Goal: Task Accomplishment & Management: Complete application form

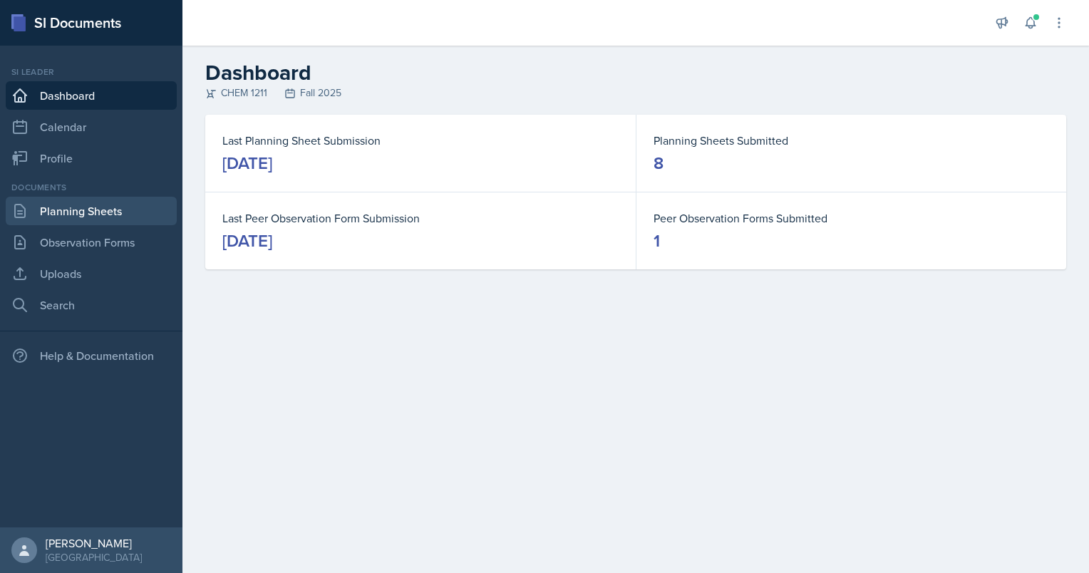
click at [90, 222] on link "Planning Sheets" at bounding box center [91, 211] width 171 height 29
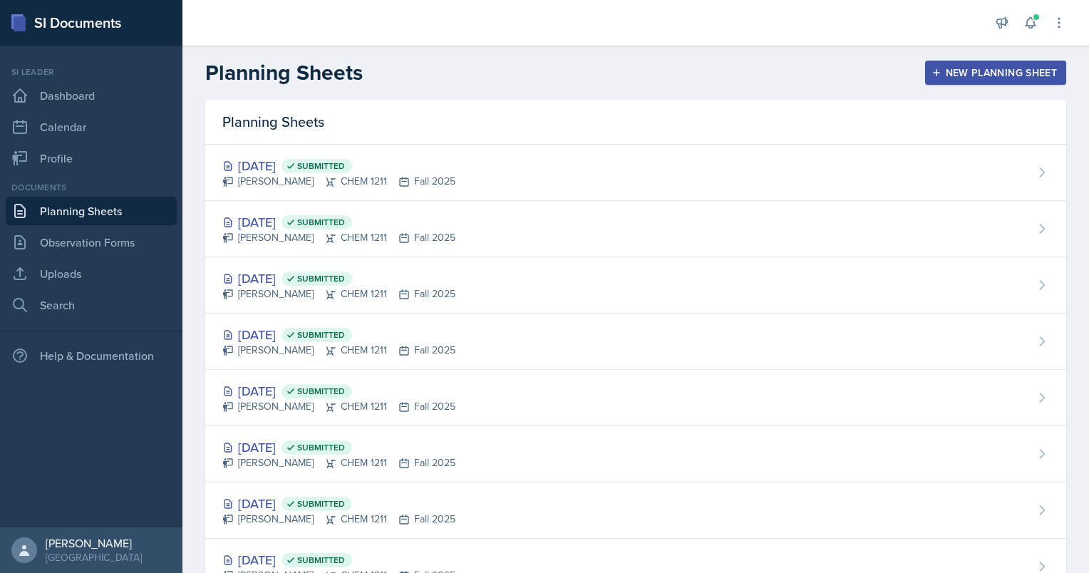
click at [943, 67] on div "New Planning Sheet" at bounding box center [995, 72] width 123 height 11
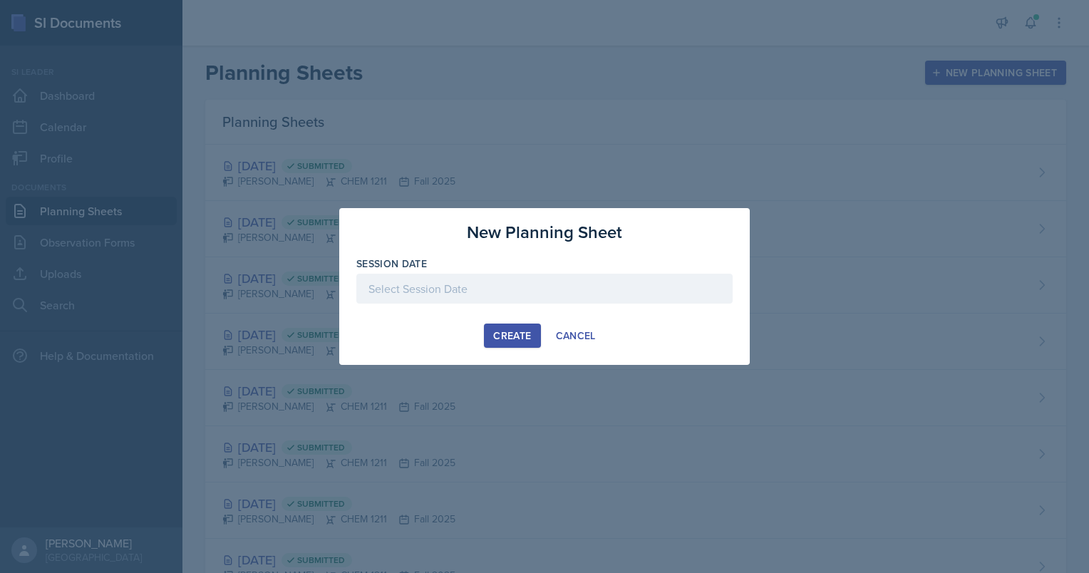
click at [800, 148] on div at bounding box center [544, 286] width 1089 height 573
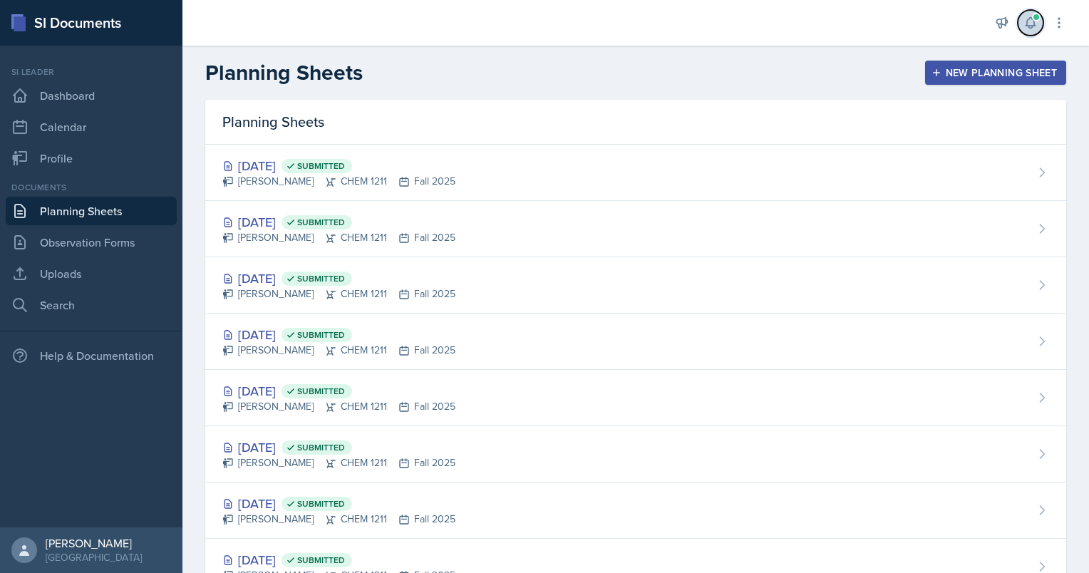
click at [1035, 15] on span at bounding box center [1036, 17] width 9 height 9
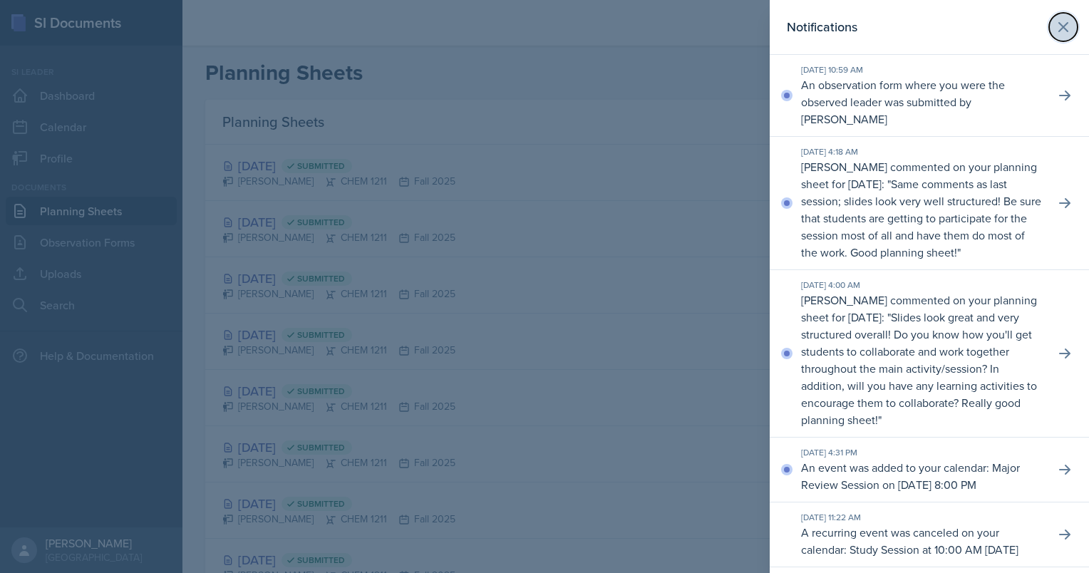
click at [1058, 24] on icon at bounding box center [1063, 27] width 17 height 17
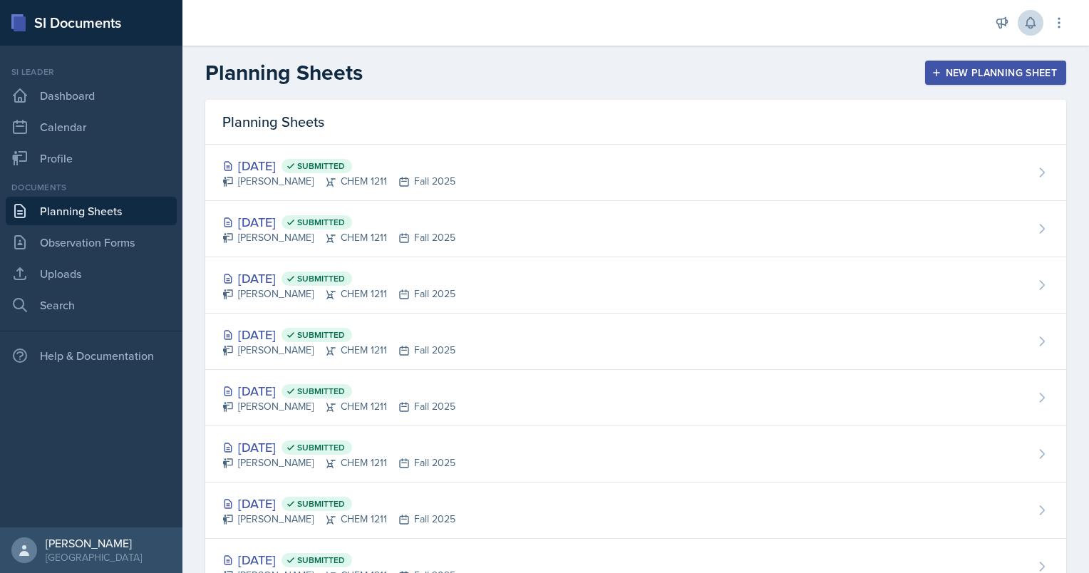
click at [1020, 86] on header "Planning Sheets New Planning Sheet" at bounding box center [635, 73] width 906 height 54
click at [1003, 72] on div "New Planning Sheet" at bounding box center [995, 72] width 123 height 11
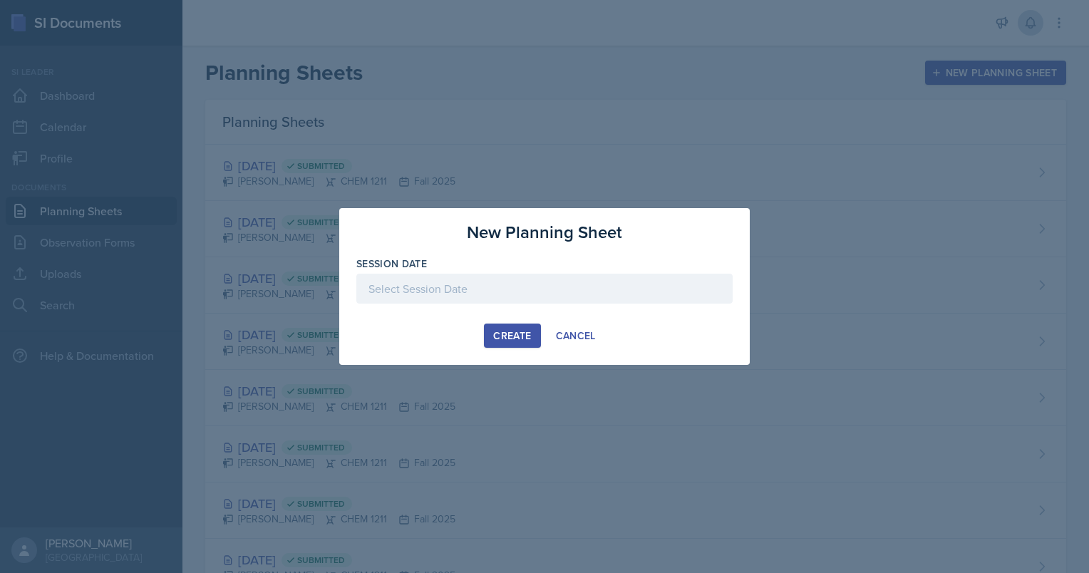
click at [626, 285] on div at bounding box center [544, 289] width 376 height 30
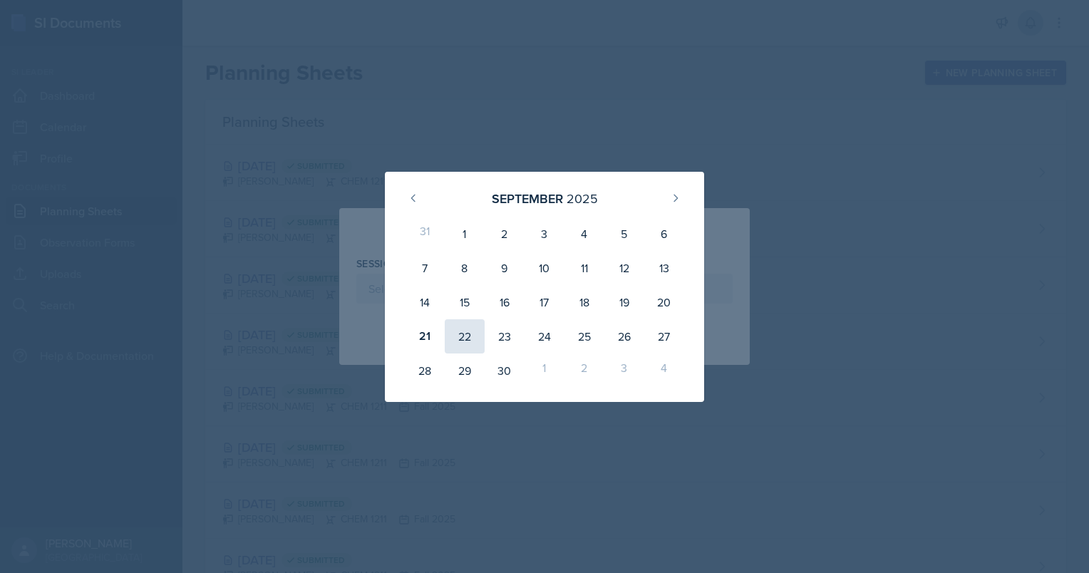
click at [467, 336] on div "22" at bounding box center [465, 336] width 40 height 34
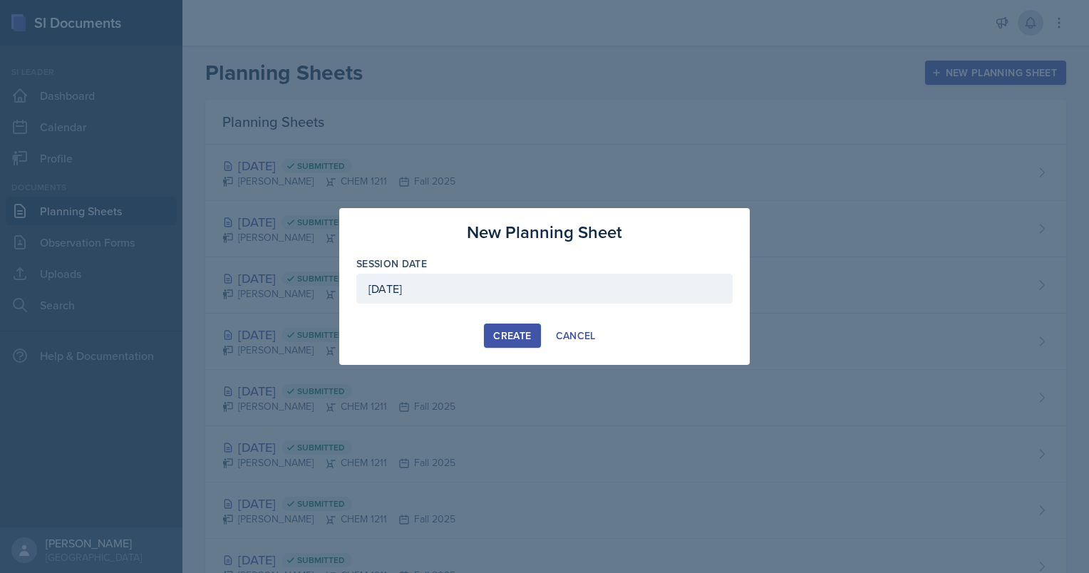
click at [450, 290] on div "[DATE]" at bounding box center [544, 289] width 376 height 30
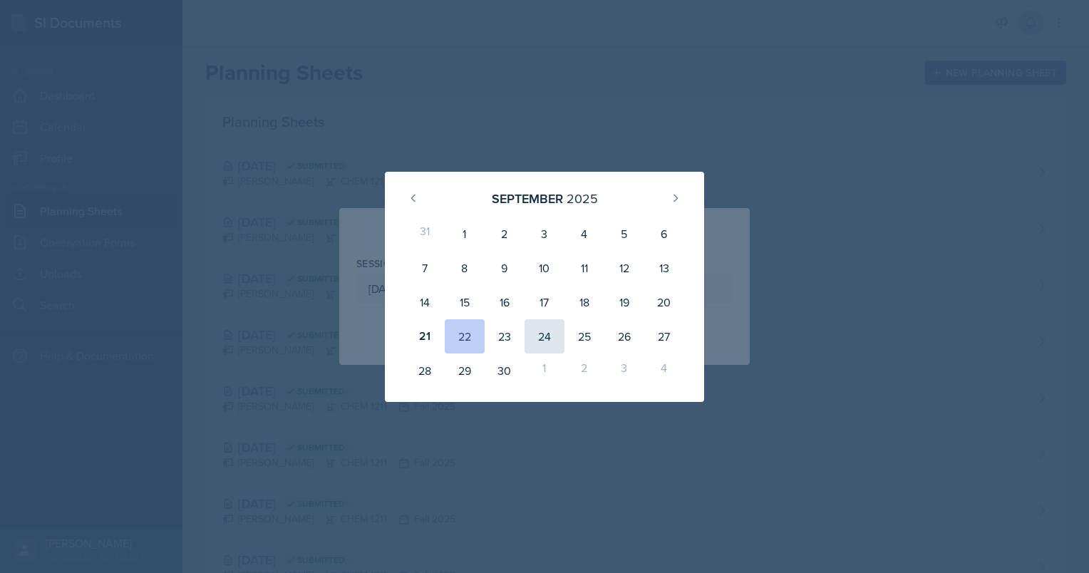
click at [539, 335] on div "24" at bounding box center [544, 336] width 40 height 34
type input "[DATE]"
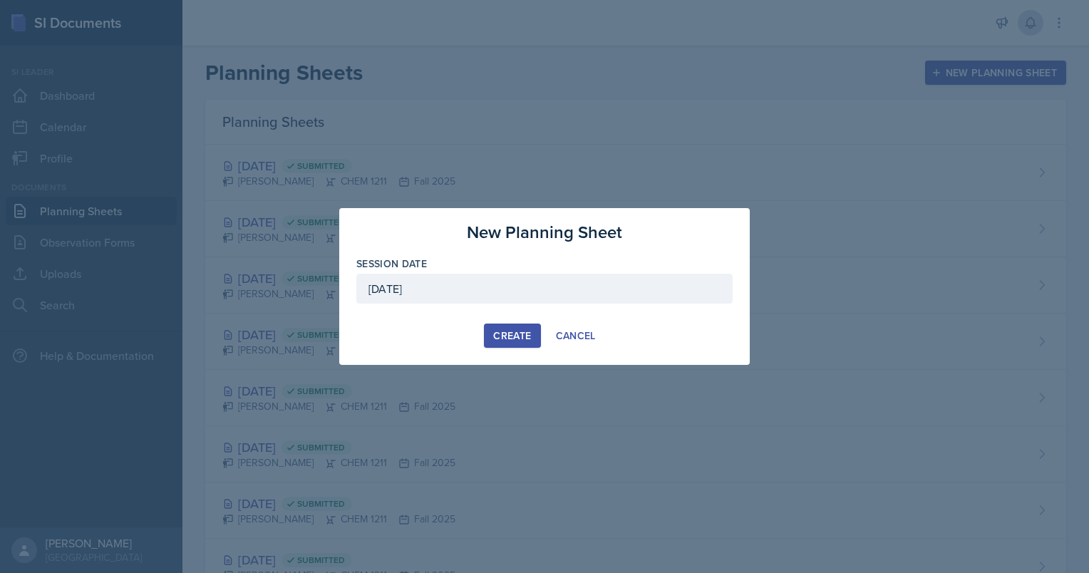
click at [512, 336] on div "Create" at bounding box center [512, 335] width 38 height 11
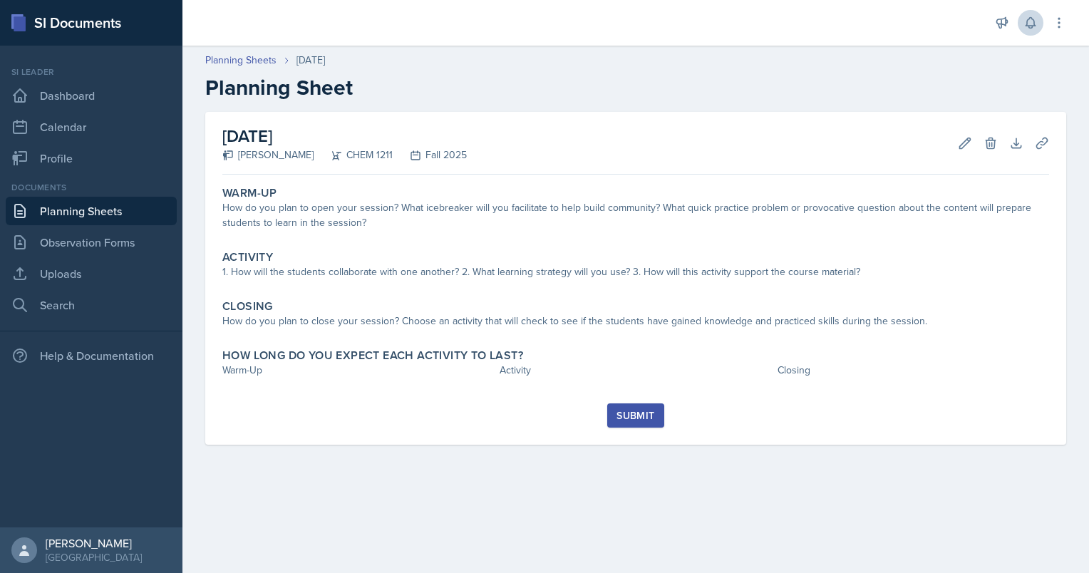
click at [124, 207] on link "Planning Sheets" at bounding box center [91, 211] width 171 height 29
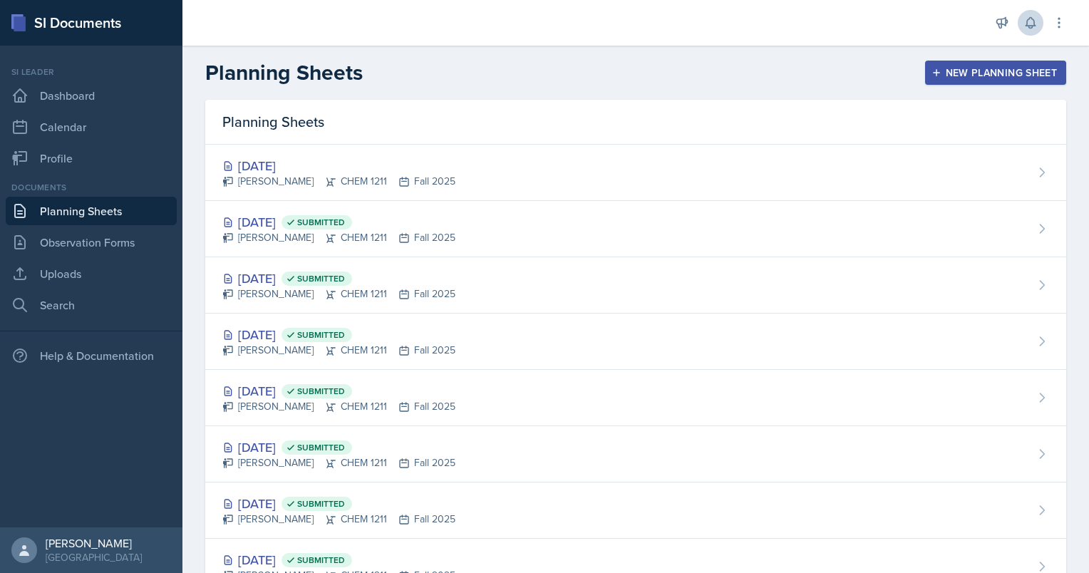
click at [1036, 72] on div "New Planning Sheet" at bounding box center [995, 72] width 123 height 11
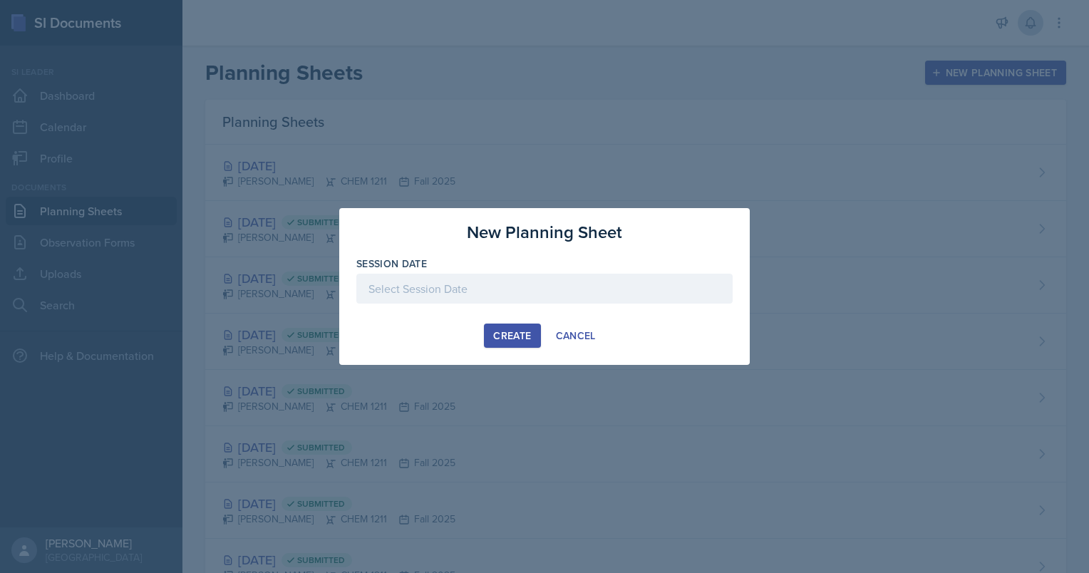
click at [559, 286] on div at bounding box center [544, 289] width 376 height 30
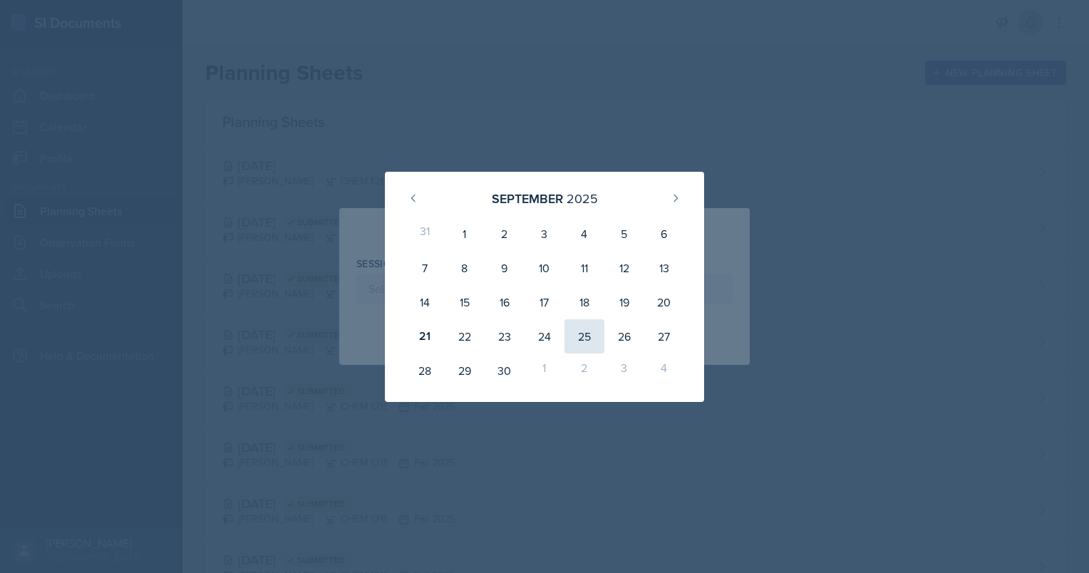
click at [586, 345] on div "25" at bounding box center [584, 336] width 40 height 34
type input "[DATE]"
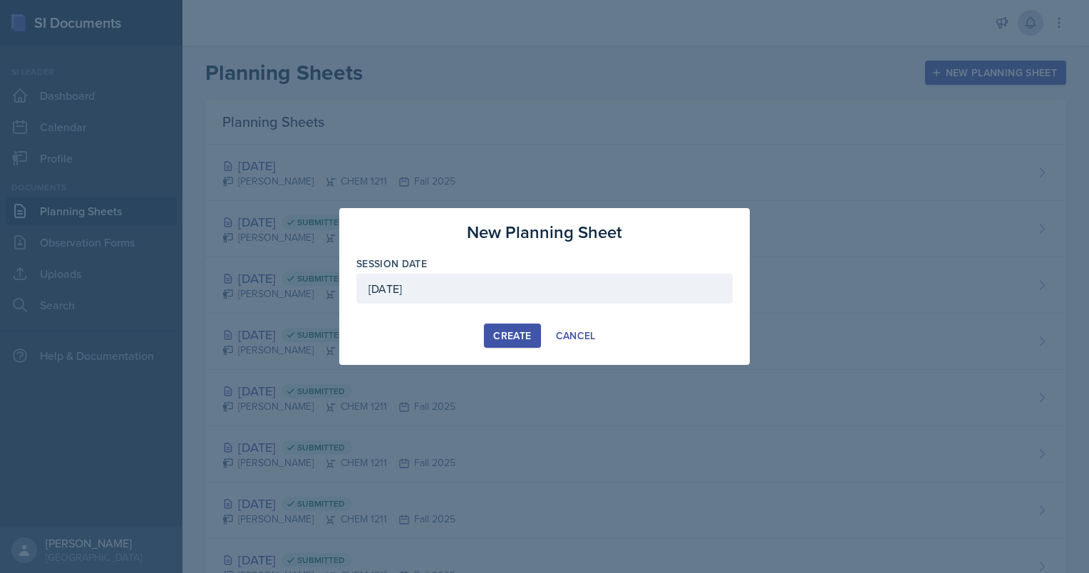
click at [507, 338] on div "Create" at bounding box center [512, 335] width 38 height 11
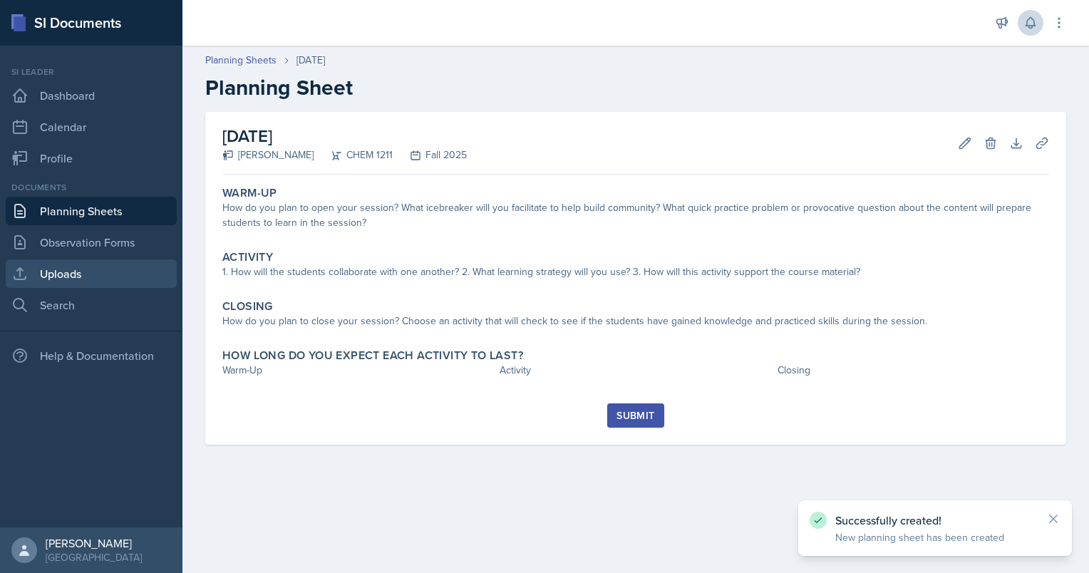
click at [51, 286] on link "Uploads" at bounding box center [91, 273] width 171 height 29
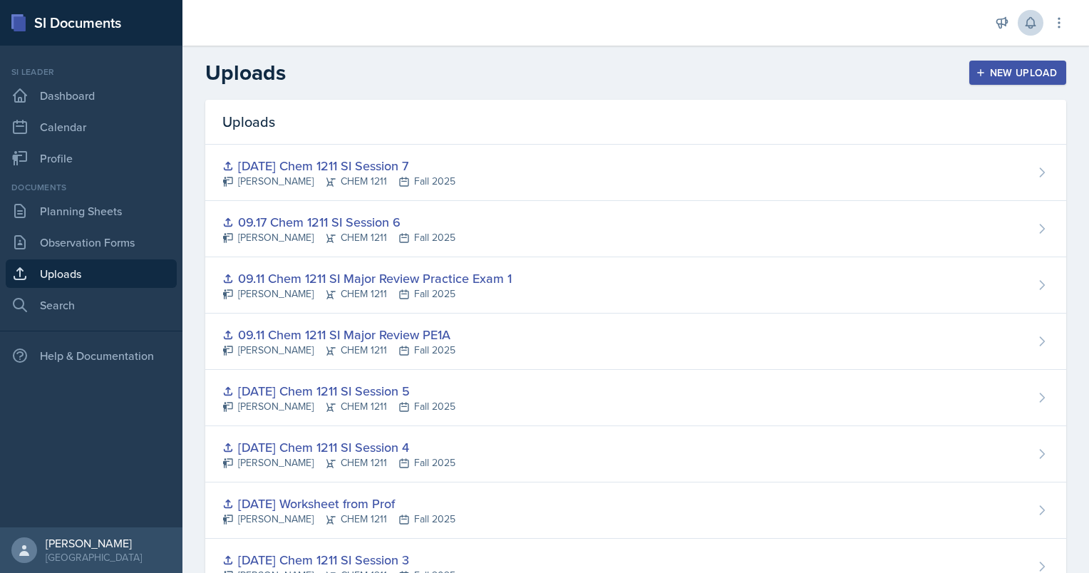
click at [1022, 76] on div "New Upload" at bounding box center [1017, 72] width 79 height 11
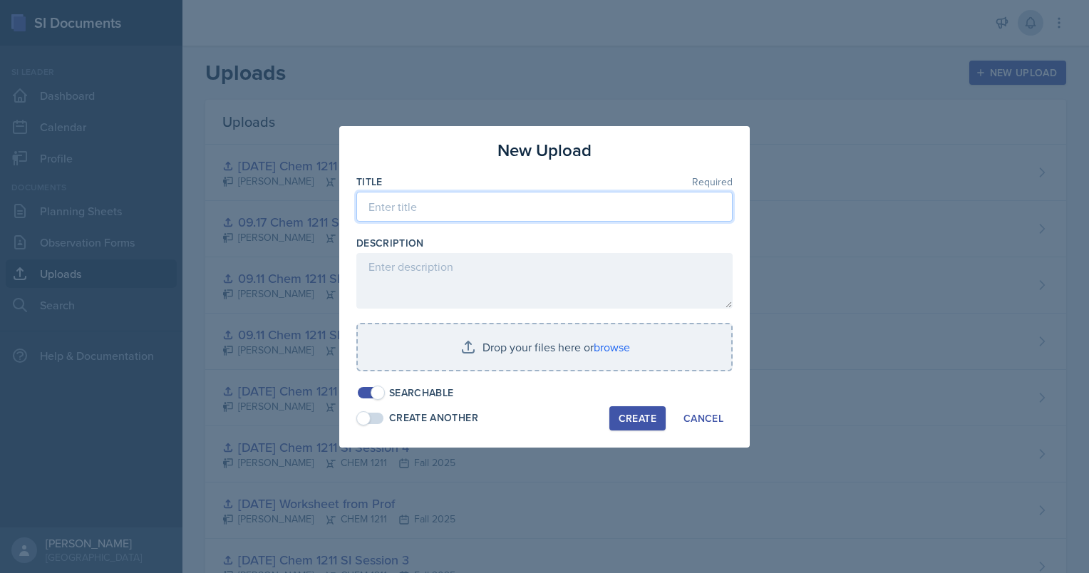
click at [490, 210] on input at bounding box center [544, 207] width 376 height 30
click at [368, 209] on input "PE 1B" at bounding box center [544, 207] width 376 height 30
click at [368, 209] on input "Chem 1211 PE 1B" at bounding box center [544, 207] width 376 height 30
click at [483, 203] on input "[DATE] Chem 1211 PE 1B" at bounding box center [544, 207] width 376 height 30
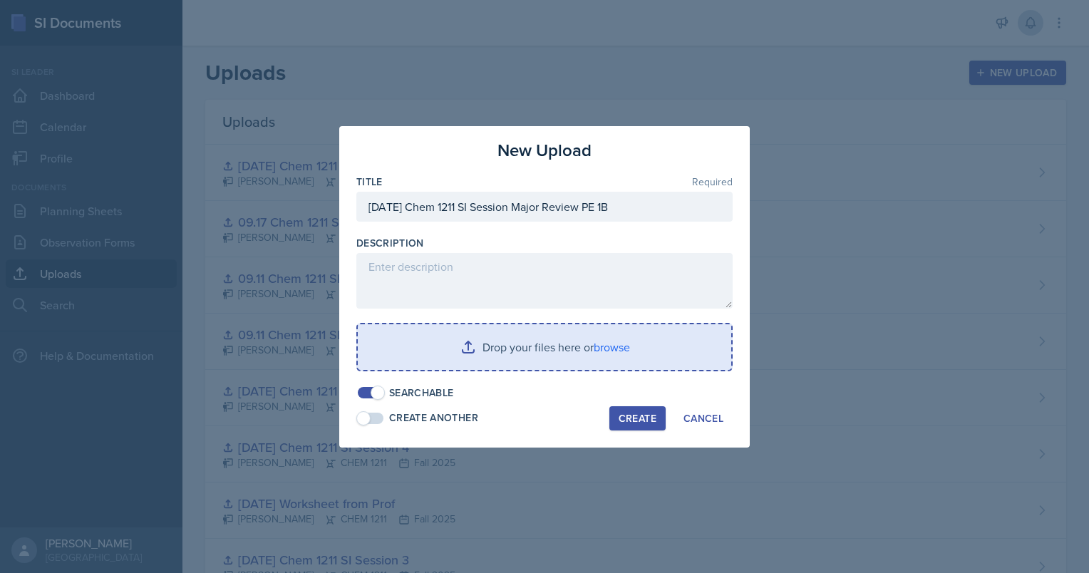
click at [616, 347] on input "file" at bounding box center [544, 347] width 373 height 46
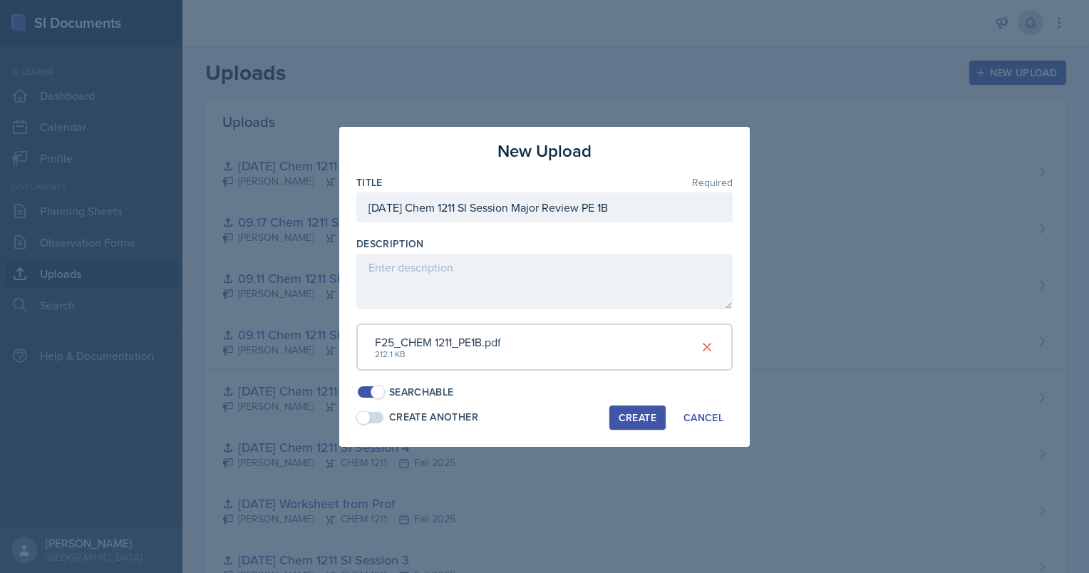
drag, startPoint x: 6, startPoint y: 445, endPoint x: 280, endPoint y: 485, distance: 276.5
click at [280, 485] on div at bounding box center [544, 286] width 1089 height 573
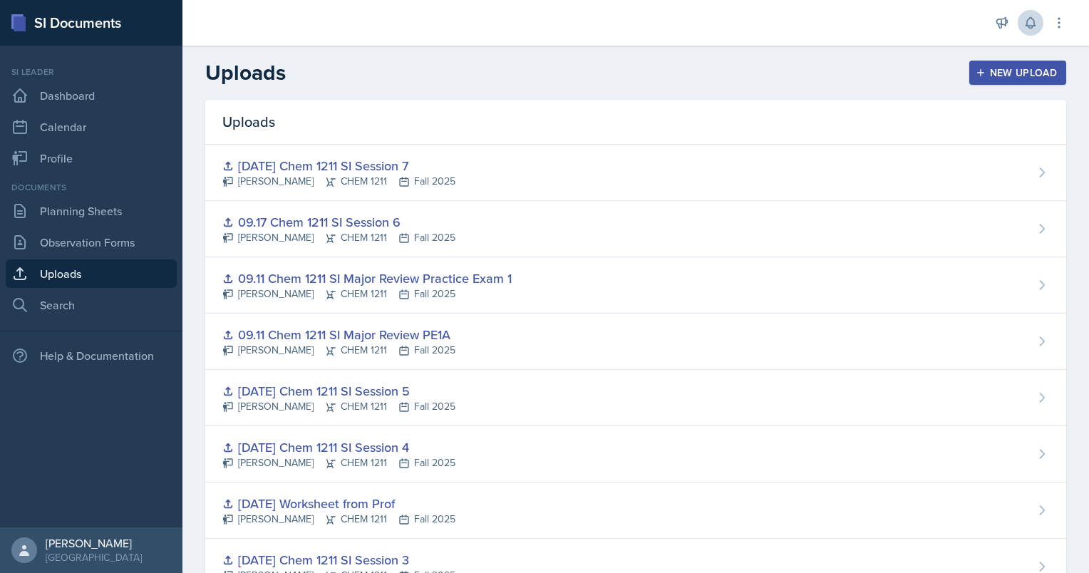
click at [992, 67] on div "New Upload" at bounding box center [1017, 72] width 79 height 11
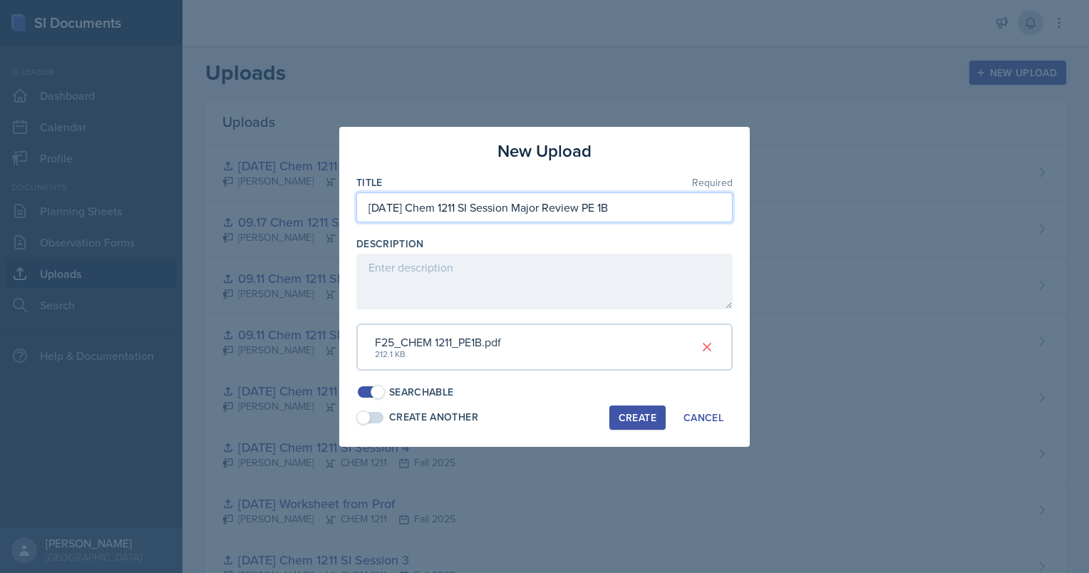
click at [624, 201] on input "[DATE] Chem 1211 SI Session Major Review PE 1B" at bounding box center [544, 207] width 376 height 30
type input "[DATE] Chem 1211 SI Session Major Review PE1B"
click at [635, 416] on div "Create" at bounding box center [638, 417] width 38 height 11
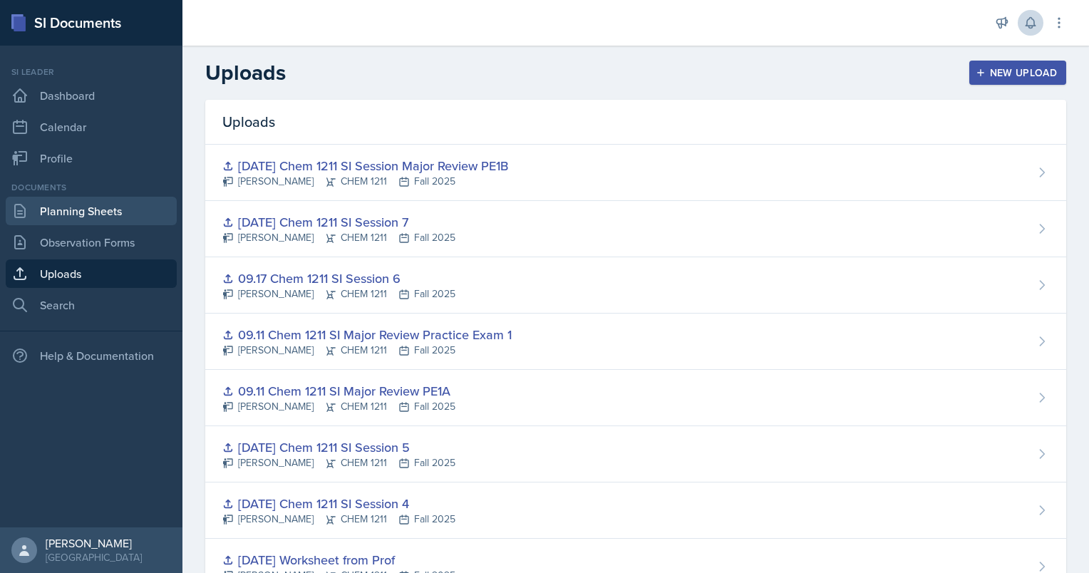
click at [94, 214] on link "Planning Sheets" at bounding box center [91, 211] width 171 height 29
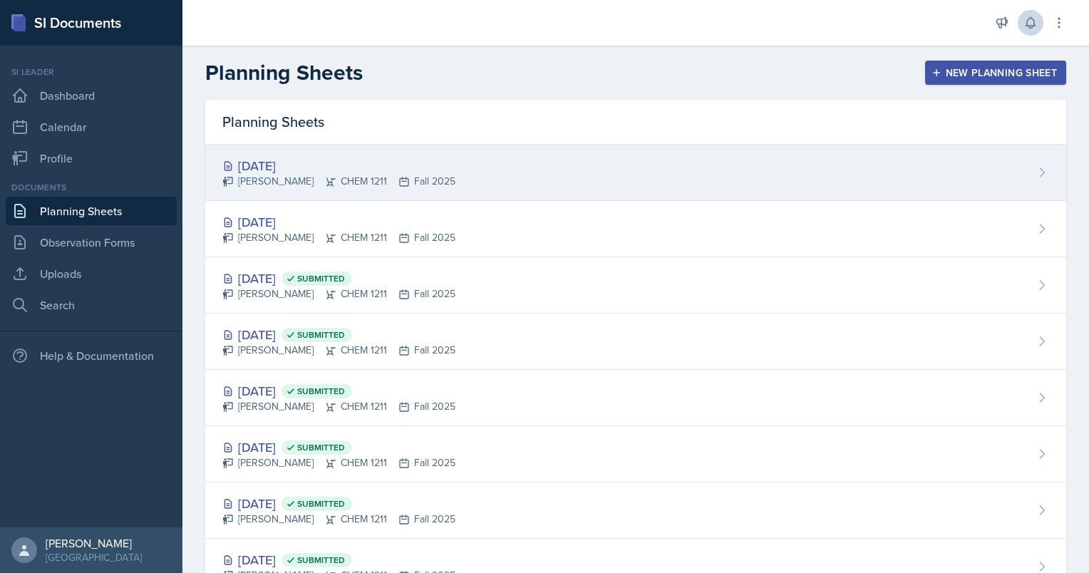
click at [275, 167] on div "[DATE]" at bounding box center [338, 165] width 233 height 19
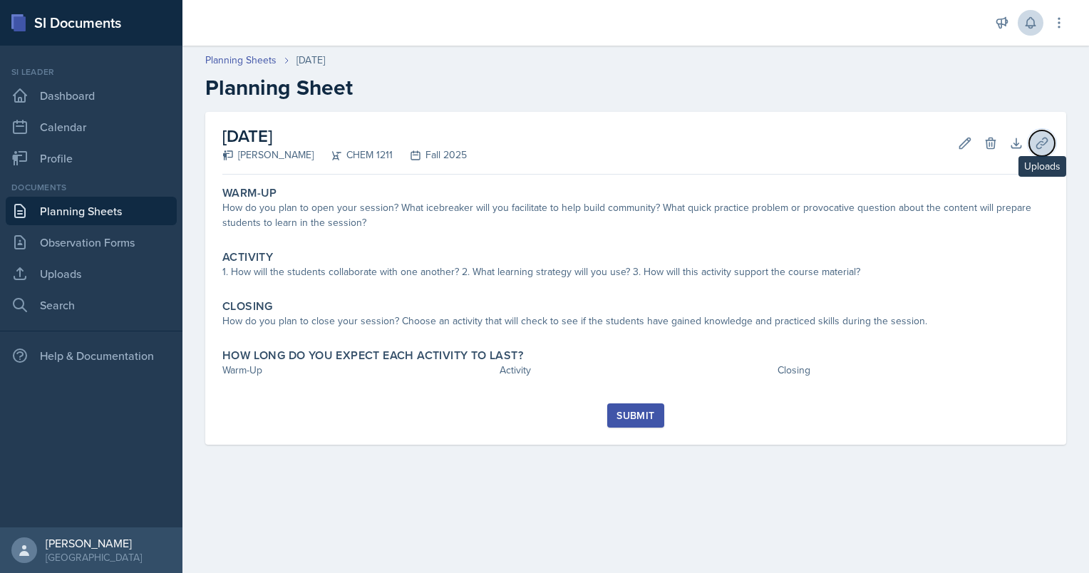
click at [1047, 140] on icon at bounding box center [1041, 143] width 11 height 11
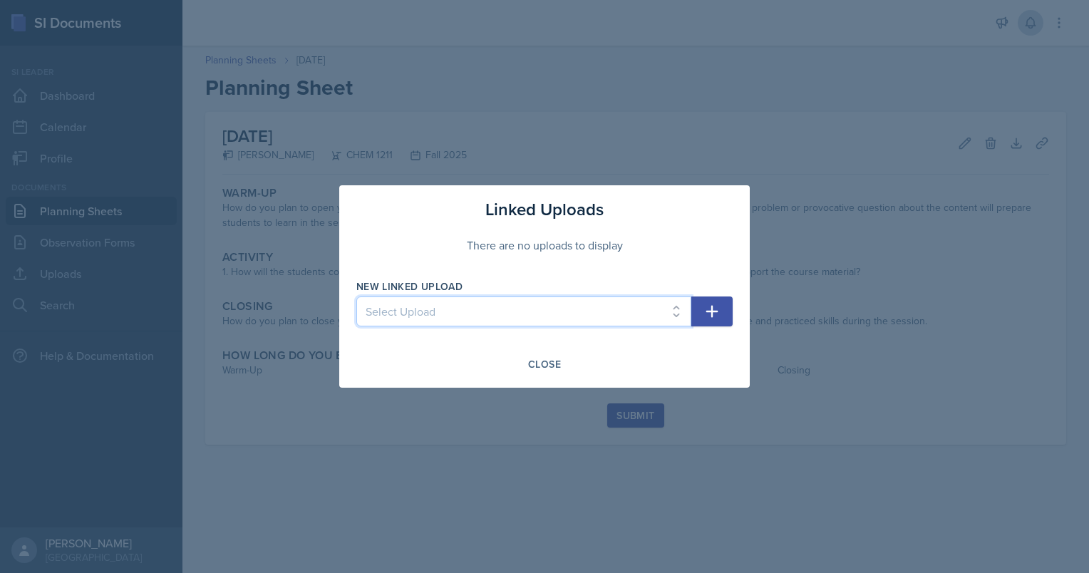
click at [584, 301] on select "Select Upload Chem 1211 Session 1 Kahoot [DATE] Chem 1211 SI Session 1 [DATE] C…" at bounding box center [523, 311] width 335 height 30
select select "8ae836e9-7dc3-4992-8117-f4c7a43d61c2"
click at [356, 296] on select "Select Upload Chem 1211 Session 1 Kahoot [DATE] Chem 1211 SI Session 1 [DATE] C…" at bounding box center [523, 311] width 335 height 30
click at [707, 309] on icon "button" at bounding box center [711, 311] width 17 height 17
select select
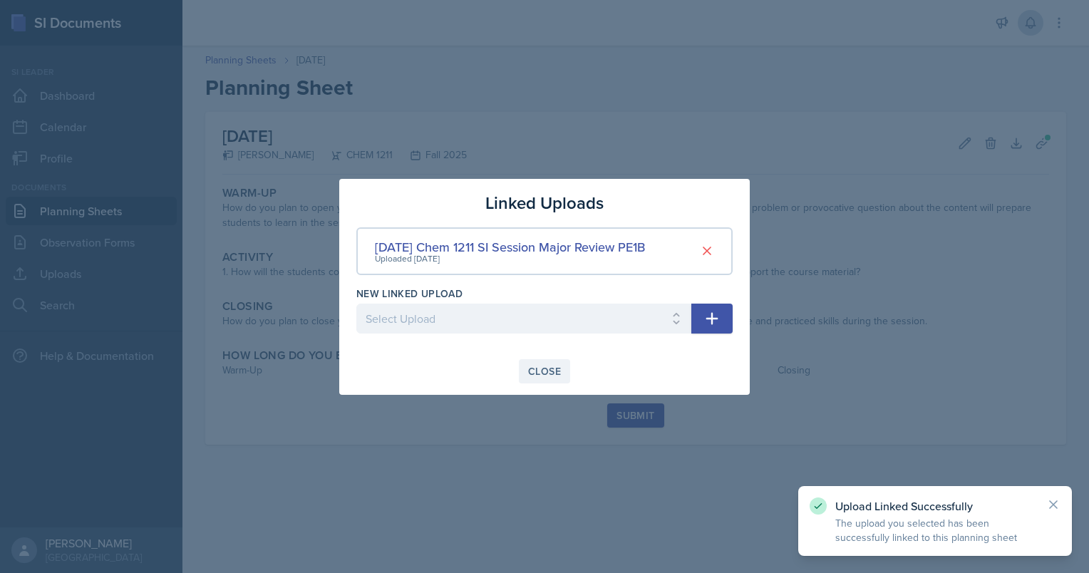
click at [556, 374] on div "Close" at bounding box center [544, 371] width 33 height 11
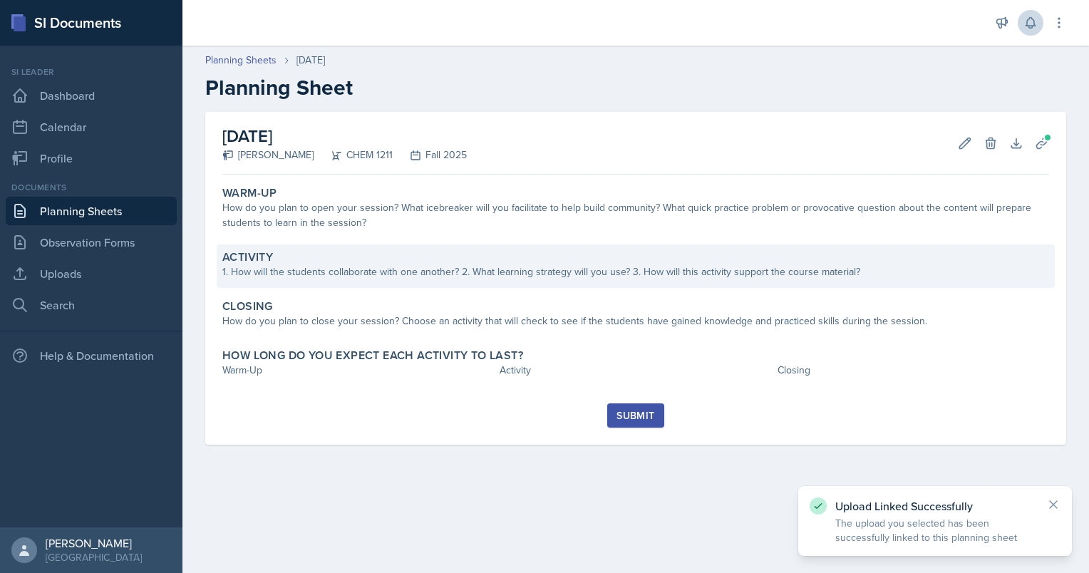
click at [460, 269] on div "1. How will the students collaborate with one another? 2. What learning strateg…" at bounding box center [635, 271] width 827 height 15
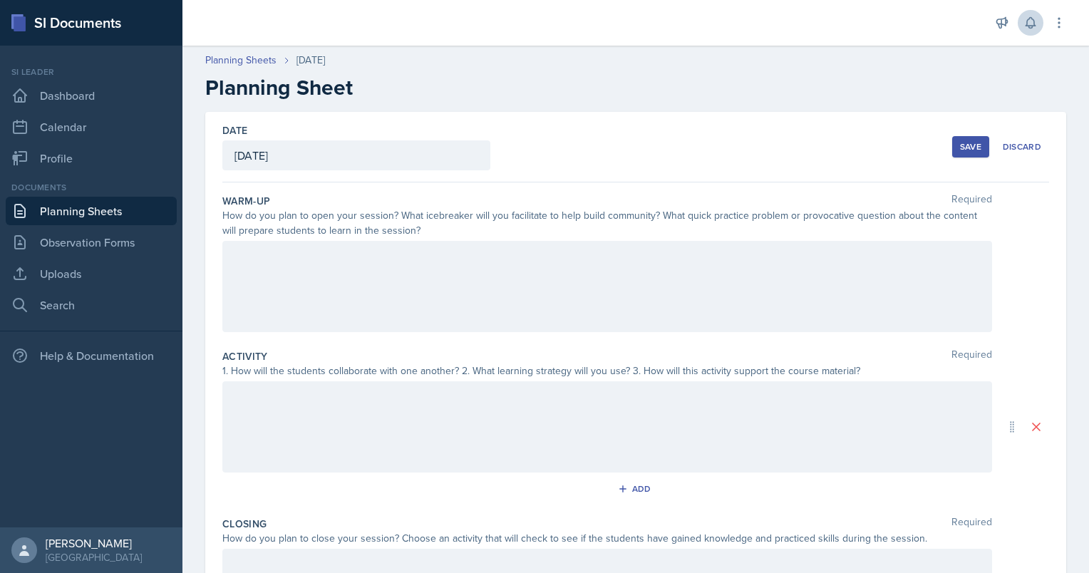
click at [460, 269] on div at bounding box center [607, 286] width 770 height 91
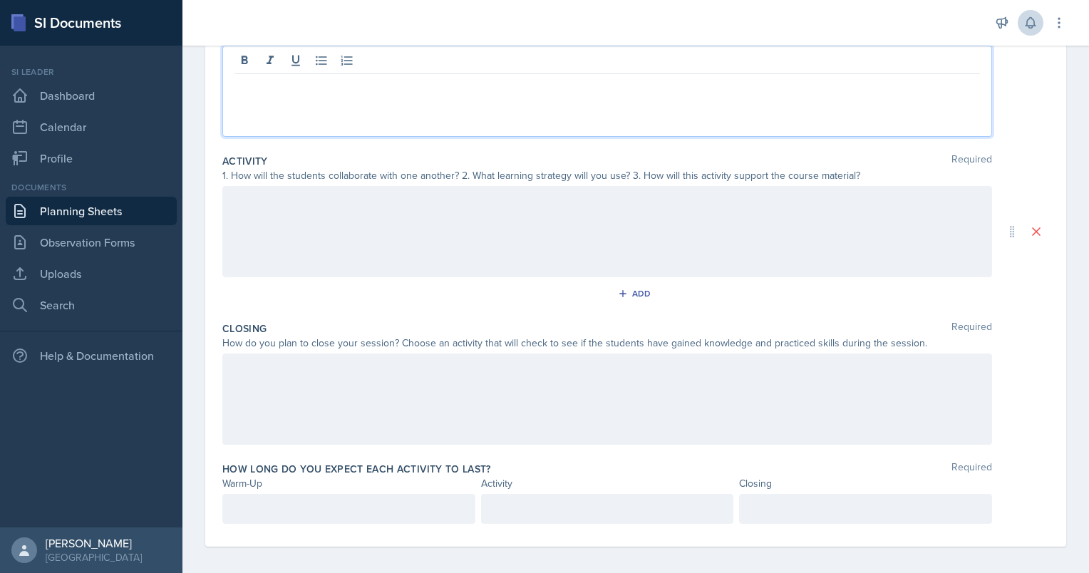
scroll to position [202, 0]
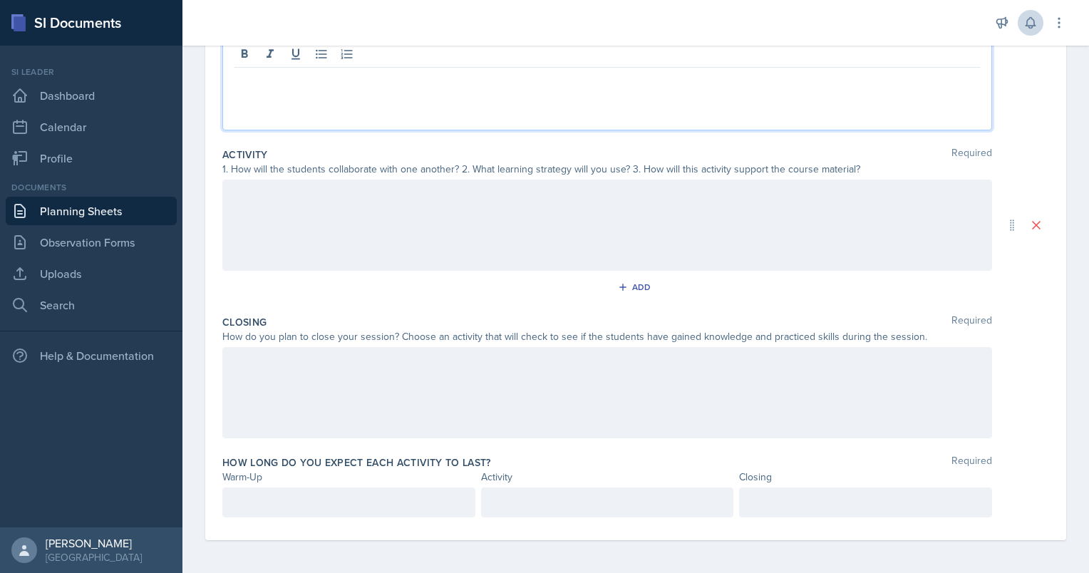
click at [442, 217] on div at bounding box center [607, 225] width 770 height 91
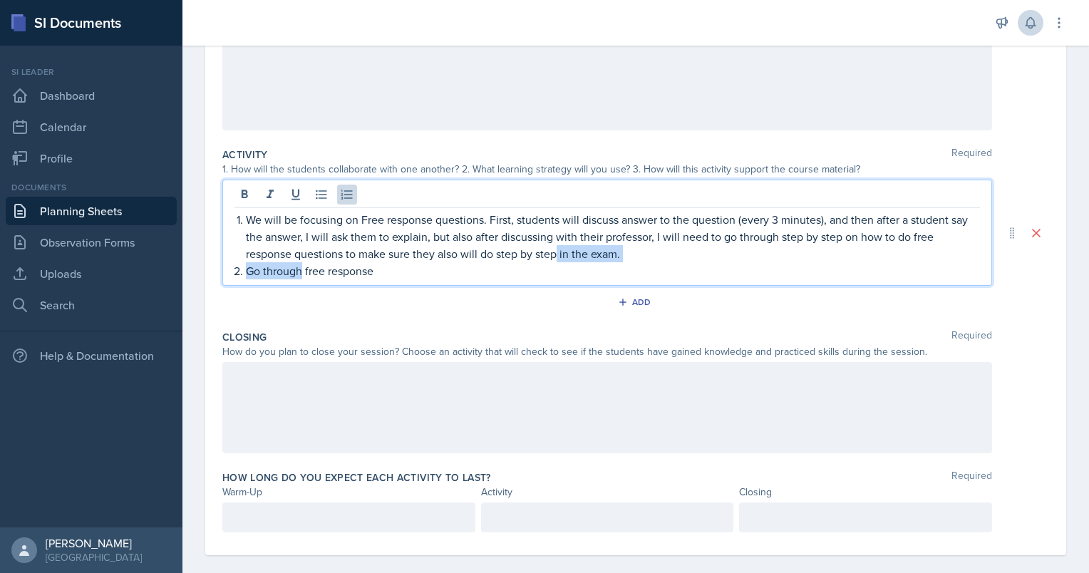
drag, startPoint x: 303, startPoint y: 272, endPoint x: 559, endPoint y: 256, distance: 256.3
click at [559, 256] on ol "We will be focusing on Free response questions. First, students will discuss an…" at bounding box center [613, 245] width 734 height 68
click at [430, 267] on p "Go through free response" at bounding box center [613, 270] width 734 height 17
drag, startPoint x: 305, startPoint y: 269, endPoint x: 517, endPoint y: 279, distance: 212.6
click at [517, 279] on div "We will be focusing on Free response questions. First, students will discuss an…" at bounding box center [607, 233] width 770 height 106
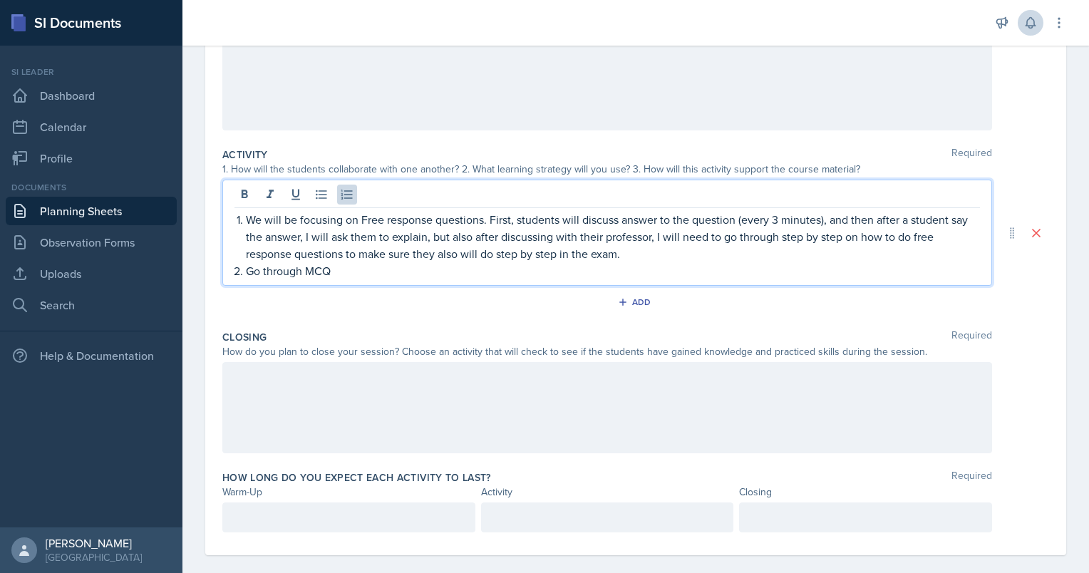
click at [247, 268] on p "Go through MCQ" at bounding box center [613, 270] width 734 height 17
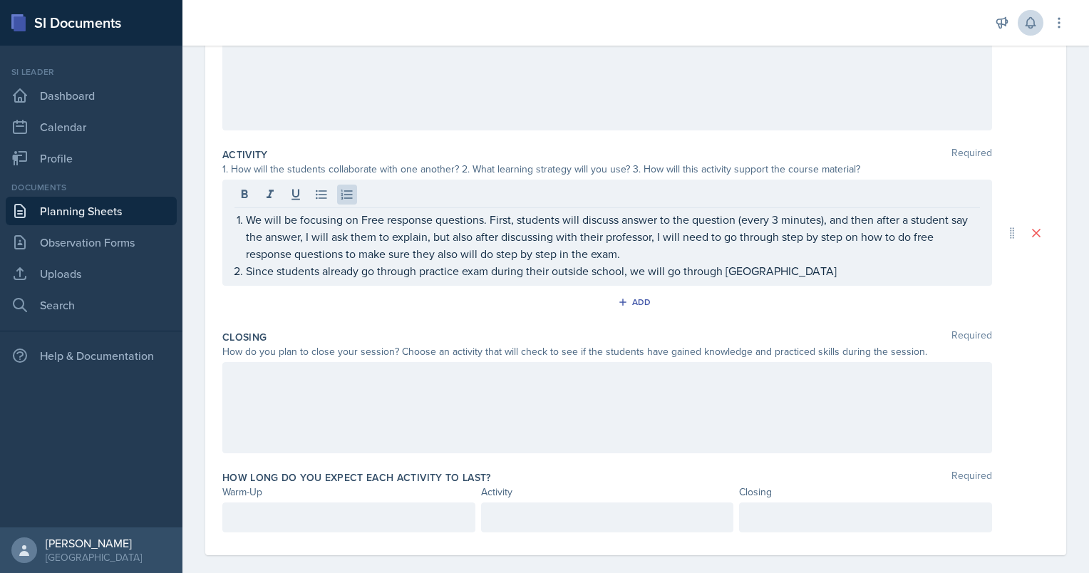
click at [443, 280] on div "We will be focusing on Free response questions. First, students will discuss an…" at bounding box center [607, 233] width 770 height 106
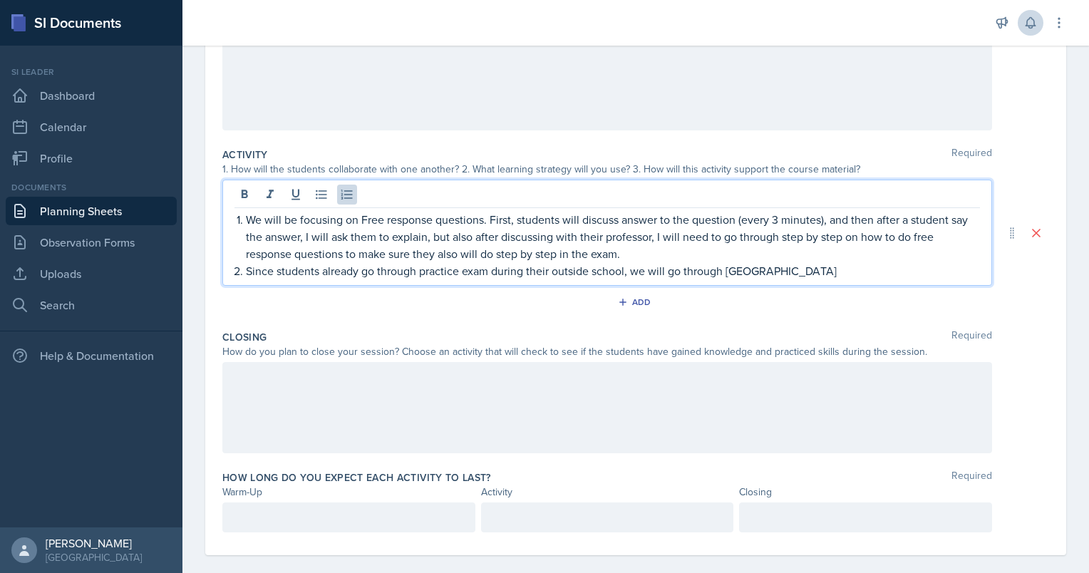
click at [766, 265] on p "Since students already go through practice exam during their outside school, we…" at bounding box center [613, 270] width 734 height 17
click at [765, 273] on p "Since students already go through practice exam during their outside school, we…" at bounding box center [613, 270] width 734 height 17
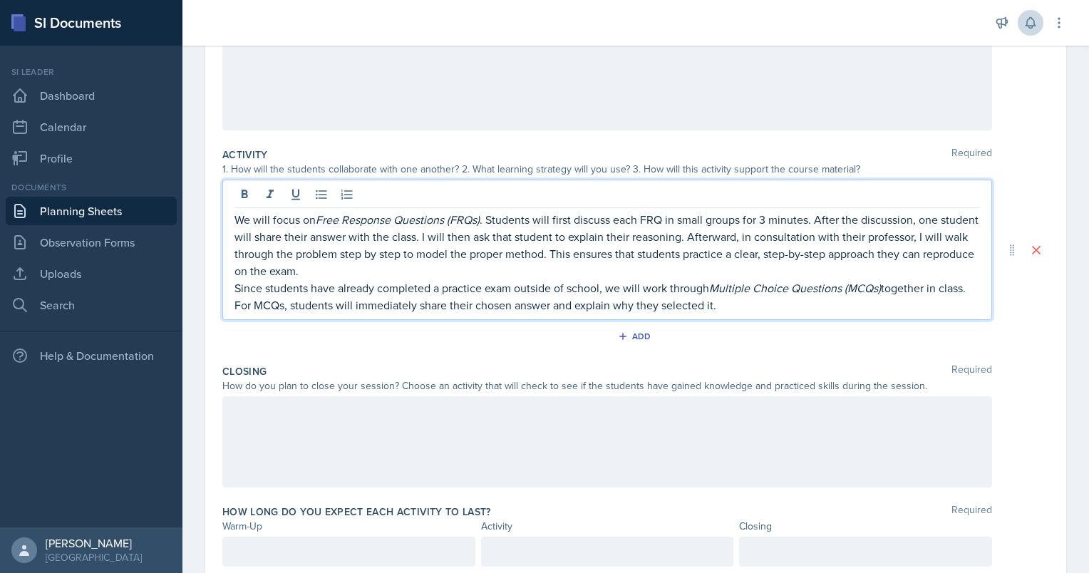
click at [812, 223] on p "We will focus on Free Response Questions (FRQs) . Students will first discuss e…" at bounding box center [606, 245] width 745 height 68
click at [768, 222] on p "We will focus on Free Response Questions (FRQs) . Students will first discuss e…" at bounding box center [606, 245] width 745 height 68
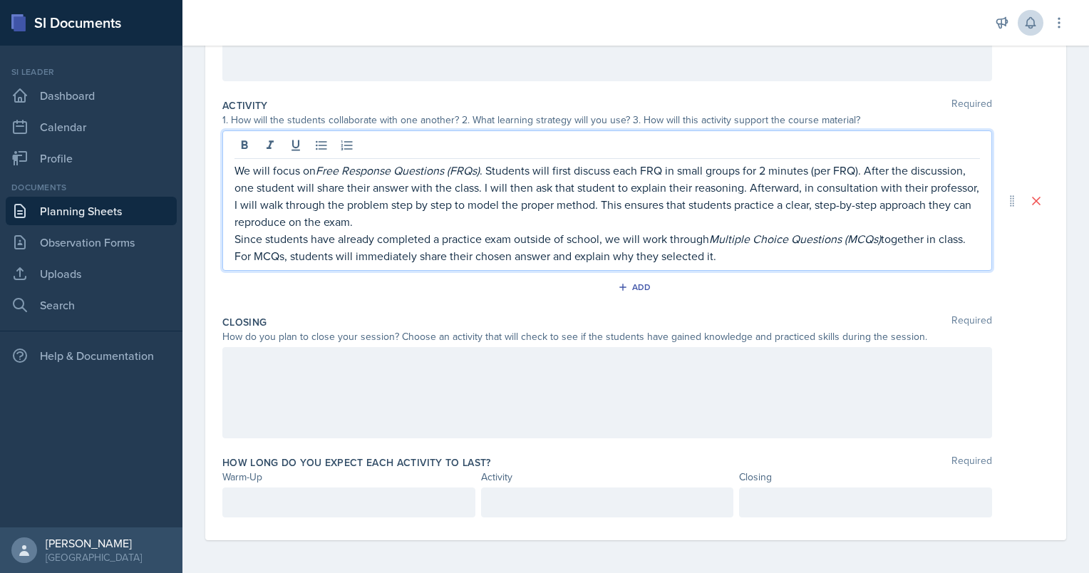
scroll to position [0, 0]
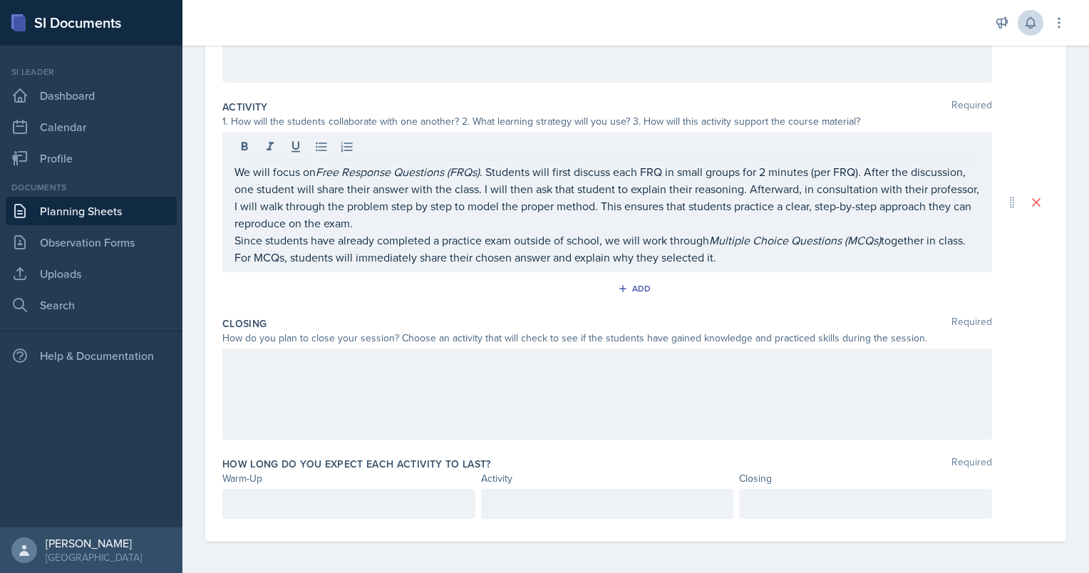
click at [498, 377] on div at bounding box center [607, 393] width 770 height 91
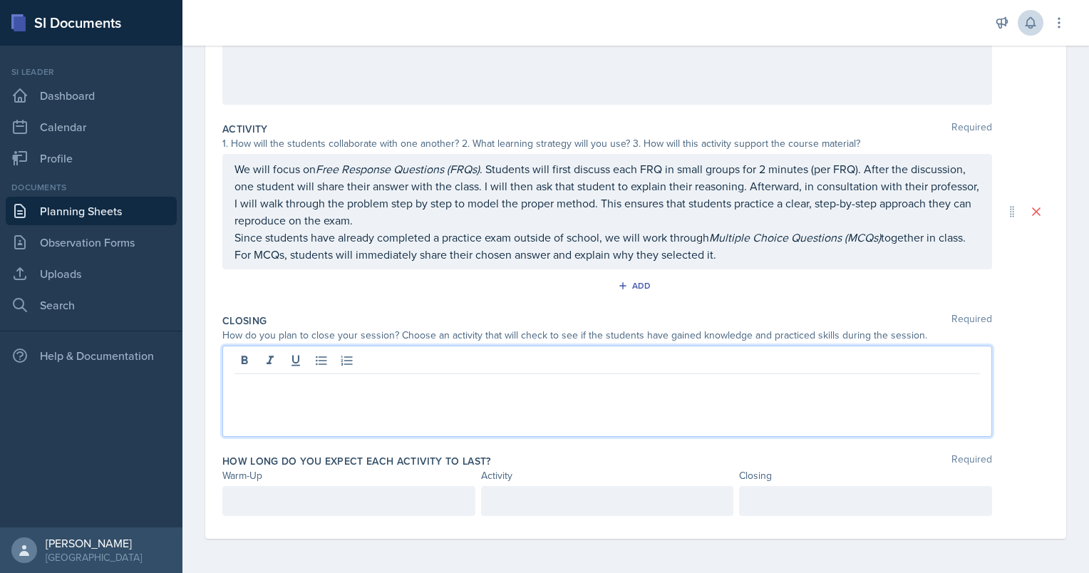
scroll to position [226, 0]
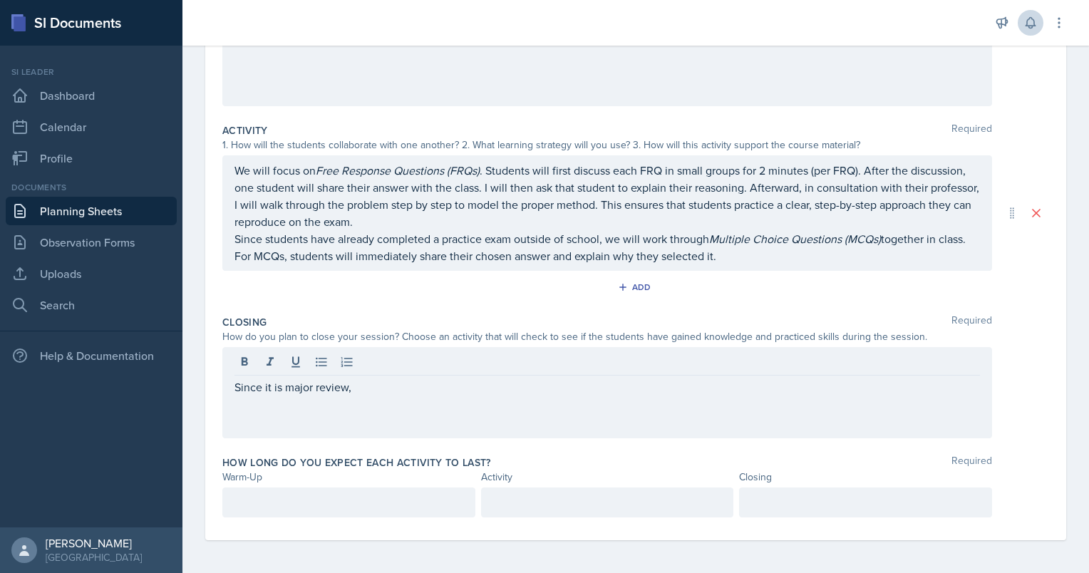
click at [381, 408] on div "Since it is major review," at bounding box center [607, 392] width 770 height 91
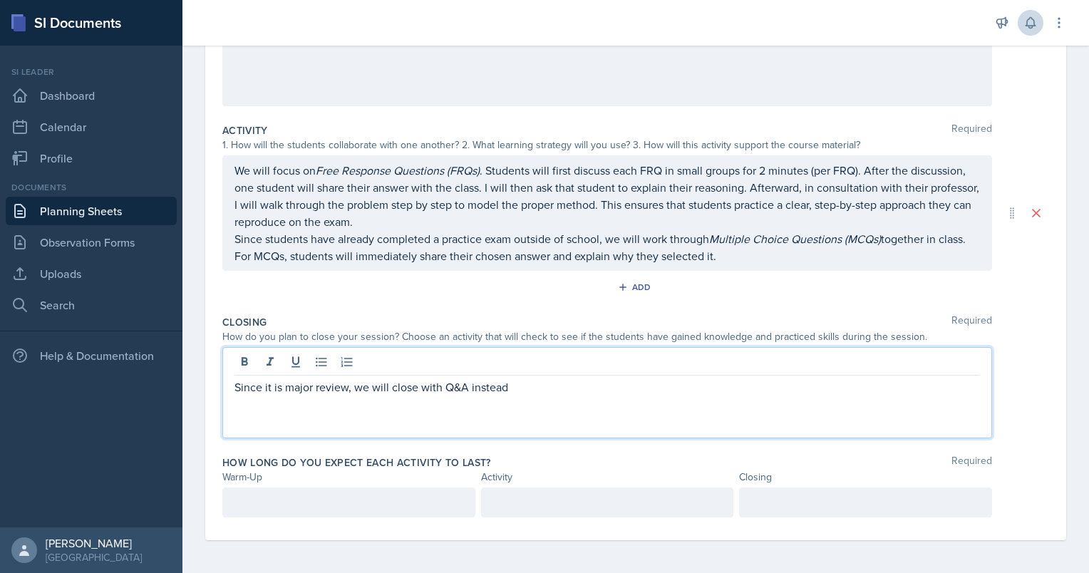
click at [347, 383] on p "Since it is major review, we will close with Q&A instead" at bounding box center [606, 386] width 745 height 17
click at [649, 382] on p "Since it is major review and it is all check for understanding, we will close w…" at bounding box center [606, 386] width 745 height 17
click at [796, 487] on div at bounding box center [865, 502] width 253 height 30
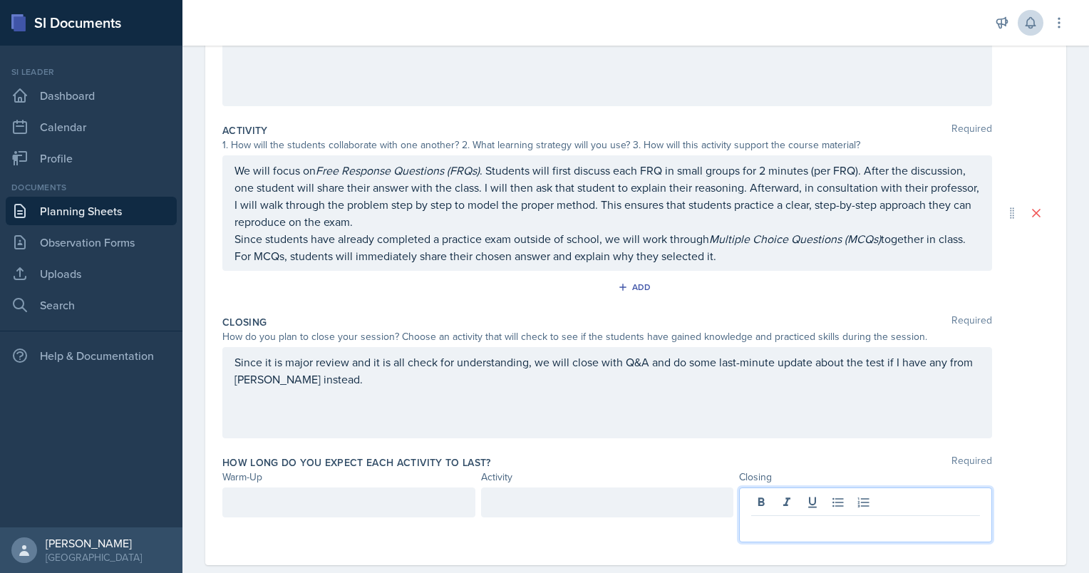
scroll to position [251, 0]
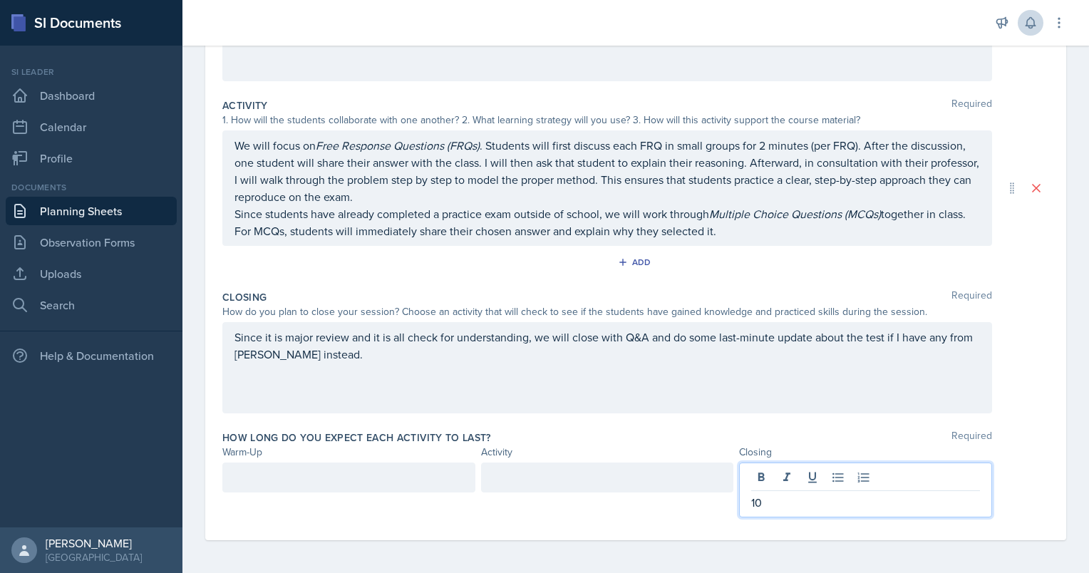
click at [413, 467] on div at bounding box center [348, 477] width 253 height 30
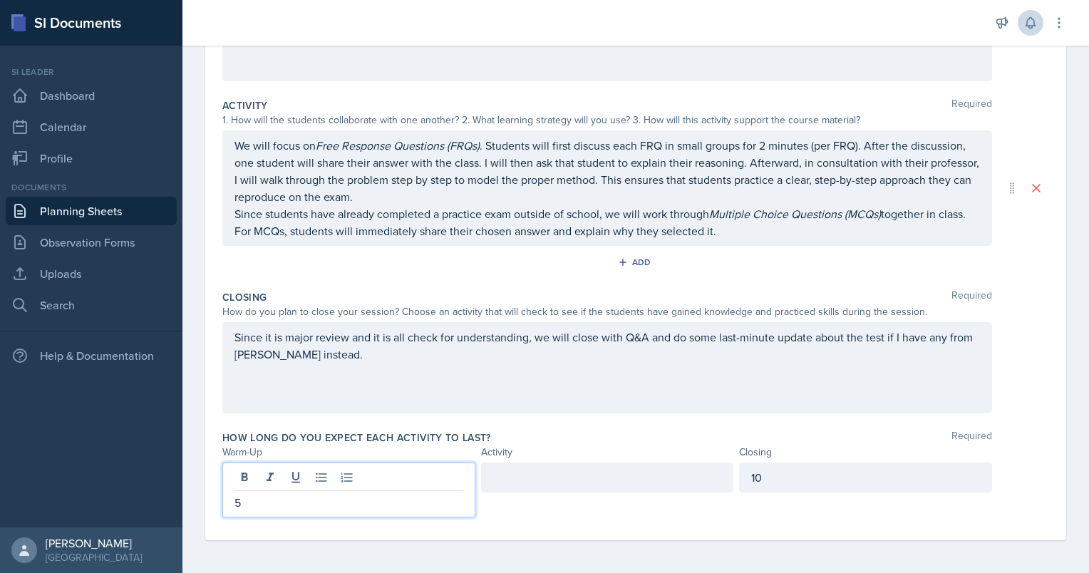
click at [563, 466] on div at bounding box center [607, 477] width 253 height 30
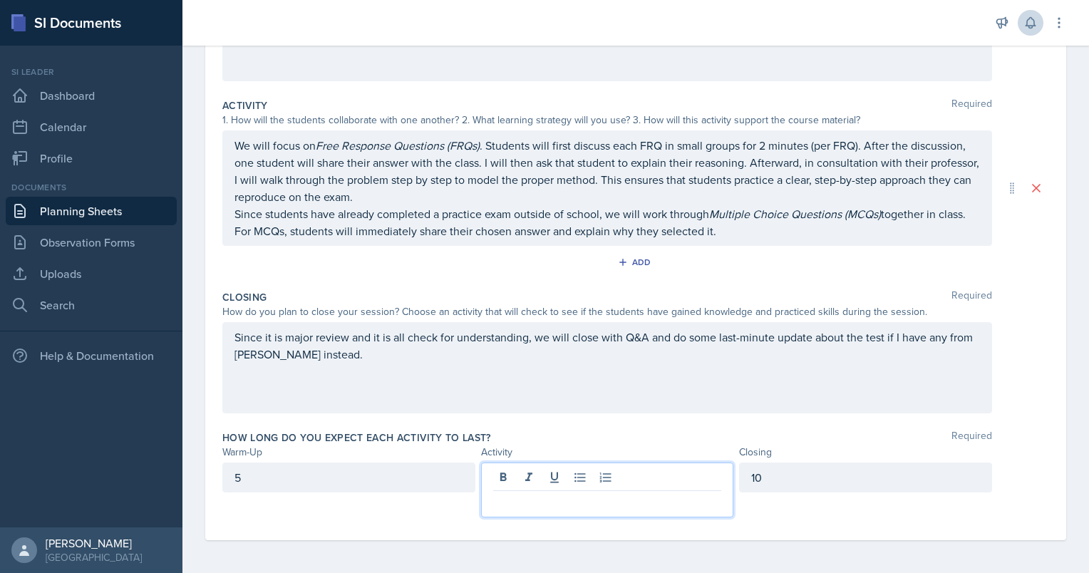
scroll to position [0, 0]
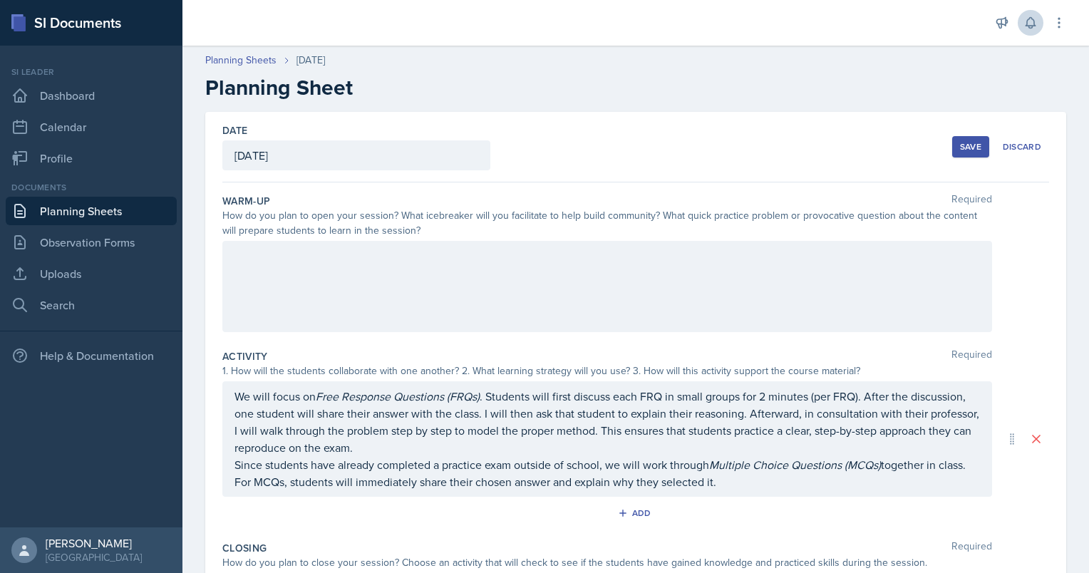
click at [358, 302] on div at bounding box center [607, 286] width 770 height 91
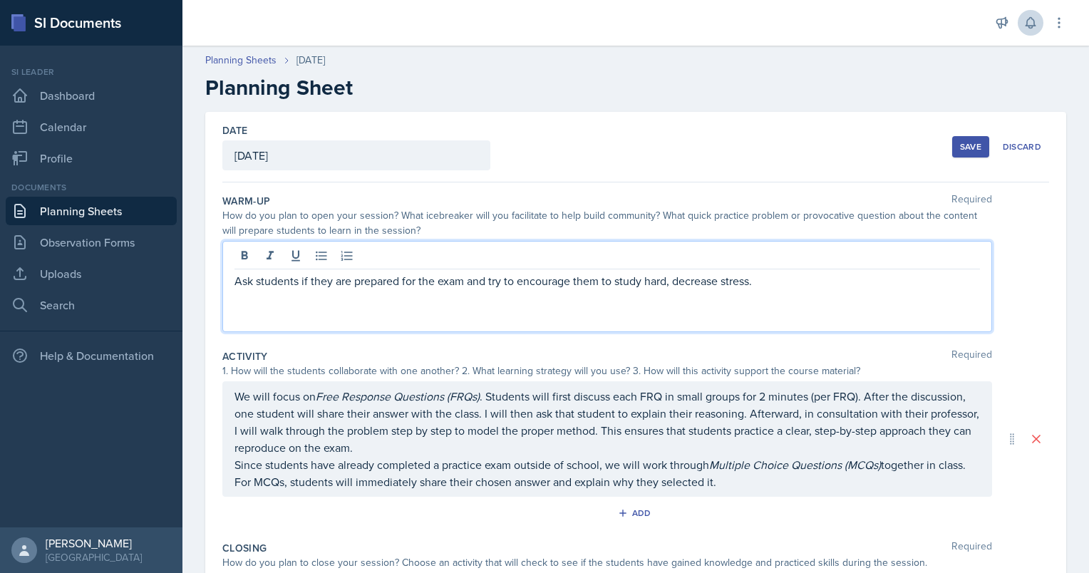
scroll to position [226, 0]
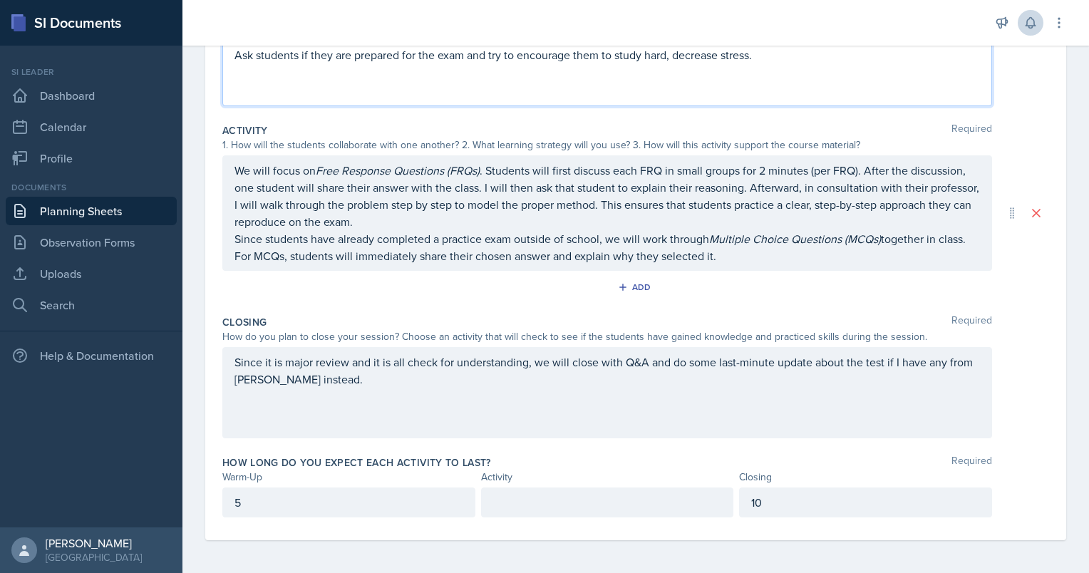
click at [572, 502] on p at bounding box center [607, 502] width 229 height 17
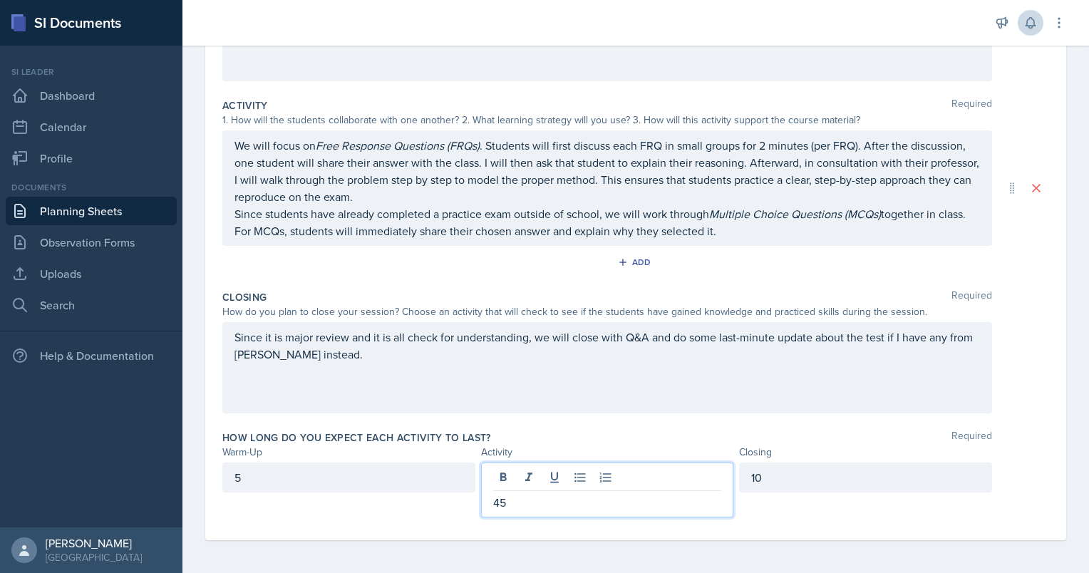
scroll to position [0, 0]
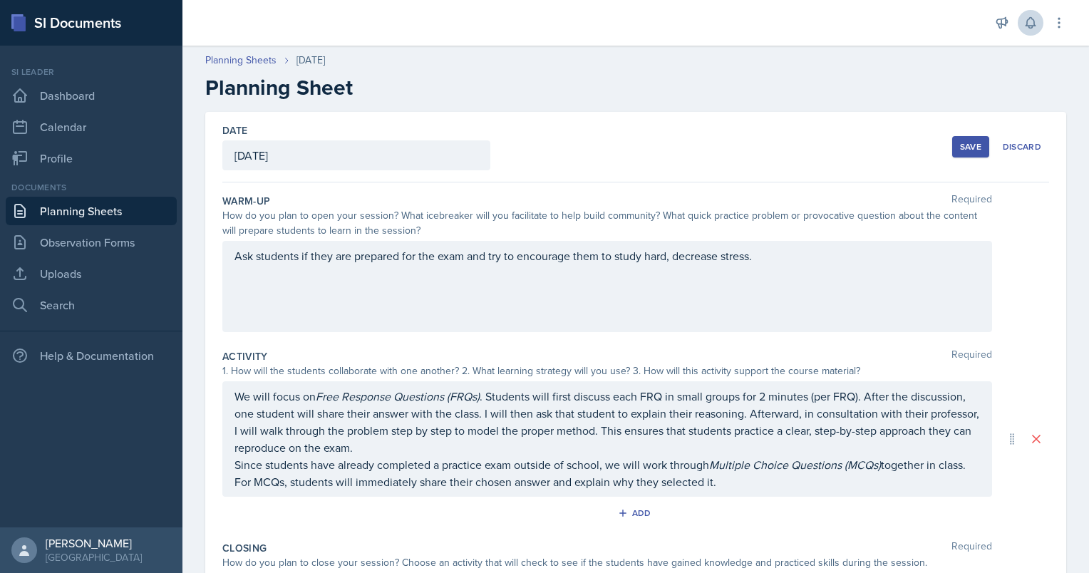
click at [961, 143] on div "Save" at bounding box center [970, 146] width 21 height 11
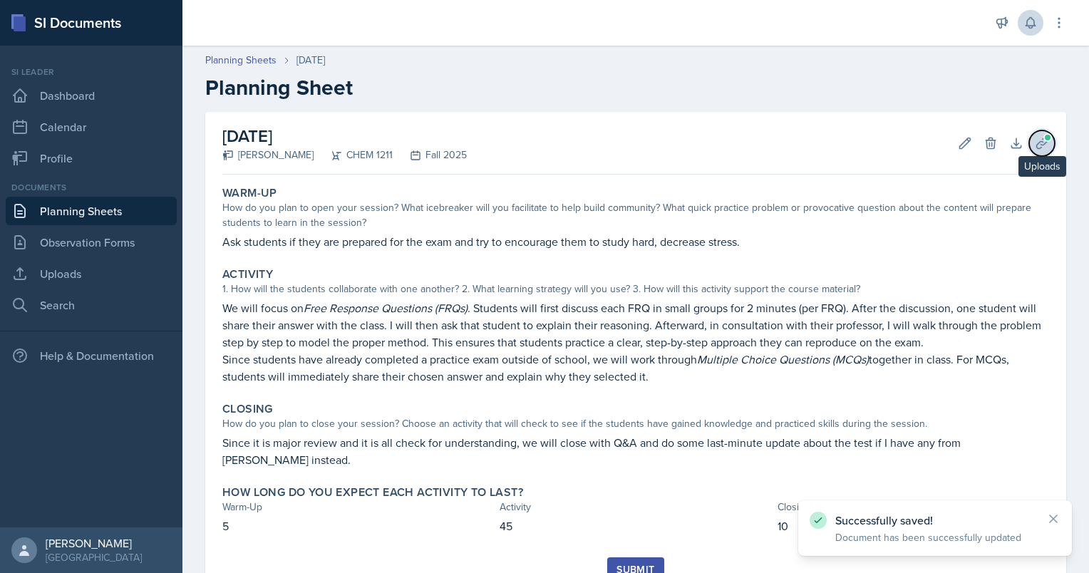
click at [1043, 141] on span at bounding box center [1047, 137] width 9 height 9
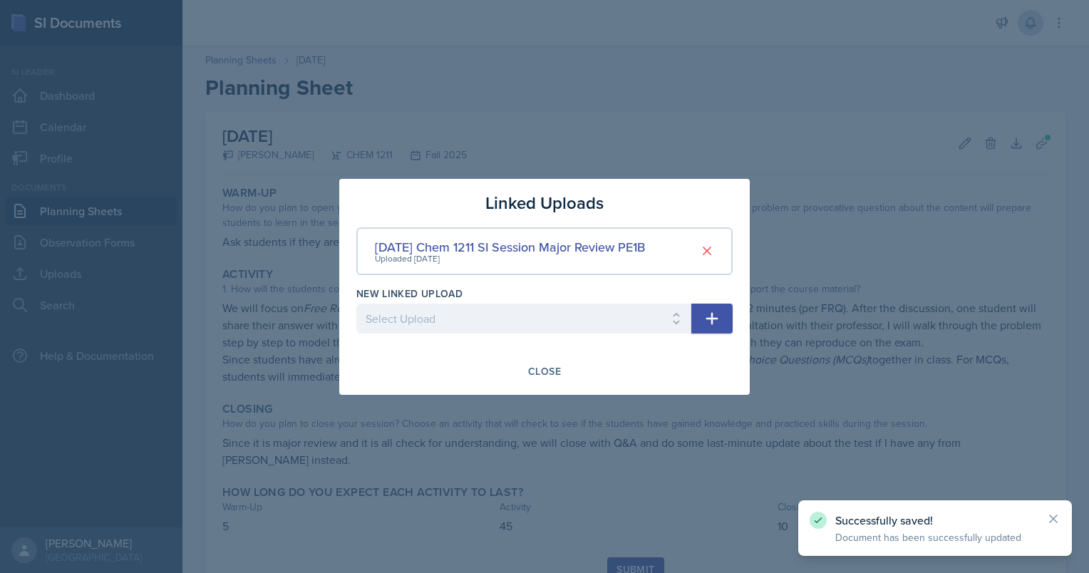
click at [791, 341] on div at bounding box center [544, 286] width 1089 height 573
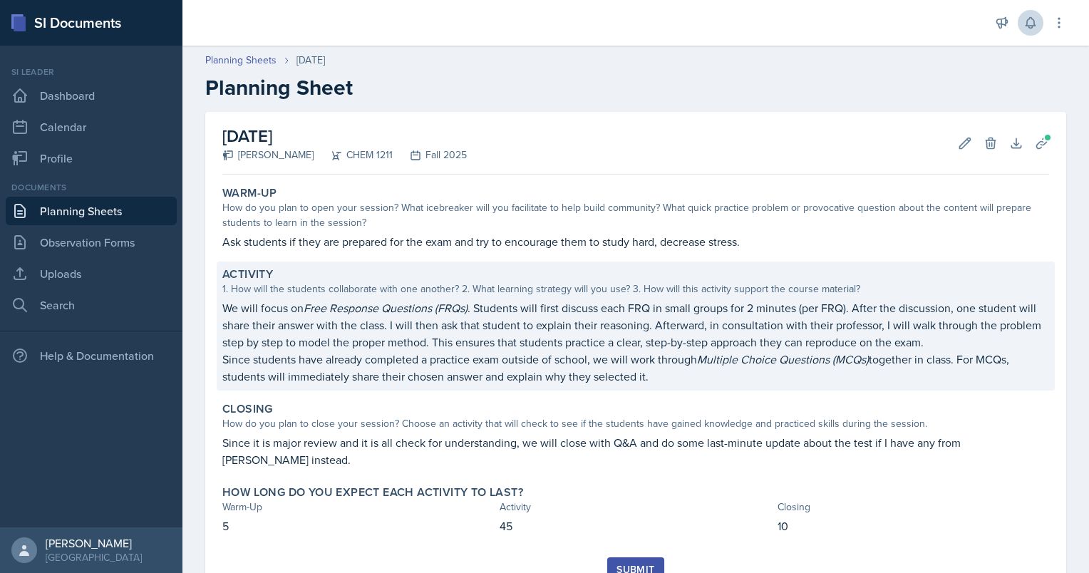
scroll to position [59, 0]
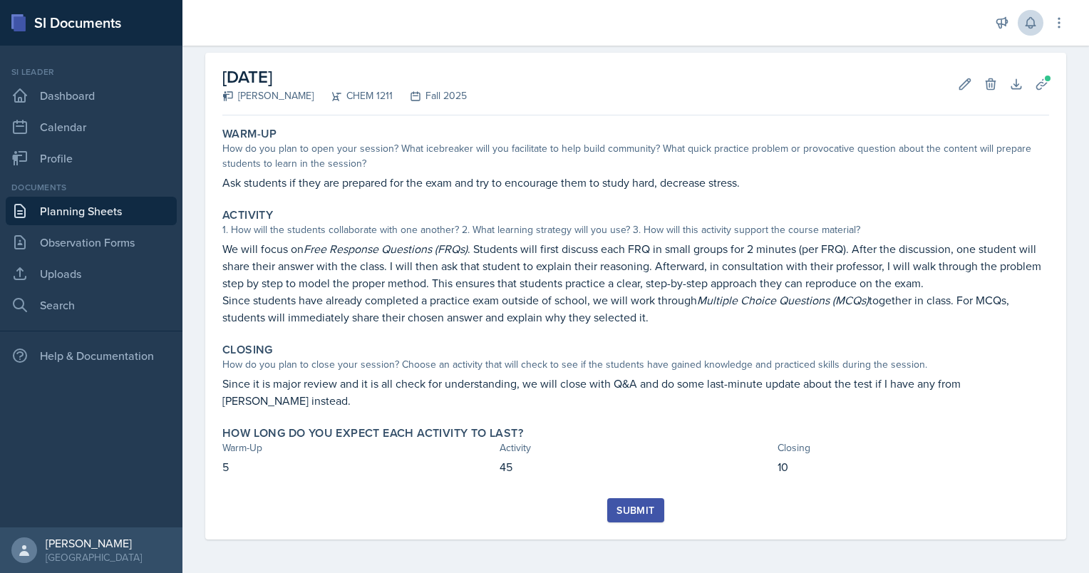
click at [630, 512] on div "Submit" at bounding box center [635, 510] width 38 height 11
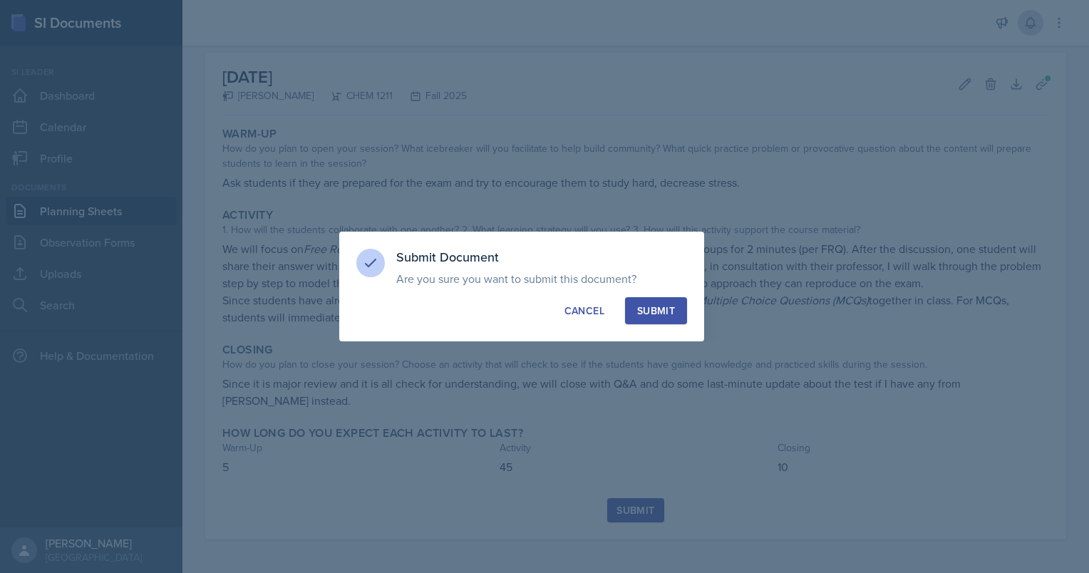
click at [642, 307] on div "Submit" at bounding box center [656, 311] width 38 height 14
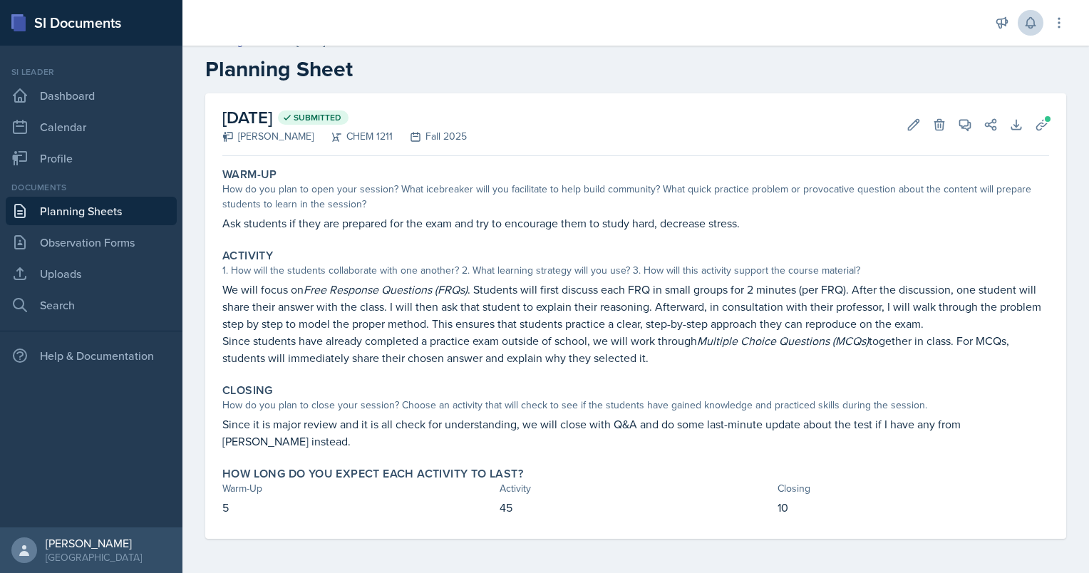
click at [56, 210] on link "Planning Sheets" at bounding box center [91, 211] width 171 height 29
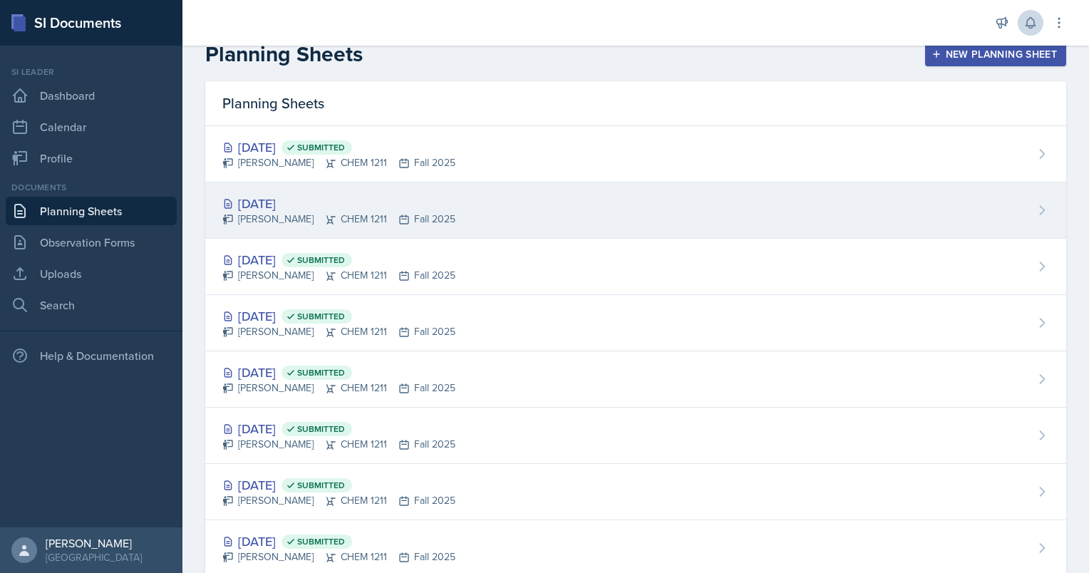
click at [272, 214] on div "[PERSON_NAME] CHEM 1211 Fall 2025" at bounding box center [338, 219] width 233 height 15
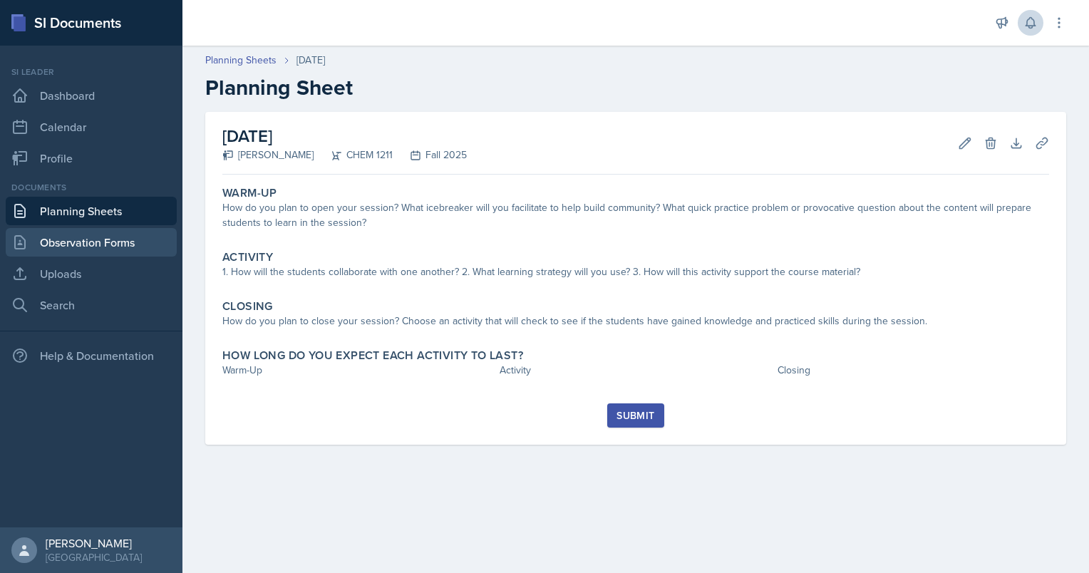
click at [84, 235] on link "Observation Forms" at bounding box center [91, 242] width 171 height 29
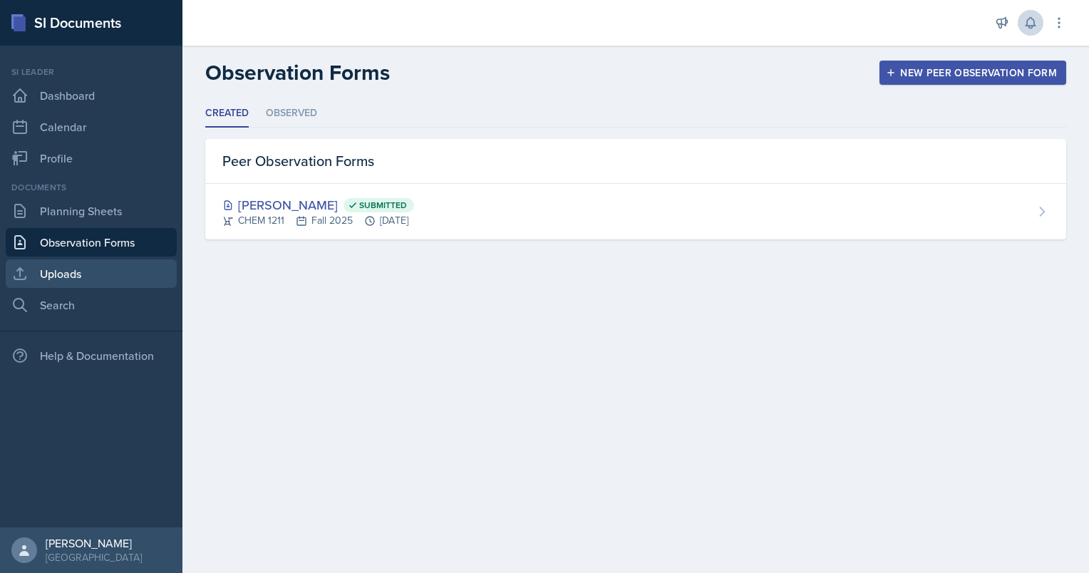
click at [96, 271] on link "Uploads" at bounding box center [91, 273] width 171 height 29
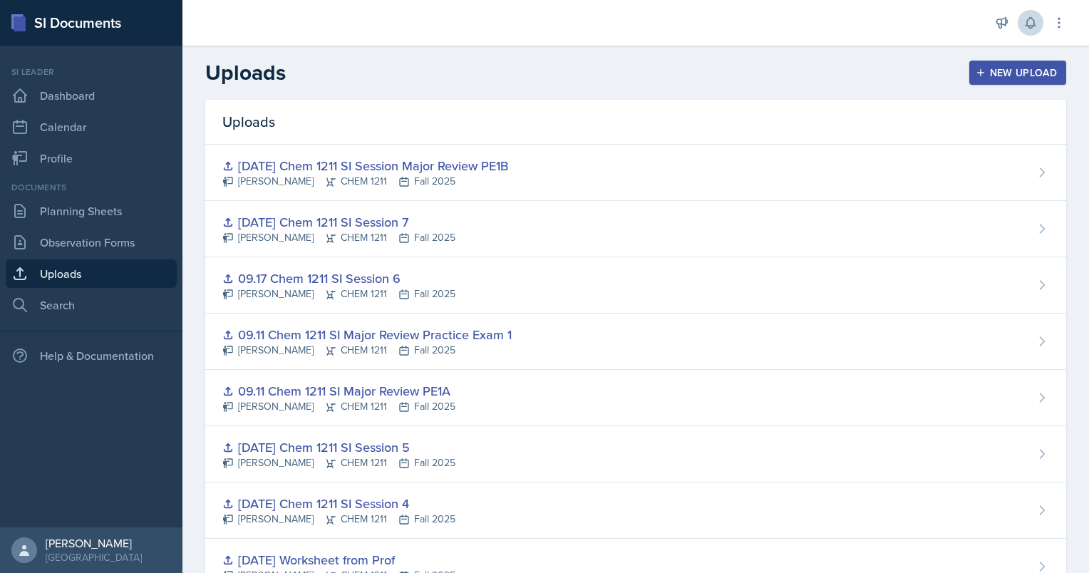
click at [981, 73] on div "New Upload" at bounding box center [1017, 72] width 79 height 11
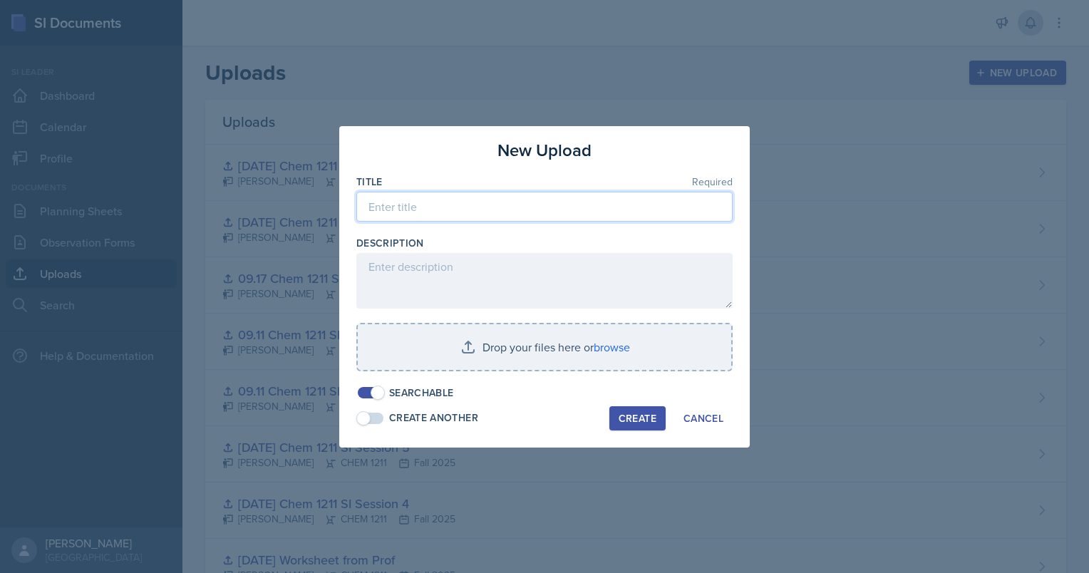
click at [439, 218] on input at bounding box center [544, 207] width 376 height 30
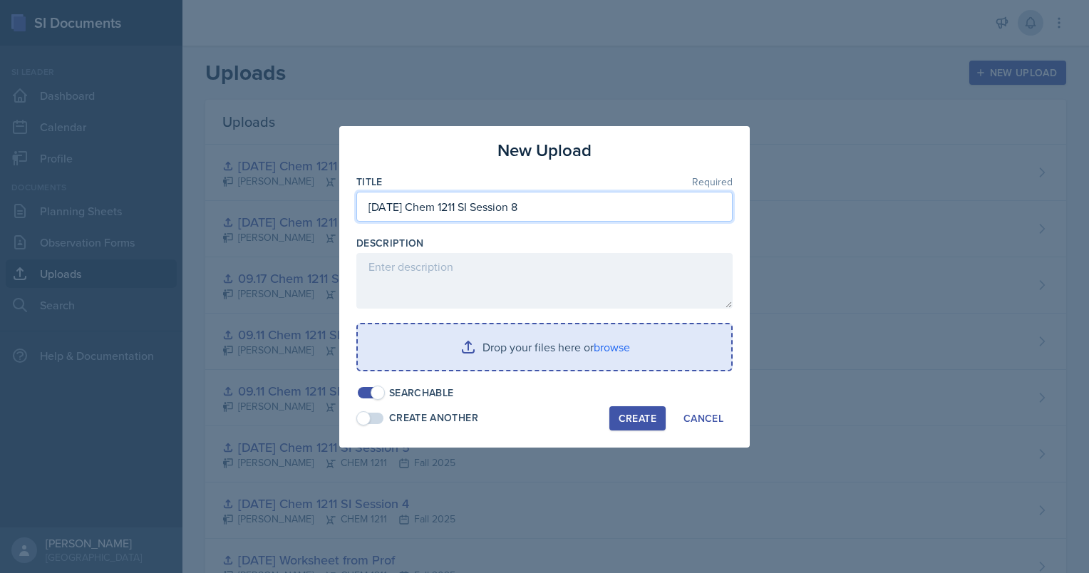
type input "[DATE] Chem 1211 SI Session 8"
click at [591, 348] on input "file" at bounding box center [544, 347] width 373 height 46
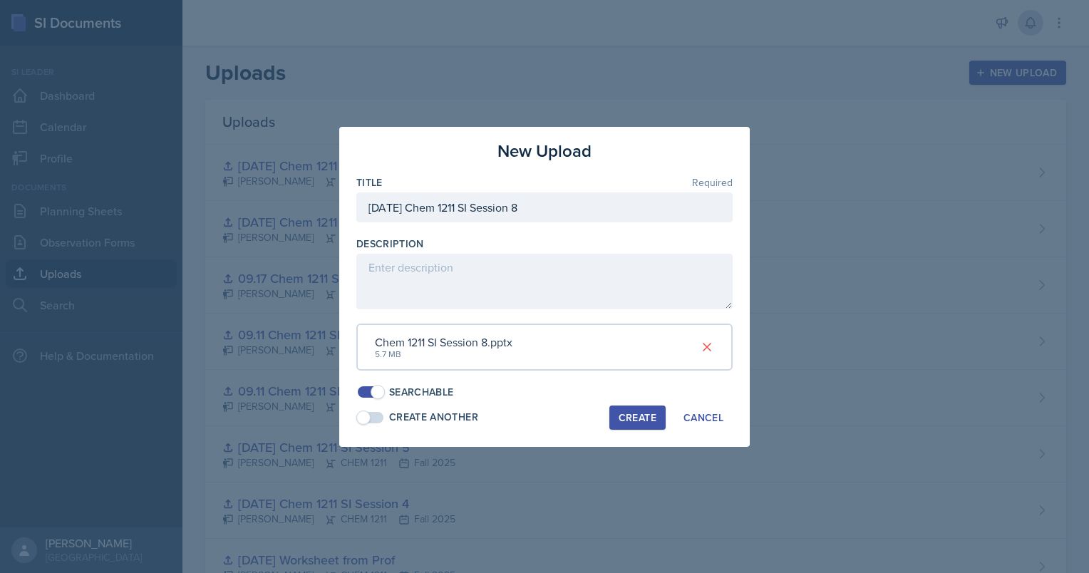
click at [561, 397] on div "Searchable" at bounding box center [544, 392] width 376 height 15
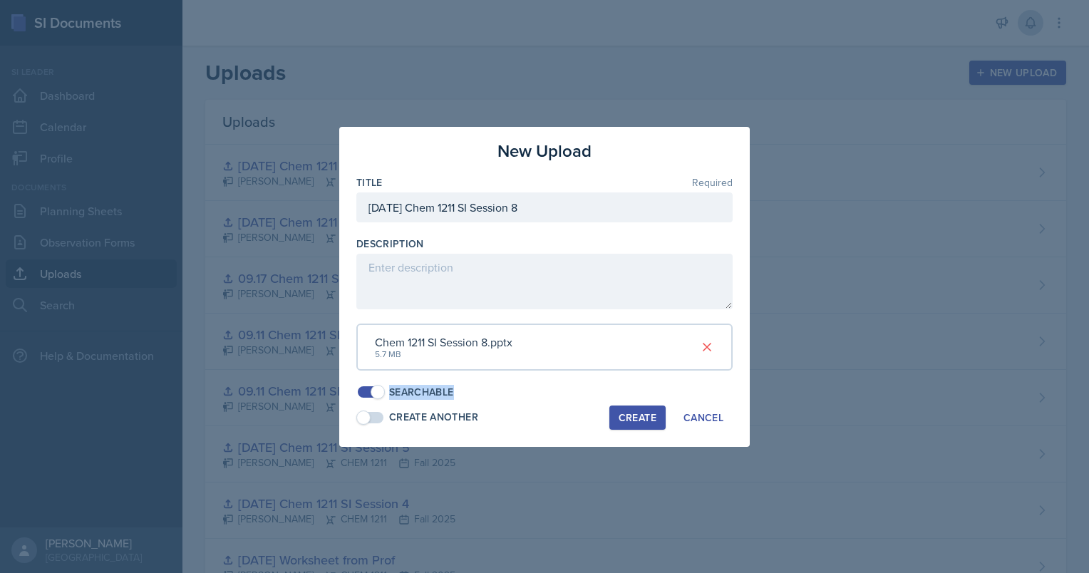
click at [561, 397] on div "Searchable" at bounding box center [544, 392] width 376 height 15
drag, startPoint x: 561, startPoint y: 397, endPoint x: 634, endPoint y: 418, distance: 76.4
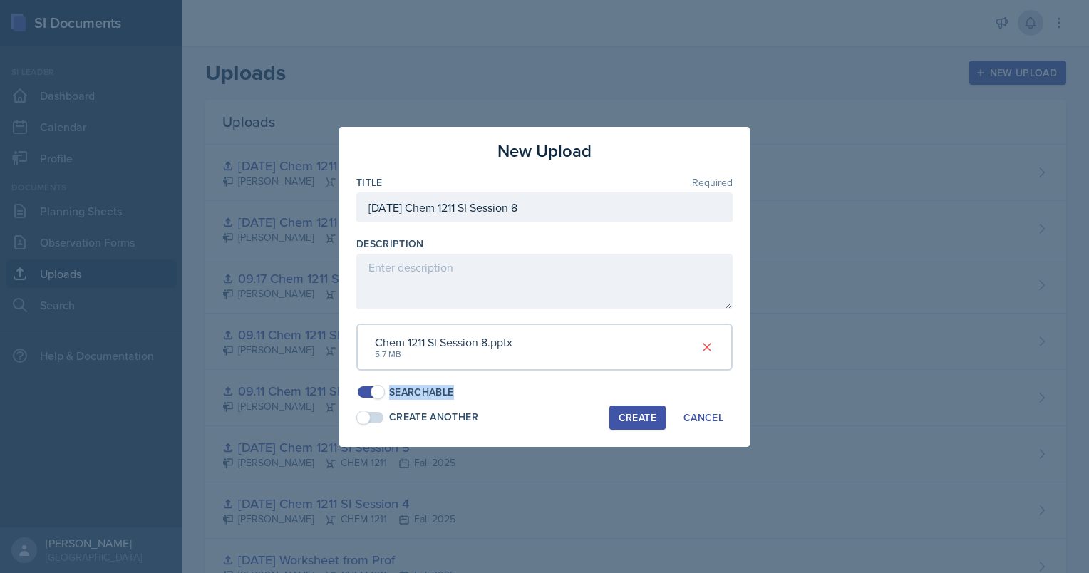
click at [634, 418] on div "Create" at bounding box center [638, 417] width 38 height 11
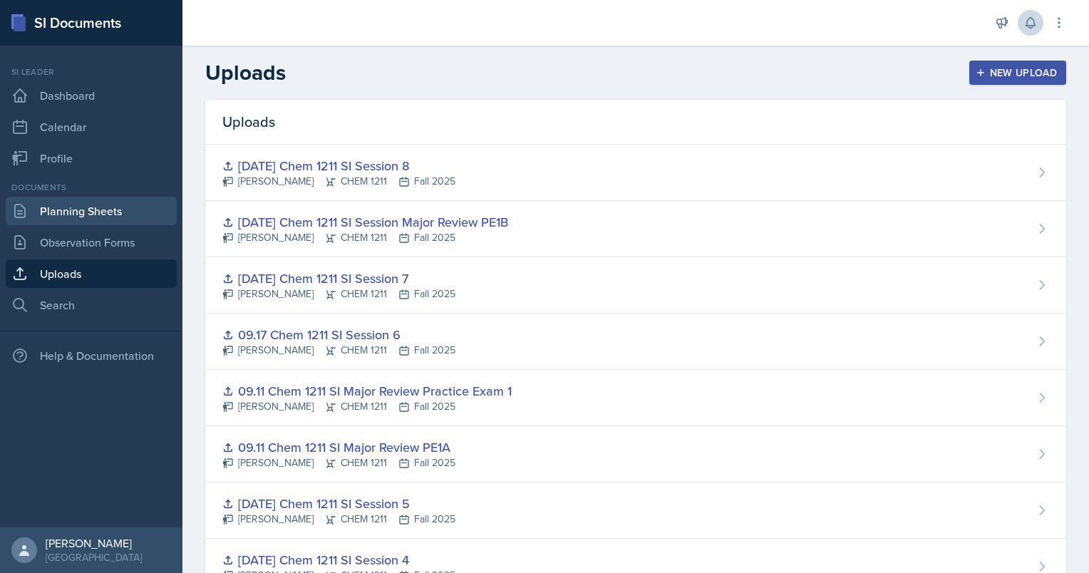
click at [115, 203] on link "Planning Sheets" at bounding box center [91, 211] width 171 height 29
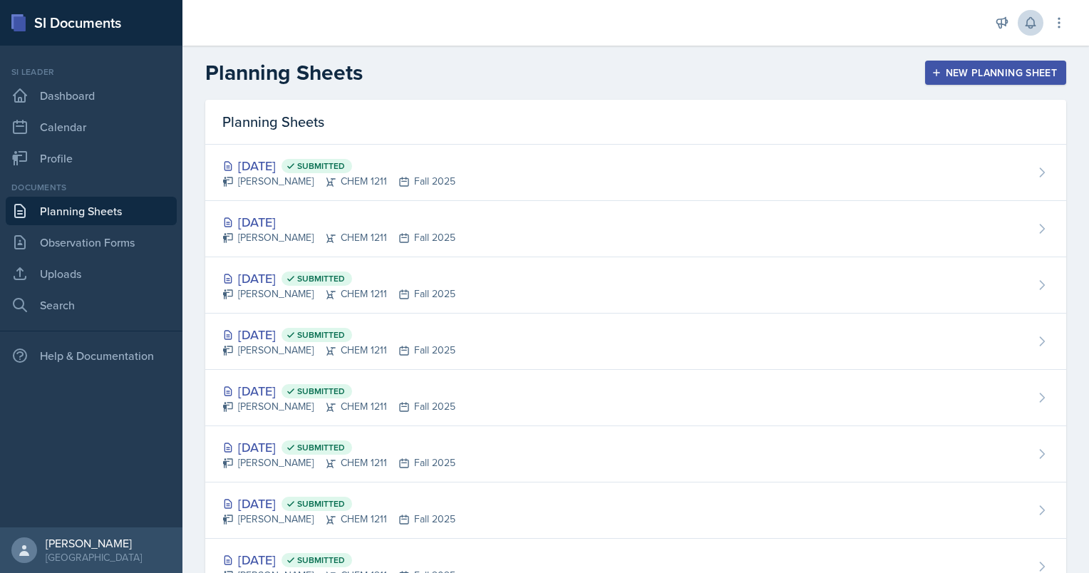
click at [115, 203] on link "Planning Sheets" at bounding box center [91, 211] width 171 height 29
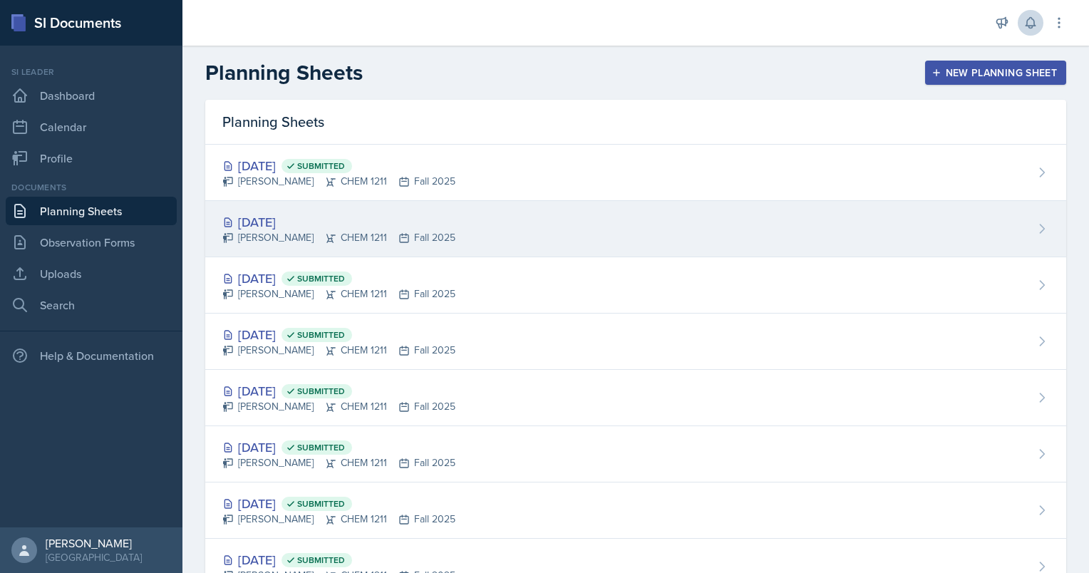
click at [279, 220] on div "[DATE]" at bounding box center [338, 221] width 233 height 19
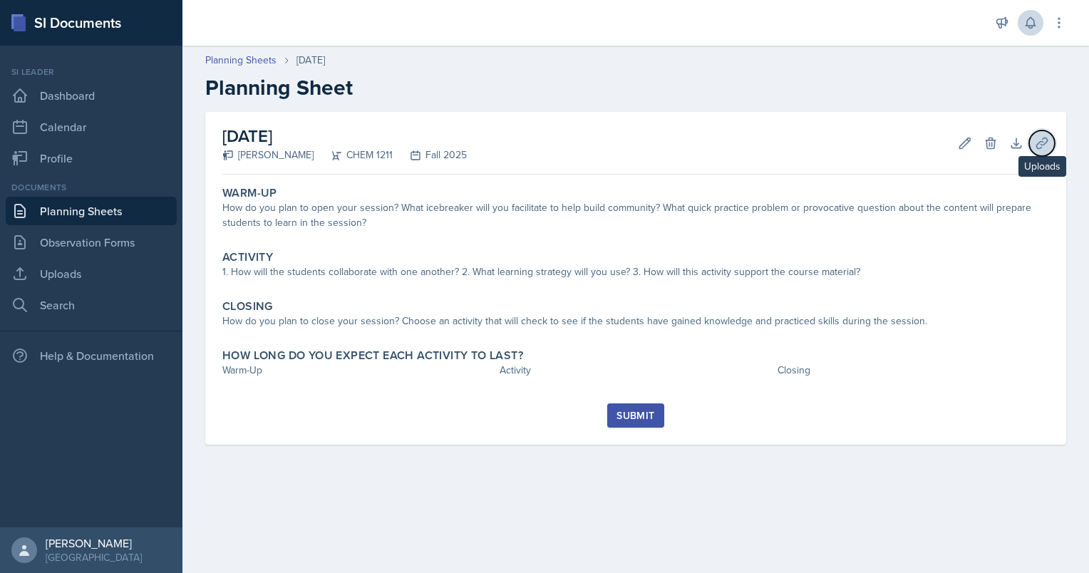
click at [1042, 155] on button "Uploads" at bounding box center [1042, 143] width 26 height 26
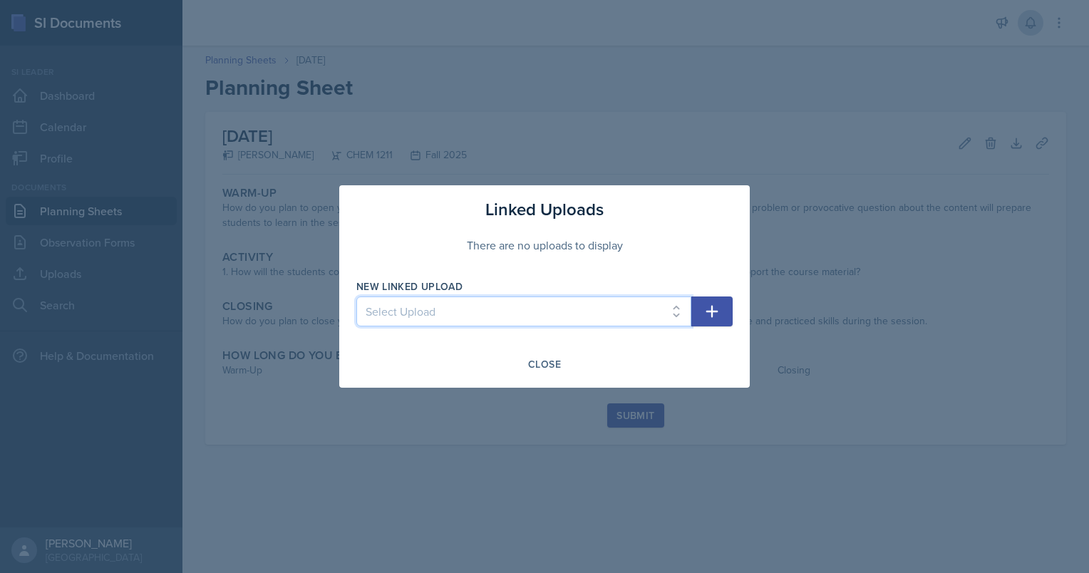
click at [544, 307] on select "Select Upload Chem 1211 Session 1 Kahoot [DATE] Chem 1211 SI Session 1 [DATE] C…" at bounding box center [523, 311] width 335 height 30
select select "ba12f35f-d8f3-4ed2-949b-48c9f90ad450"
click at [356, 296] on select "Select Upload Chem 1211 Session 1 Kahoot [DATE] Chem 1211 SI Session 1 [DATE] C…" at bounding box center [523, 311] width 335 height 30
click at [721, 313] on button "button" at bounding box center [711, 311] width 41 height 30
select select
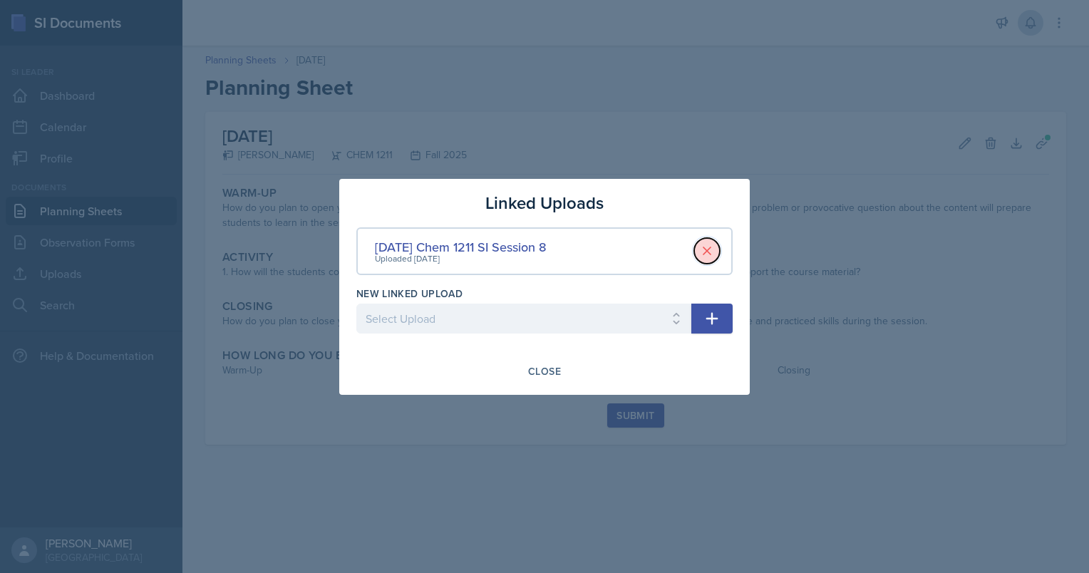
click at [712, 250] on icon at bounding box center [707, 251] width 14 height 14
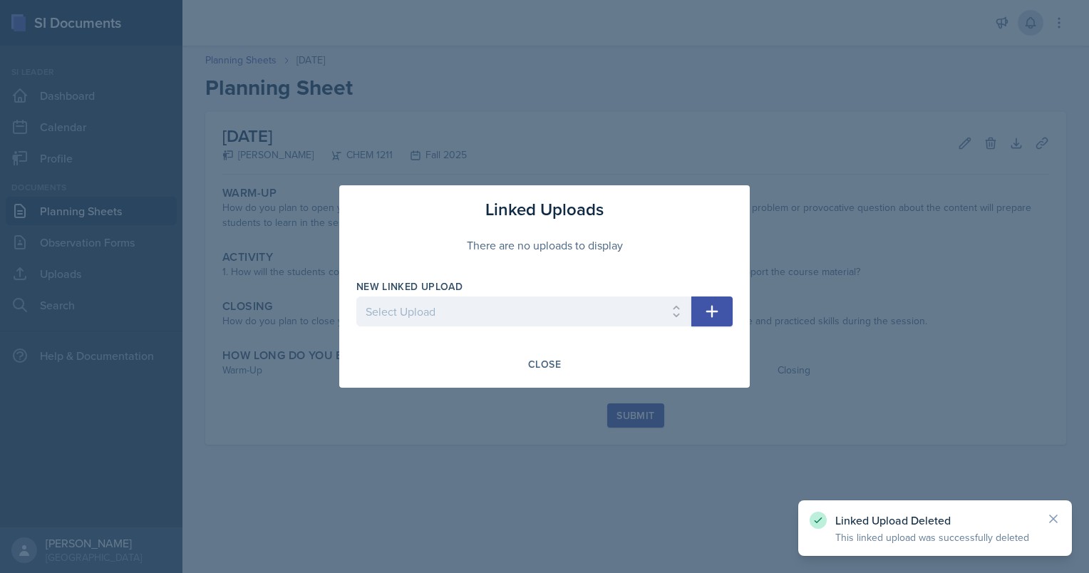
click at [518, 366] on div "Close" at bounding box center [544, 364] width 376 height 24
click at [546, 372] on button "Close" at bounding box center [544, 364] width 51 height 24
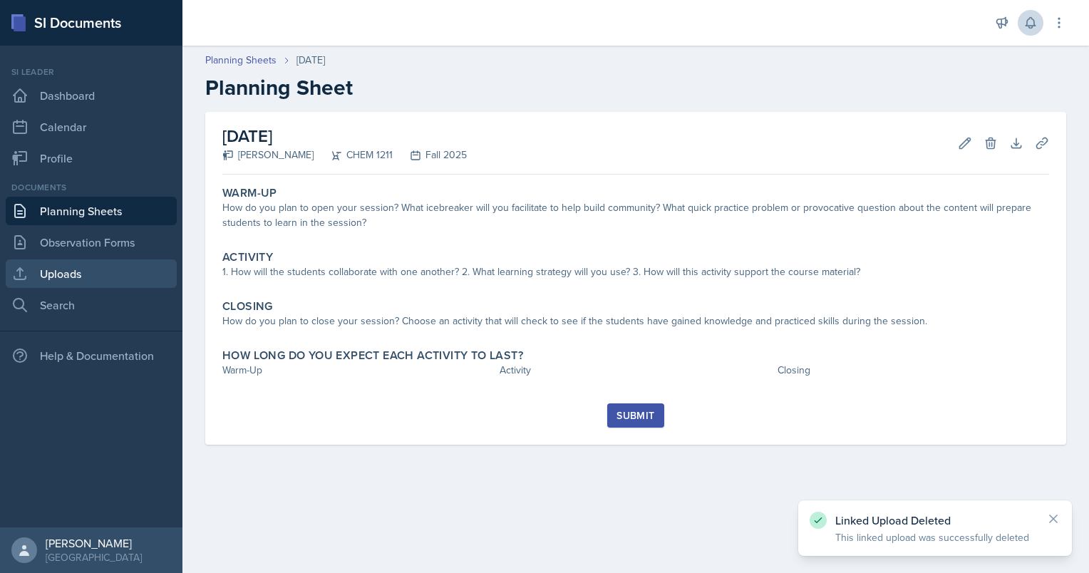
click at [99, 269] on link "Uploads" at bounding box center [91, 273] width 171 height 29
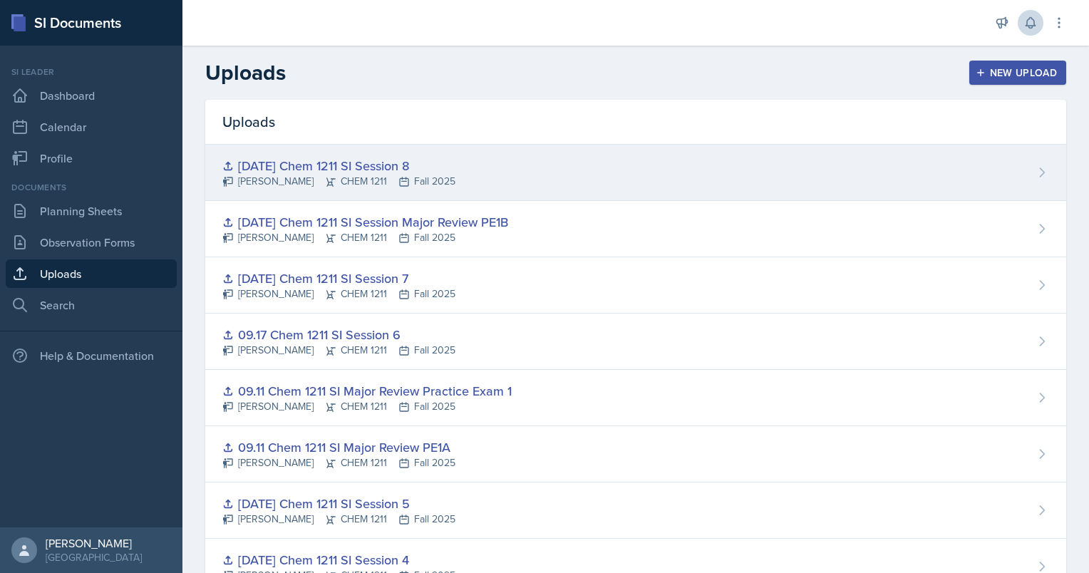
click at [403, 163] on div "[DATE] Chem 1211 SI Session 8" at bounding box center [338, 165] width 233 height 19
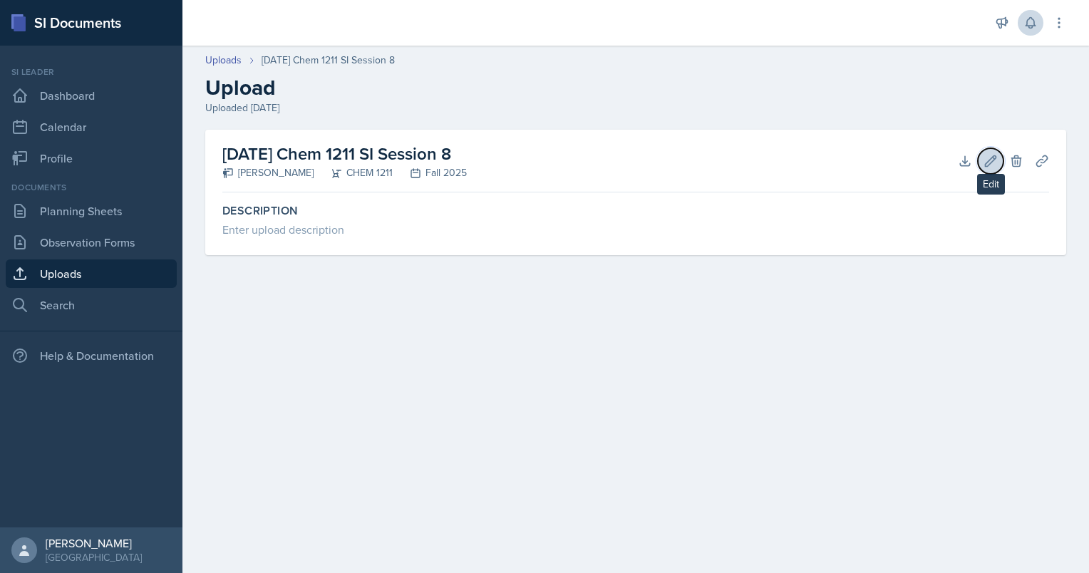
click at [984, 157] on icon at bounding box center [990, 161] width 14 height 14
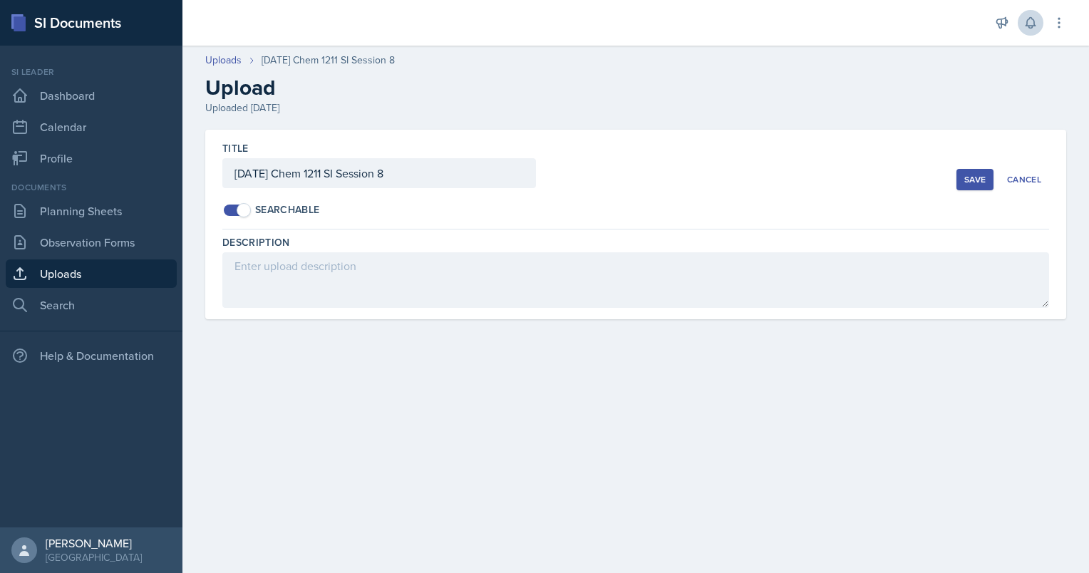
click at [988, 181] on button "Save" at bounding box center [974, 179] width 37 height 21
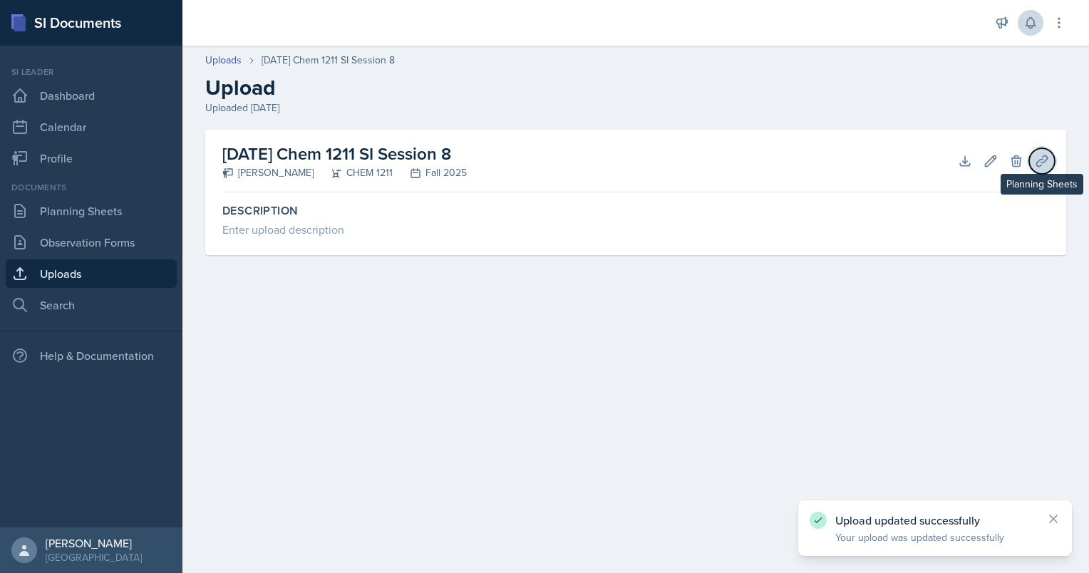
click at [1031, 157] on button "Planning Sheets" at bounding box center [1042, 161] width 26 height 26
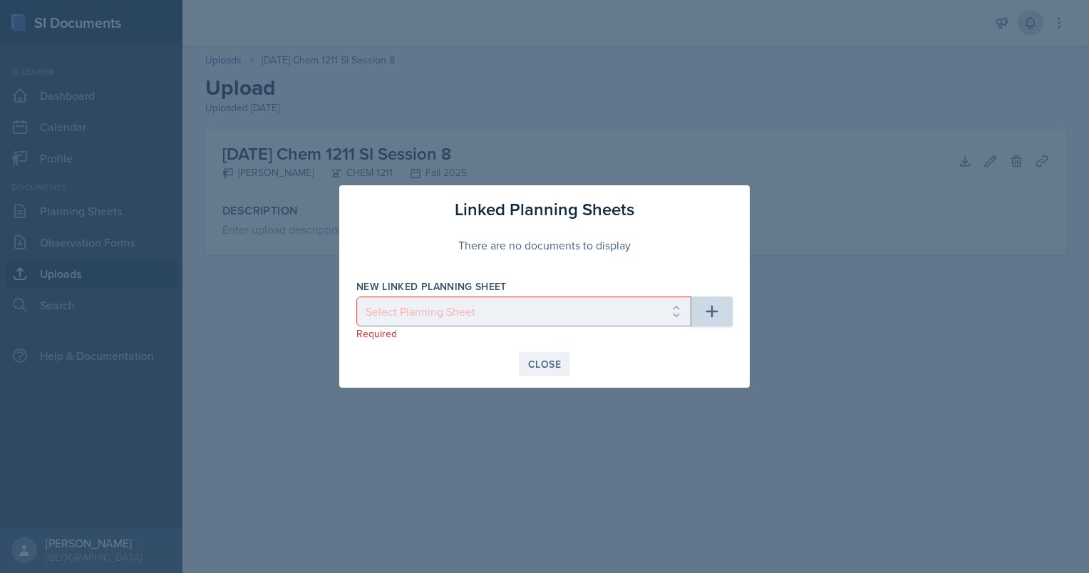
click at [559, 367] on div "Close" at bounding box center [544, 363] width 33 height 11
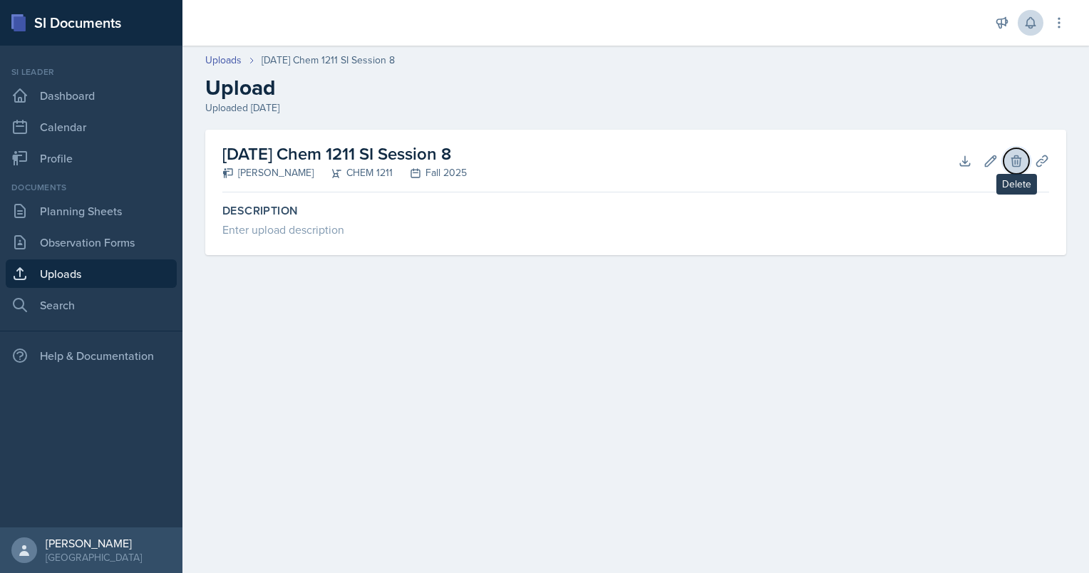
click at [1025, 155] on button "Delete" at bounding box center [1016, 161] width 26 height 26
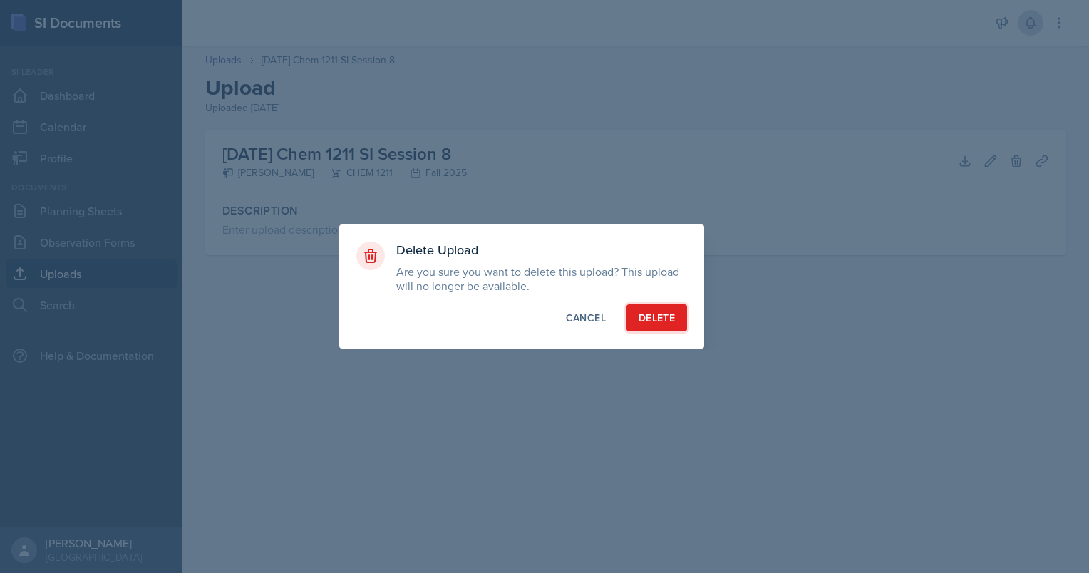
click at [644, 306] on button "Delete" at bounding box center [656, 317] width 61 height 27
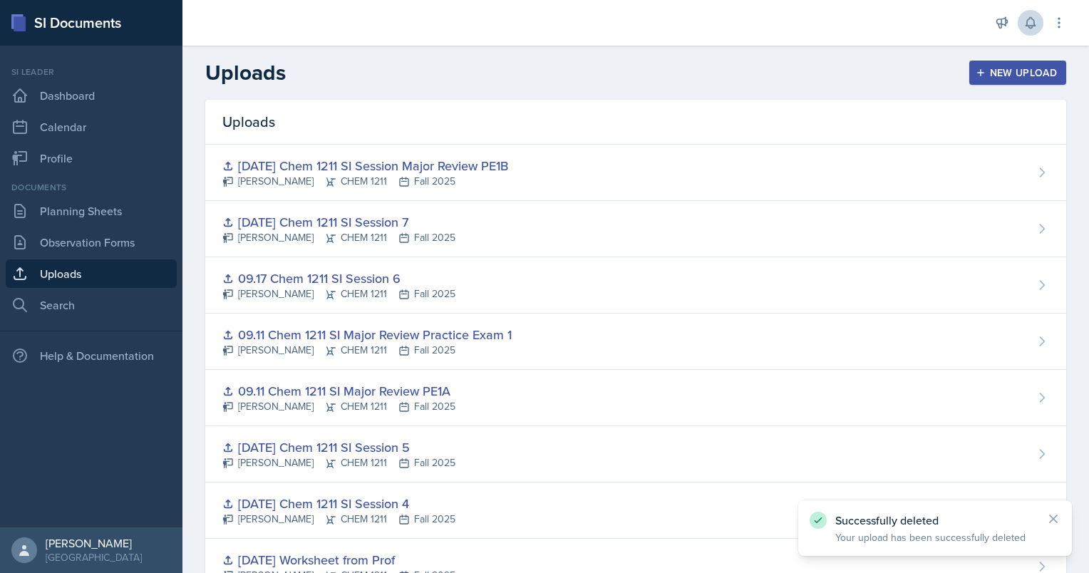
click at [995, 68] on div "New Upload" at bounding box center [1017, 72] width 79 height 11
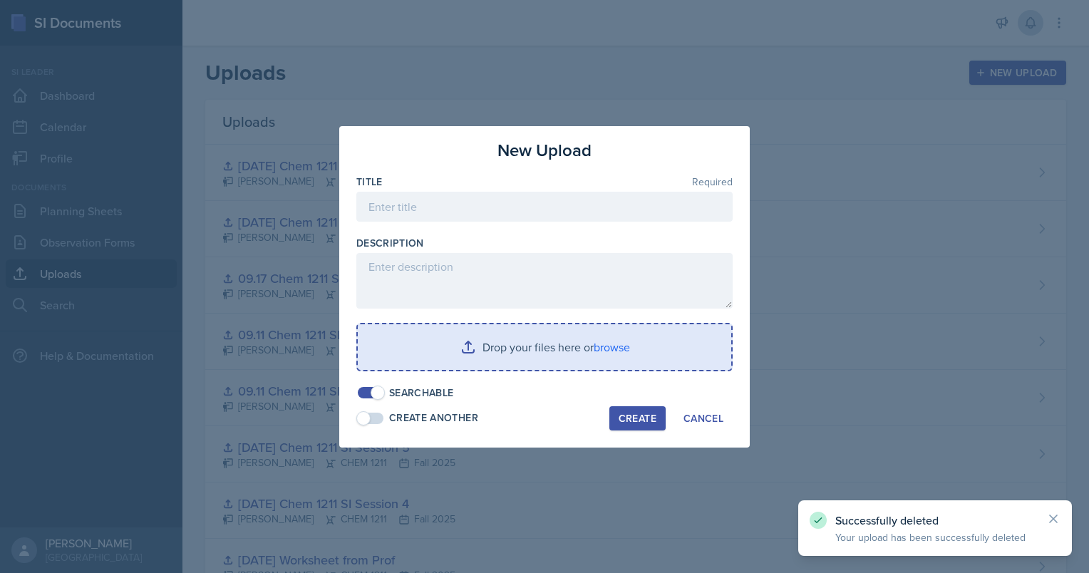
click at [492, 341] on input "file" at bounding box center [544, 347] width 373 height 46
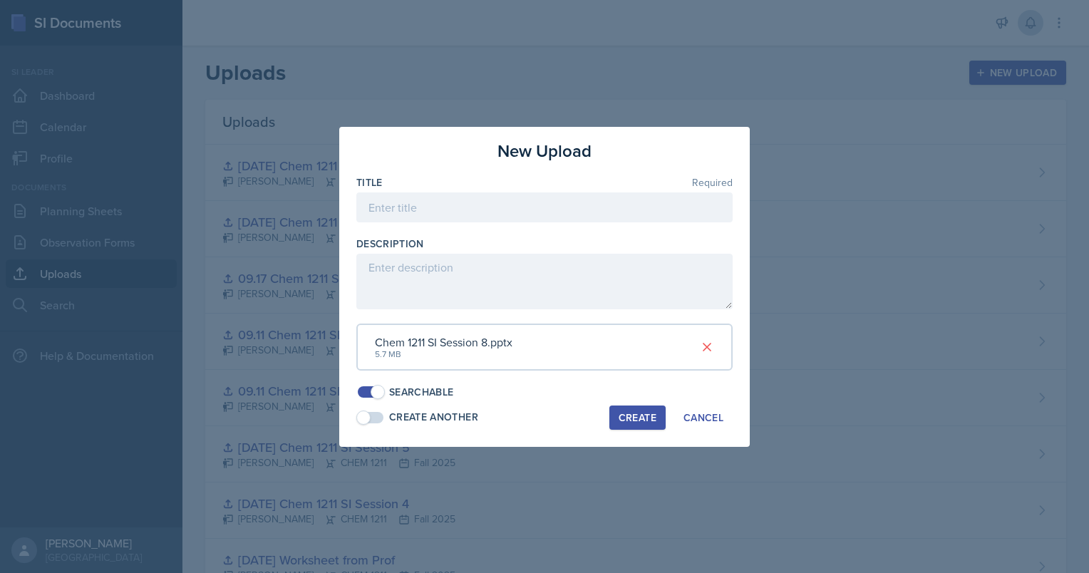
drag, startPoint x: 1088, startPoint y: 379, endPoint x: 979, endPoint y: 420, distance: 116.6
click at [979, 420] on div at bounding box center [544, 286] width 1089 height 573
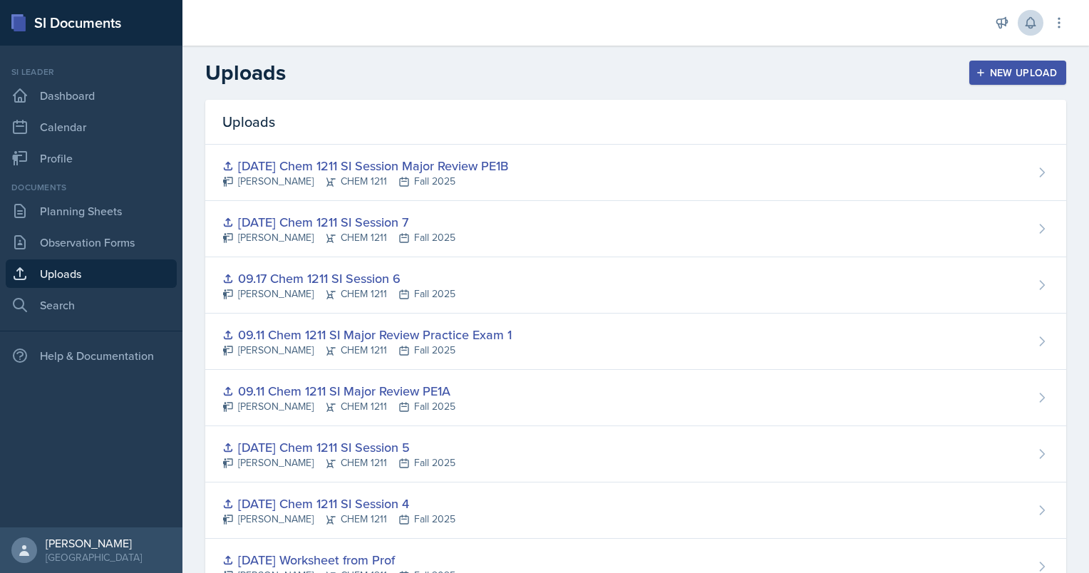
click at [997, 83] on button "New Upload" at bounding box center [1018, 73] width 98 height 24
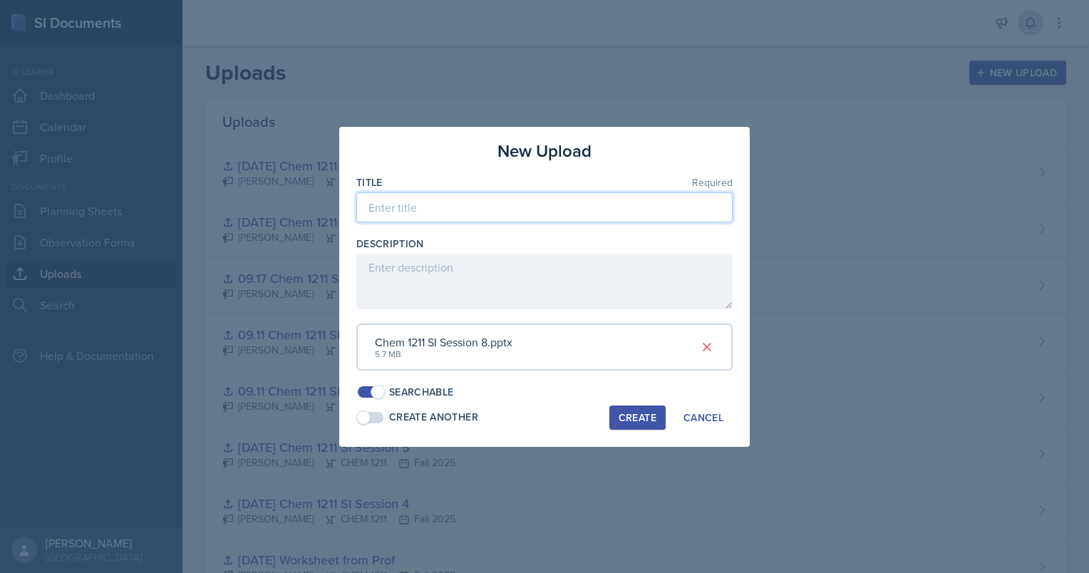
click at [579, 198] on input at bounding box center [544, 207] width 376 height 30
type input "[DATE] Chem 1211 SI Session 8"
click at [638, 413] on div "Create" at bounding box center [638, 417] width 38 height 11
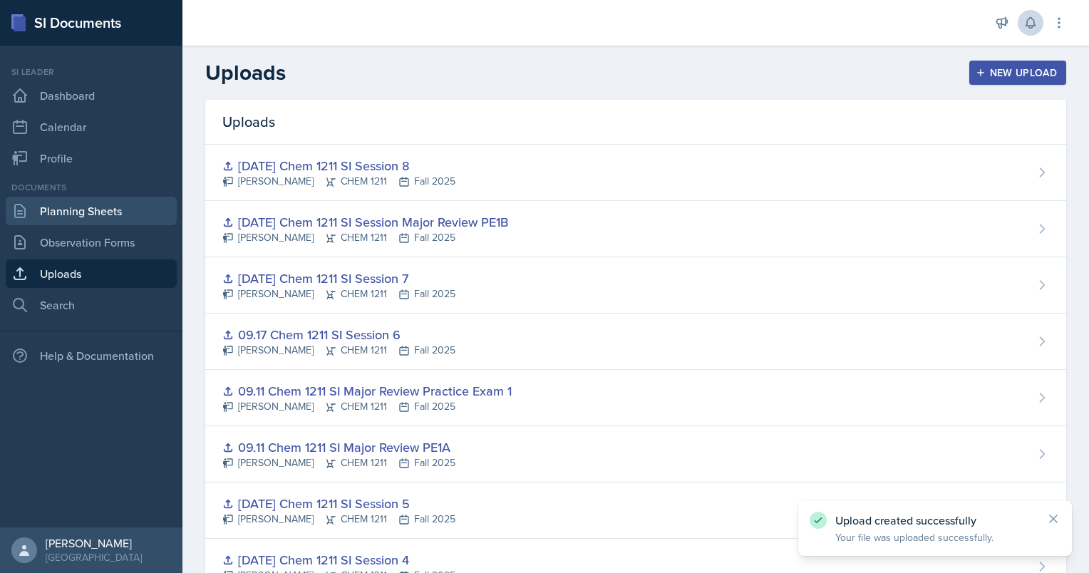
click at [81, 211] on link "Planning Sheets" at bounding box center [91, 211] width 171 height 29
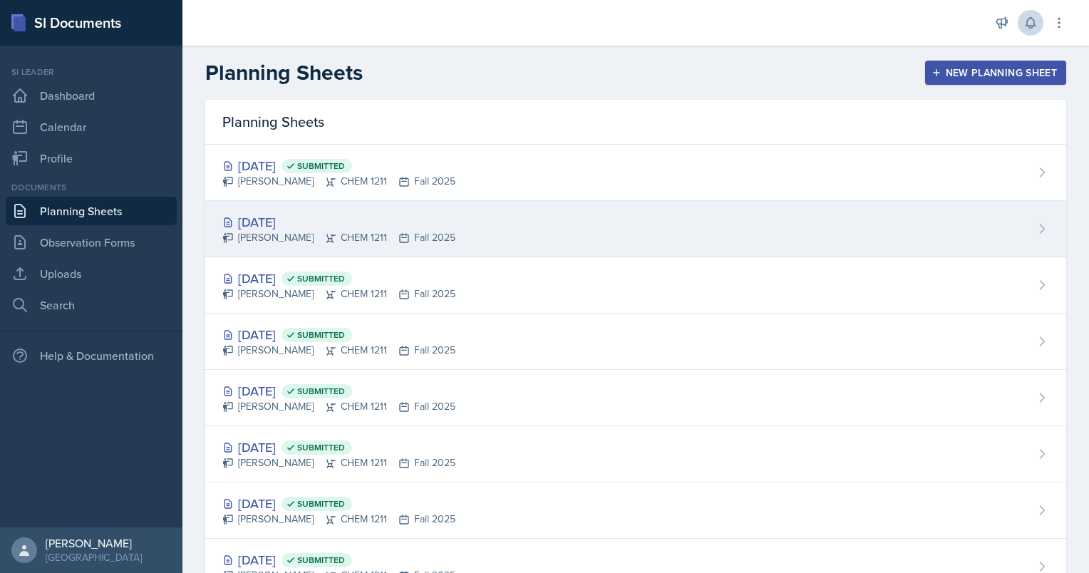
click at [286, 221] on div "[DATE]" at bounding box center [338, 221] width 233 height 19
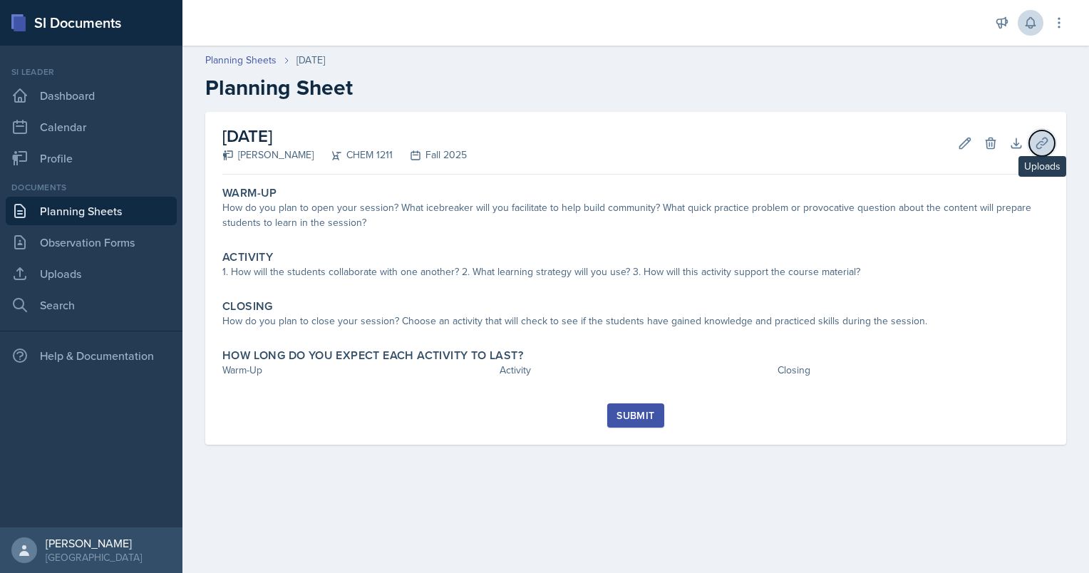
click at [1042, 153] on button "Uploads" at bounding box center [1042, 143] width 26 height 26
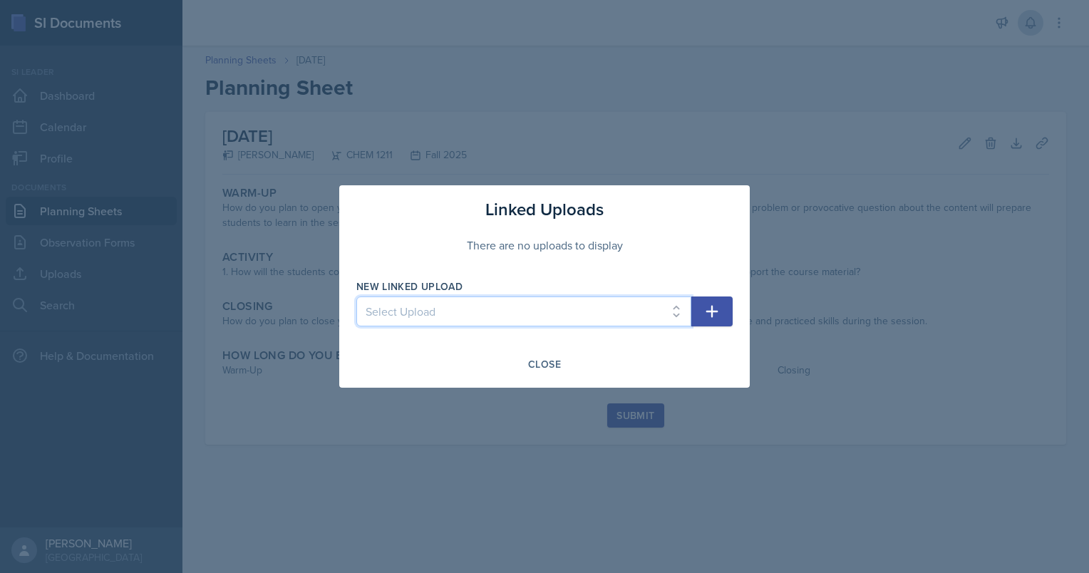
click at [530, 323] on select "Select Upload Chem 1211 Session 1 Kahoot [DATE] Chem 1211 SI Session 1 [DATE] C…" at bounding box center [523, 311] width 335 height 30
select select "f6f1cb0c-173f-4f45-8073-ba0fc1bc2bc9"
click at [356, 296] on select "Select Upload Chem 1211 Session 1 Kahoot [DATE] Chem 1211 SI Session 1 [DATE] C…" at bounding box center [523, 311] width 335 height 30
click at [715, 320] on button "button" at bounding box center [711, 311] width 41 height 30
select select
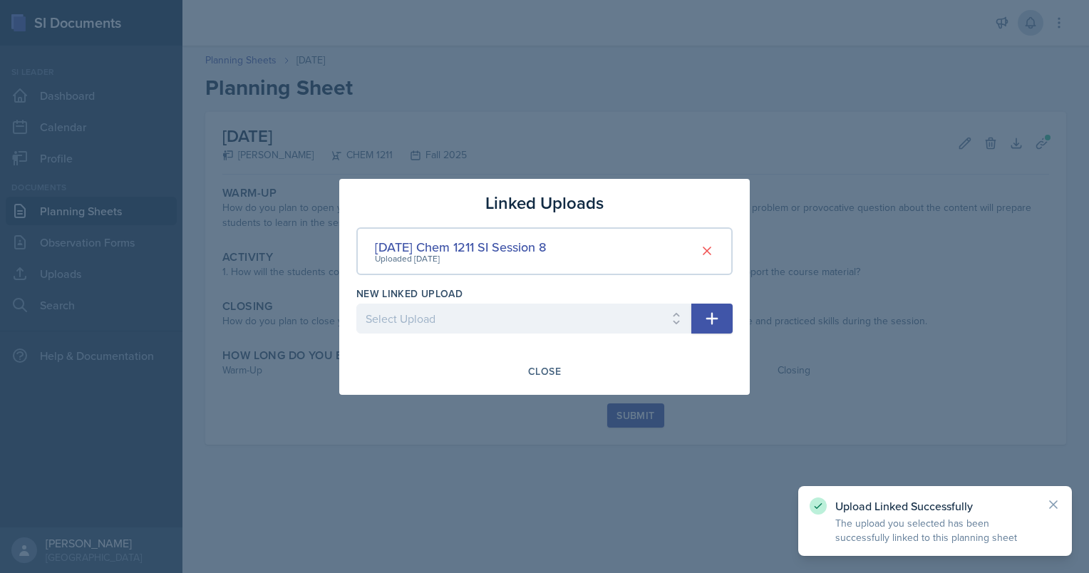
click at [816, 320] on div at bounding box center [544, 286] width 1089 height 573
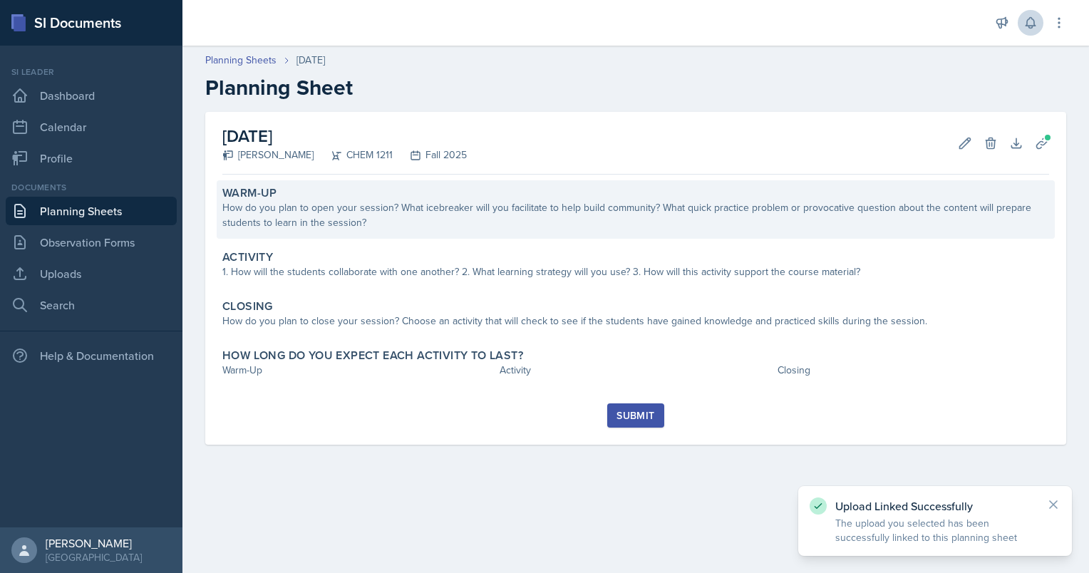
click at [646, 208] on div "How do you plan to open your session? What icebreaker will you facilitate to he…" at bounding box center [635, 215] width 827 height 30
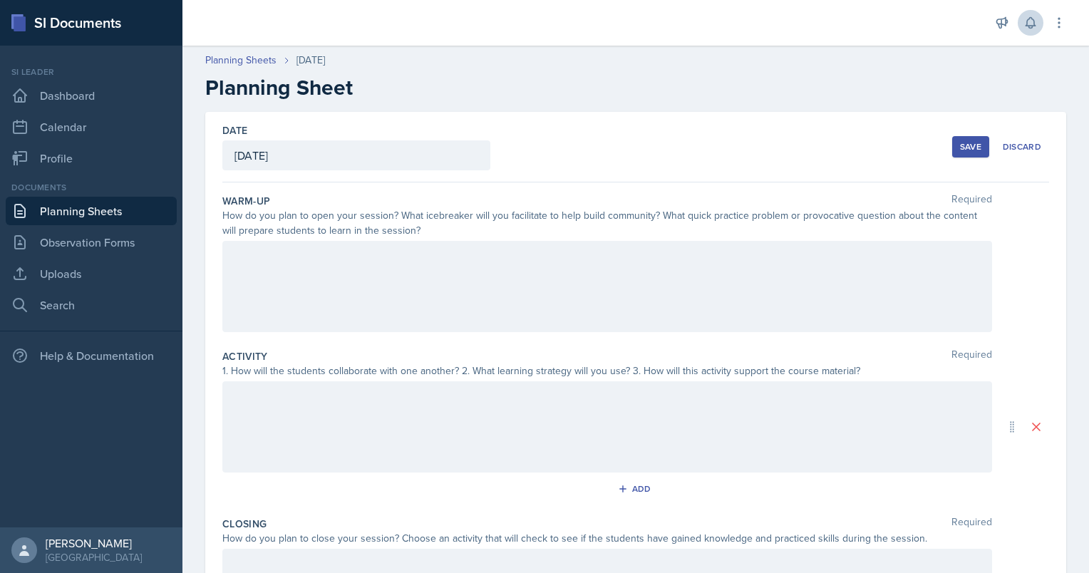
click at [672, 301] on div at bounding box center [607, 286] width 770 height 91
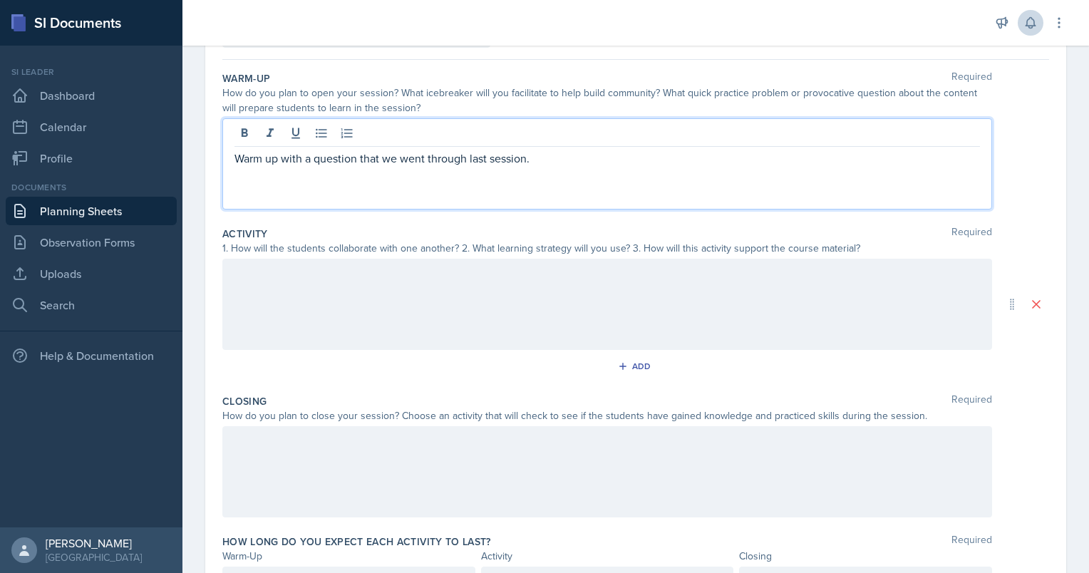
click at [636, 285] on div at bounding box center [607, 304] width 770 height 91
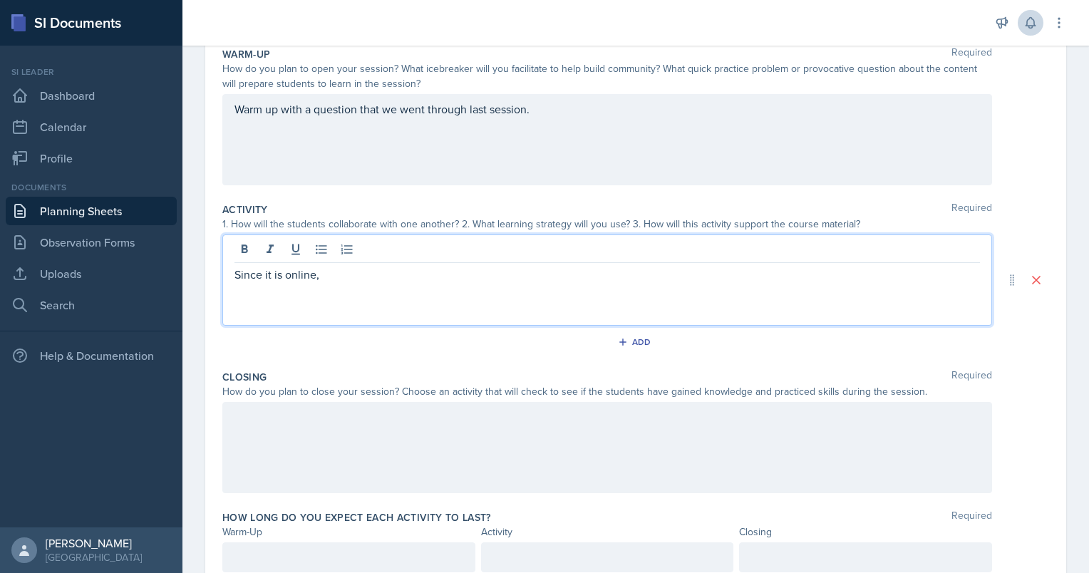
scroll to position [202, 0]
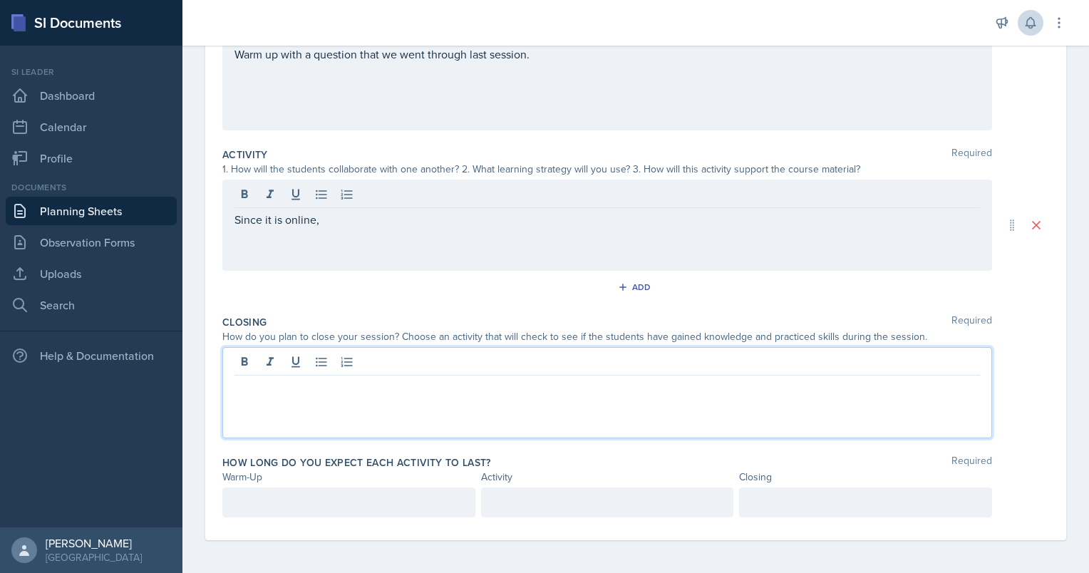
click at [394, 368] on div at bounding box center [607, 392] width 770 height 91
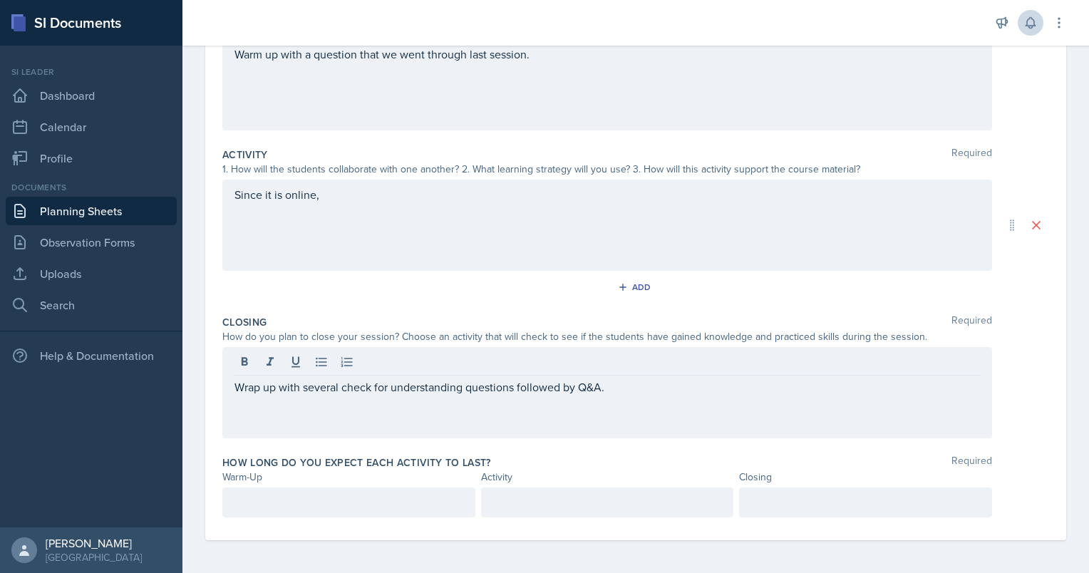
click at [805, 495] on div at bounding box center [865, 502] width 253 height 30
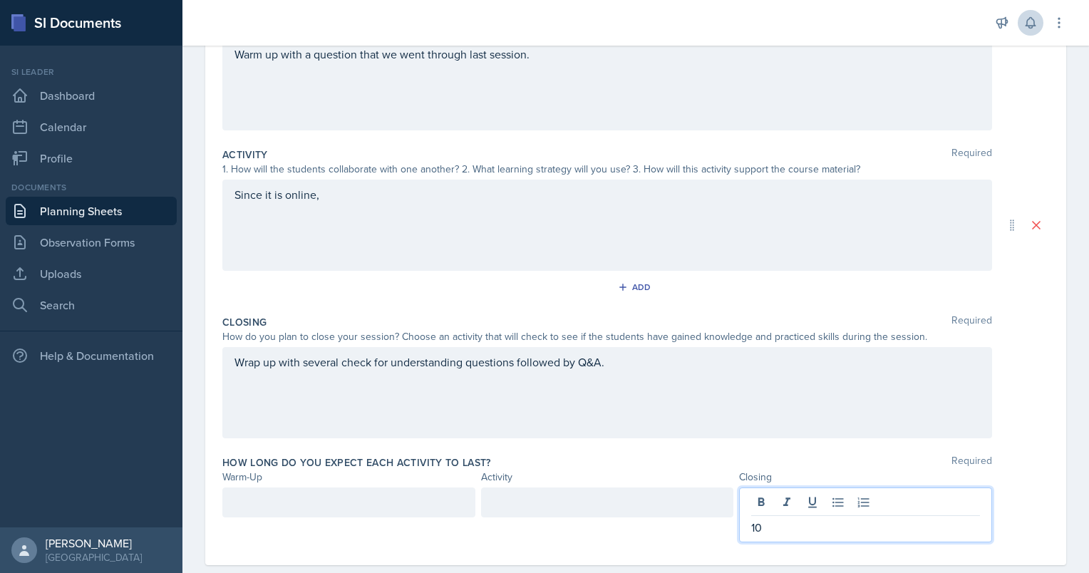
click at [418, 510] on div at bounding box center [348, 502] width 253 height 30
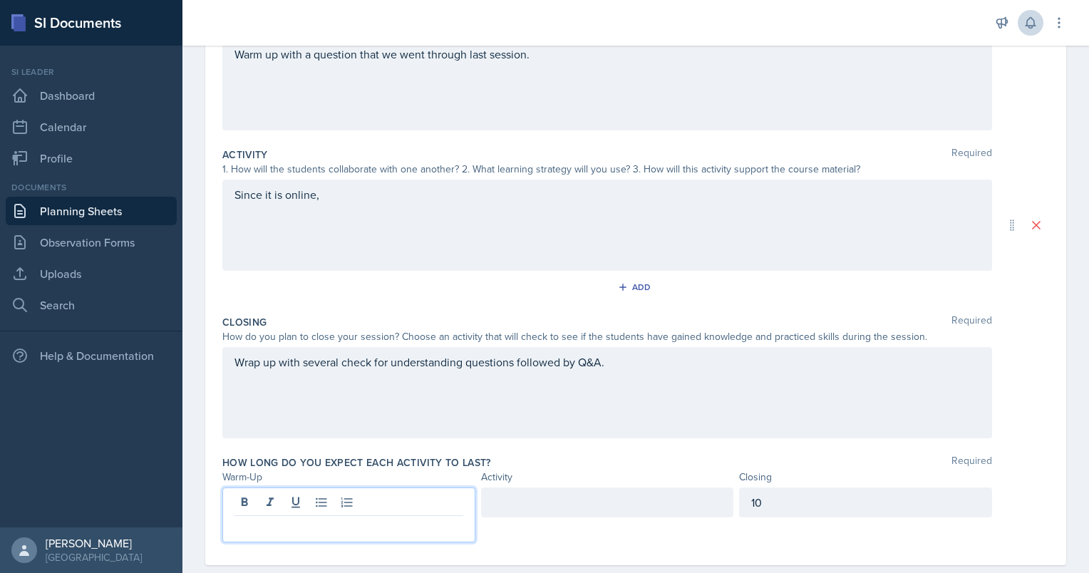
scroll to position [227, 0]
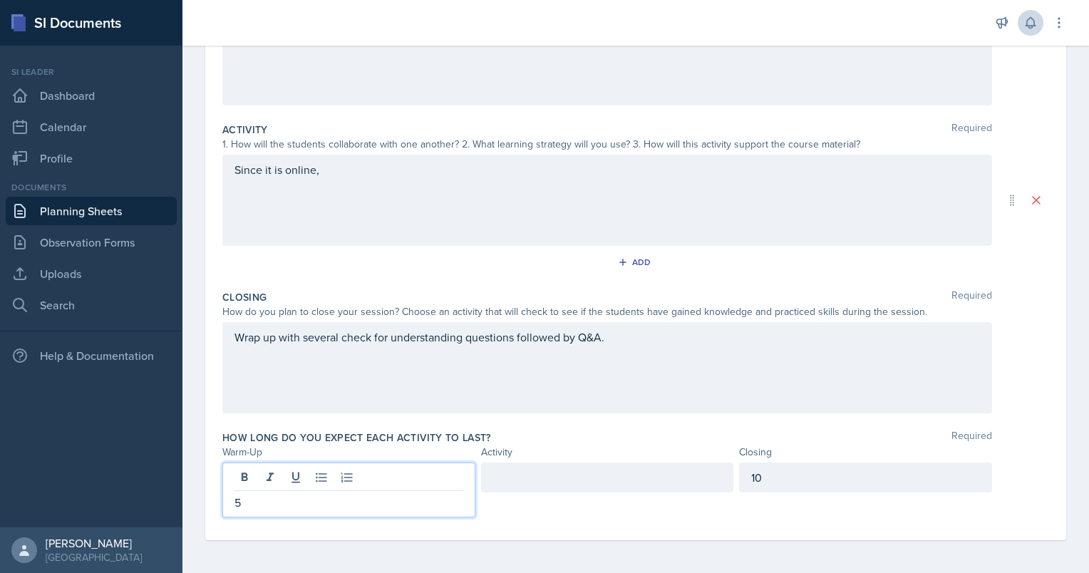
click at [578, 490] on div at bounding box center [607, 477] width 253 height 30
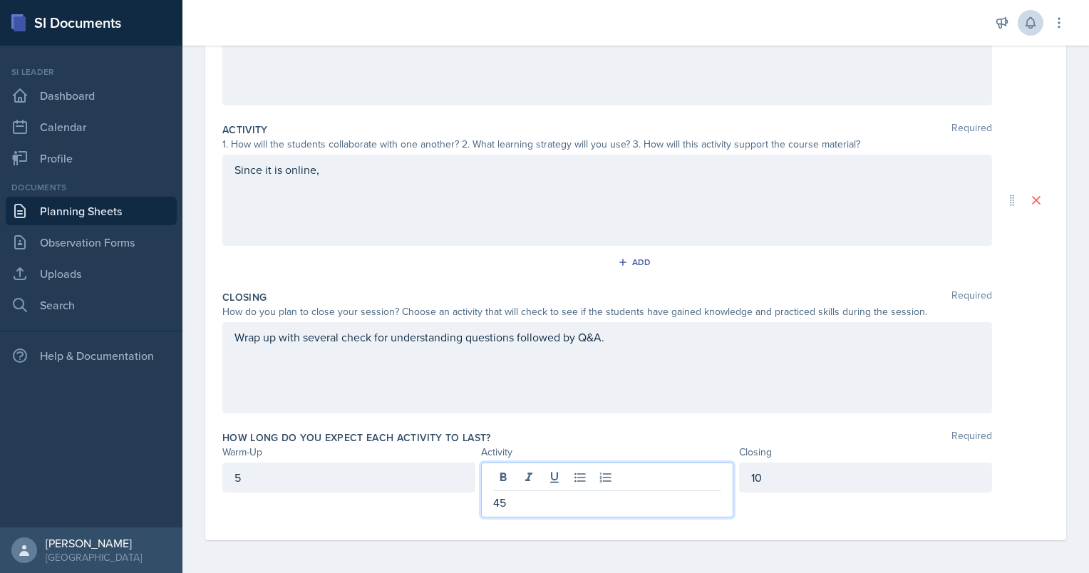
click at [527, 210] on div "Since it is online," at bounding box center [607, 200] width 770 height 91
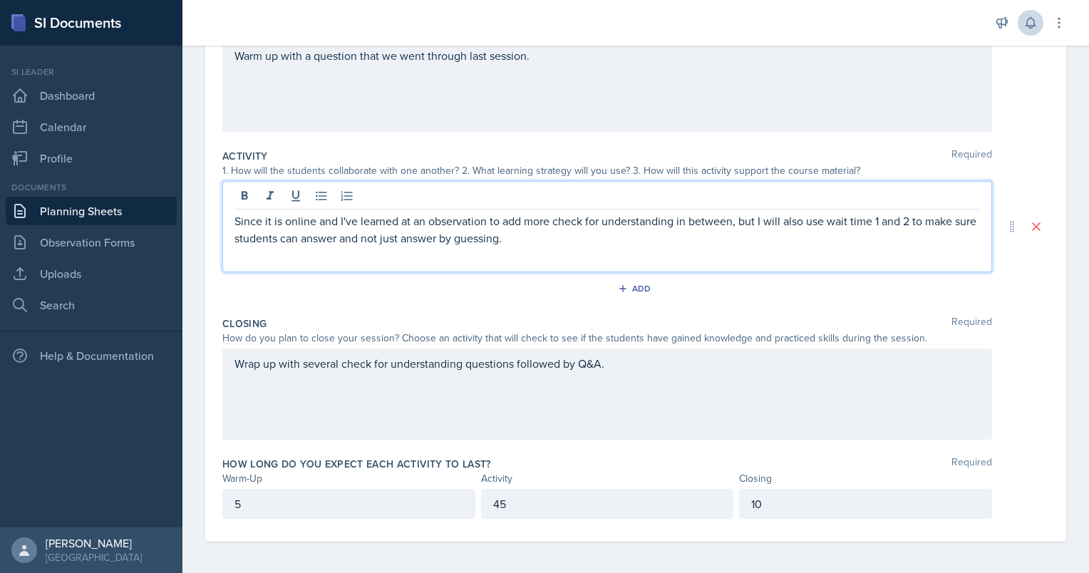
scroll to position [202, 0]
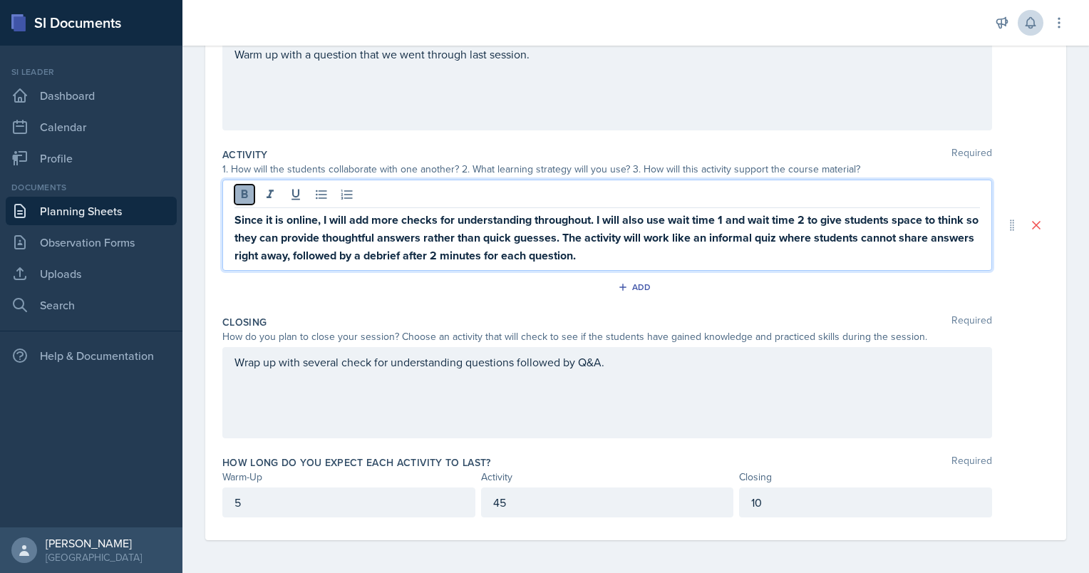
click at [245, 191] on icon at bounding box center [244, 194] width 14 height 14
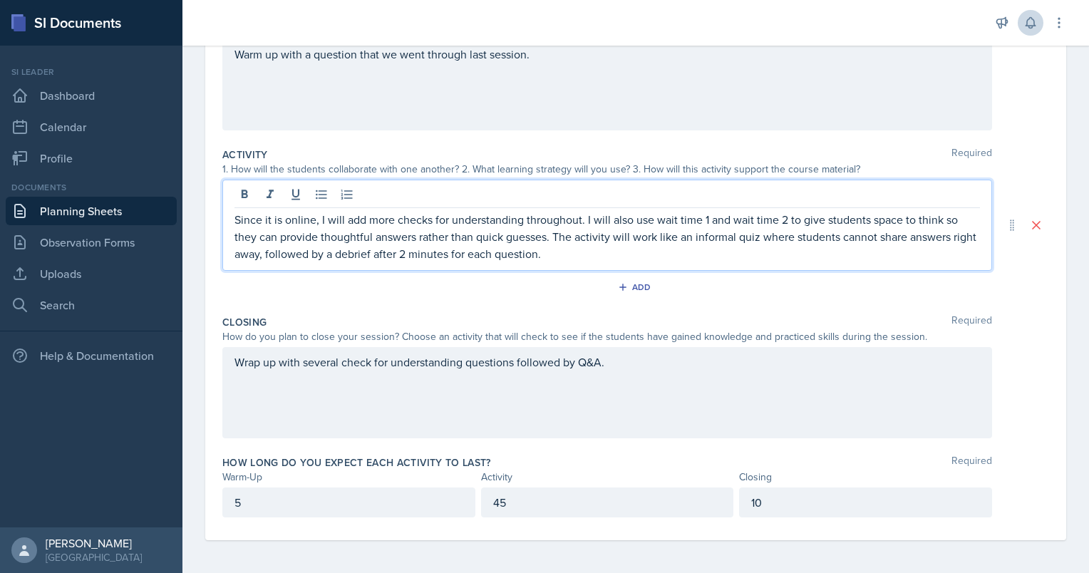
click at [420, 249] on p "Since it is online, I will add more checks for understanding throughout. I will…" at bounding box center [606, 236] width 745 height 51
click at [577, 211] on p "Since it is online, I will add more checks for understanding throughout. I will…" at bounding box center [606, 236] width 745 height 51
click at [581, 219] on p "Since it is online, I will add more checks for understanding throughout. I will…" at bounding box center [606, 236] width 745 height 51
click at [318, 219] on p "Since it is online, I will add more checks for understanding throughout. I will…" at bounding box center [606, 236] width 745 height 51
drag, startPoint x: 318, startPoint y: 219, endPoint x: 133, endPoint y: 205, distance: 185.1
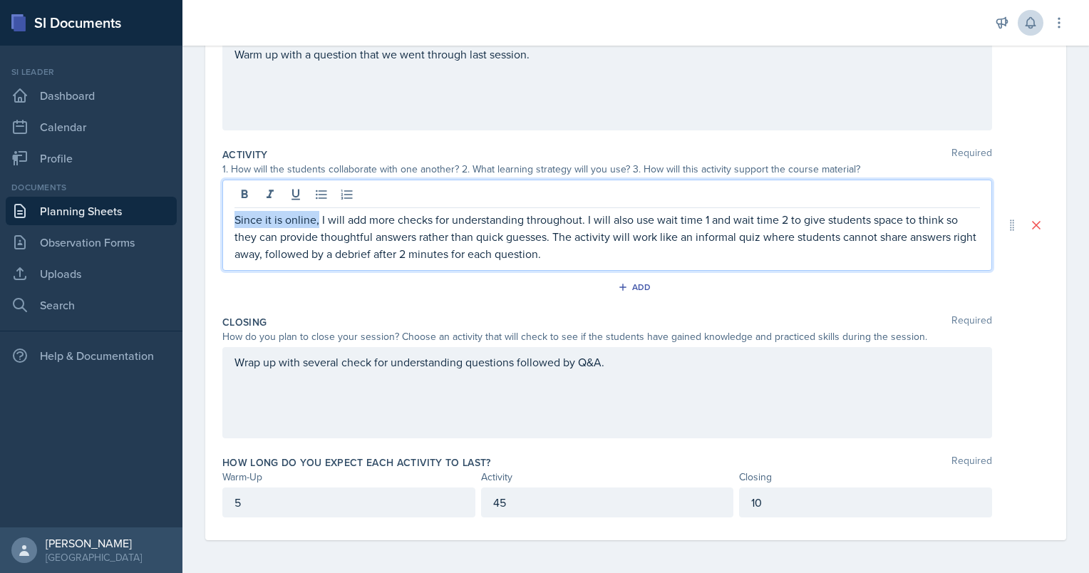
click at [133, 205] on div "SI Documents Si leader Dashboard Calendar Profile Documents Planning Sheets Obs…" at bounding box center [544, 286] width 1089 height 573
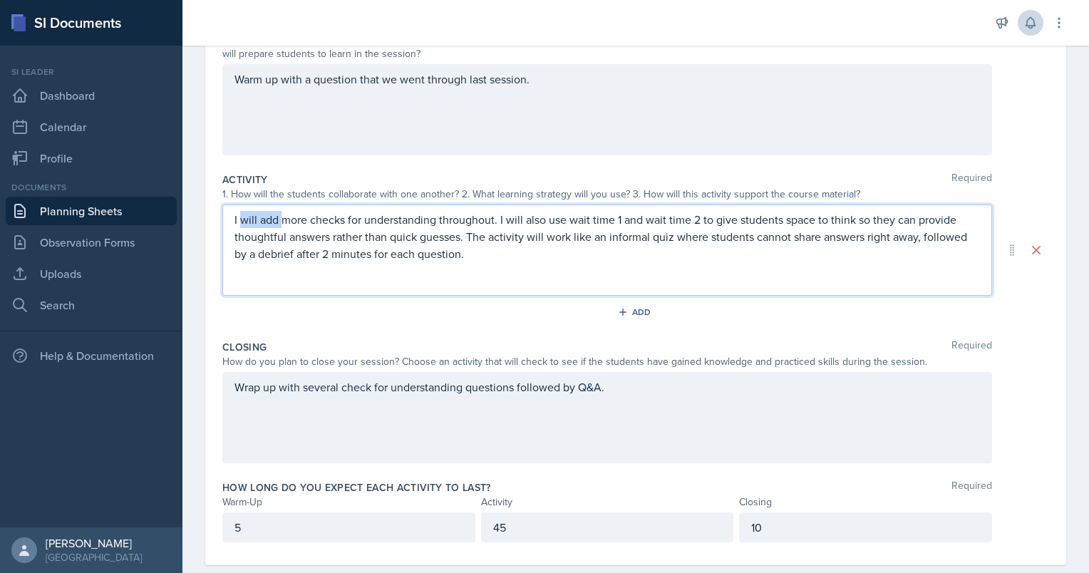
drag, startPoint x: 279, startPoint y: 219, endPoint x: 239, endPoint y: 218, distance: 39.9
click at [239, 218] on p "I will add more checks for understanding throughout. I will also use wait time …" at bounding box center [606, 236] width 745 height 51
click at [239, 218] on p "I have added more checks for understanding throughout. I will also use wait tim…" at bounding box center [606, 236] width 745 height 51
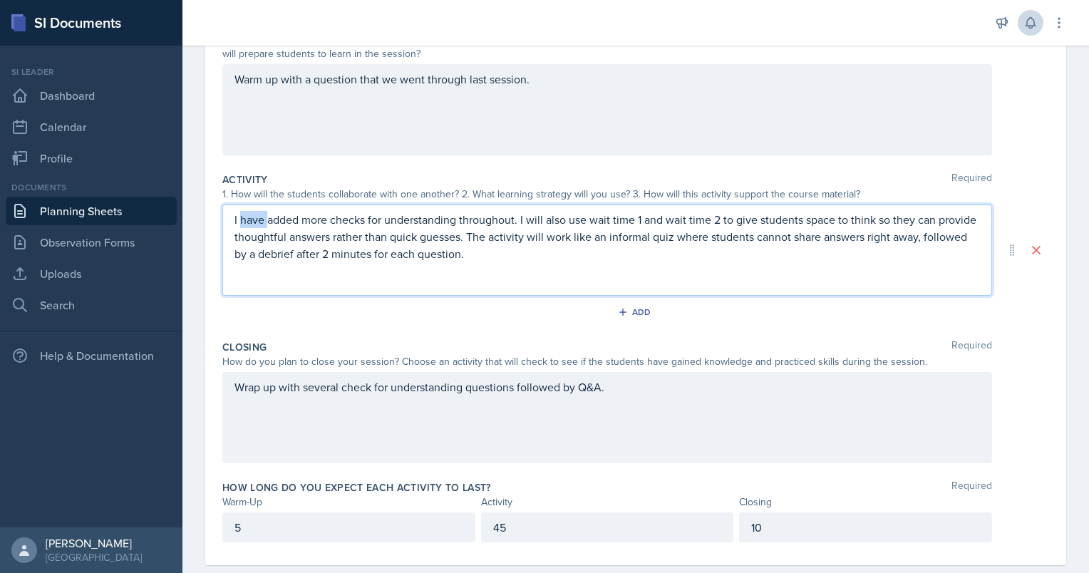
click at [239, 218] on p "I have added more checks for understanding throughout. I will also use wait tim…" at bounding box center [606, 236] width 745 height 51
click at [308, 219] on p "I have added more checks for understanding throughout. I will also use wait tim…" at bounding box center [606, 236] width 745 height 51
click at [306, 219] on p "I have added more checks for understanding throughout. I will also use wait tim…" at bounding box center [606, 236] width 745 height 51
click at [807, 249] on p "I have added concepts, equations that students will reword them, more checks fo…" at bounding box center [606, 236] width 745 height 51
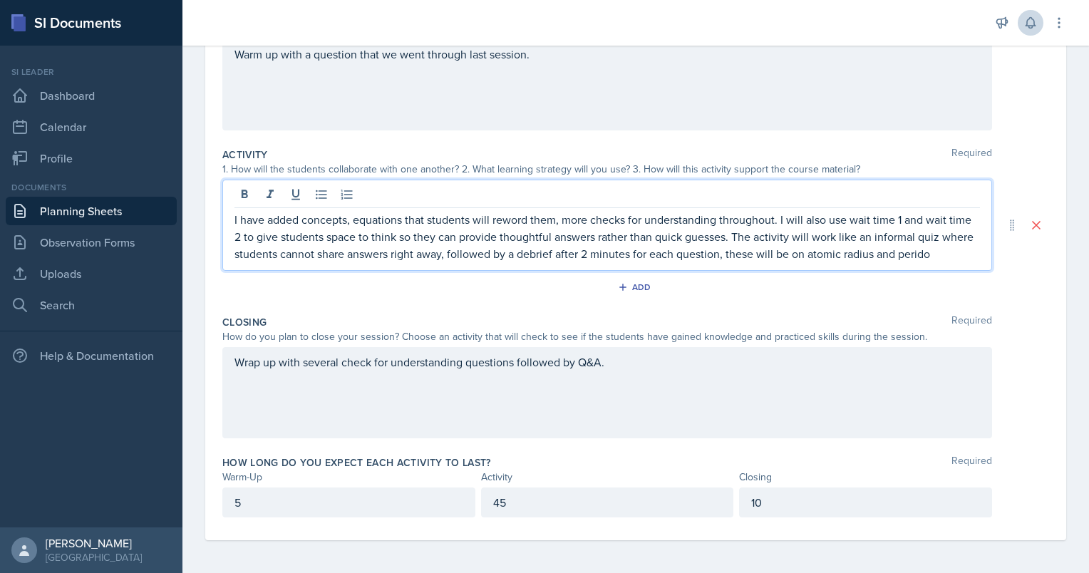
scroll to position [217, 0]
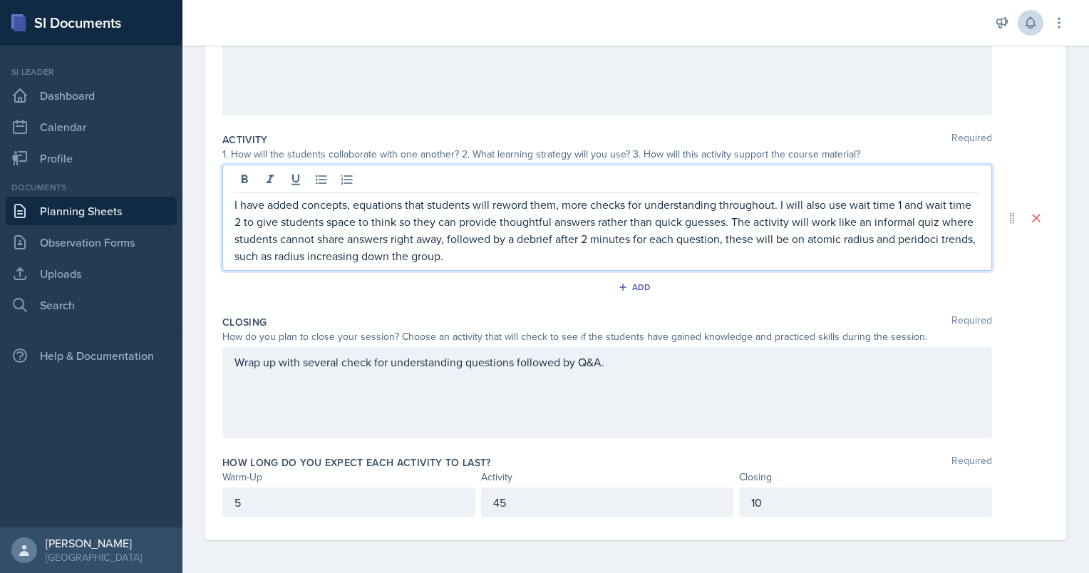
click at [554, 253] on p "I have added concepts, equations that students will reword them, more checks fo…" at bounding box center [606, 230] width 745 height 68
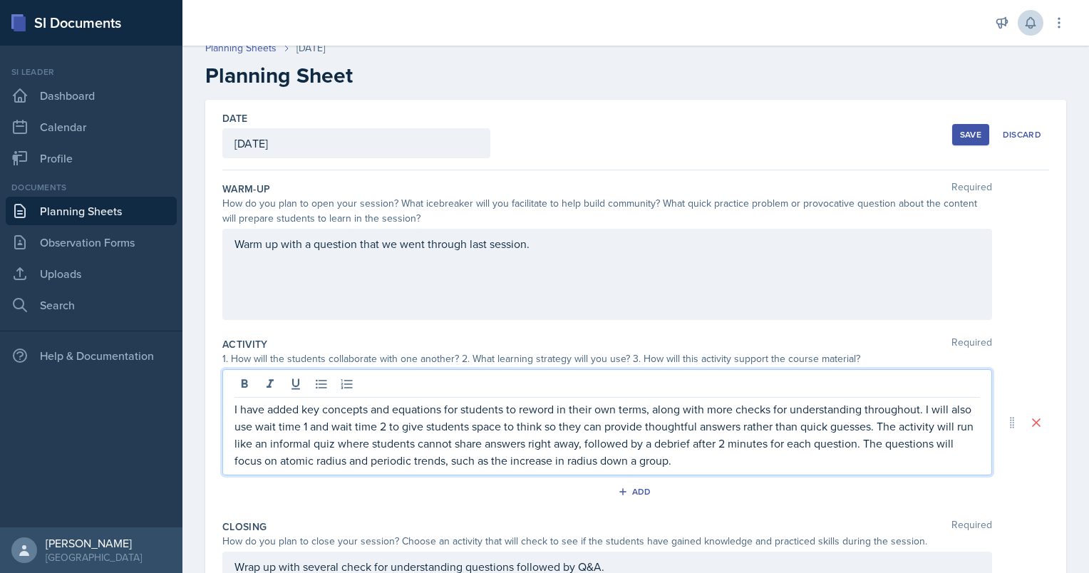
scroll to position [11, 0]
click at [963, 128] on button "Save" at bounding box center [970, 135] width 37 height 21
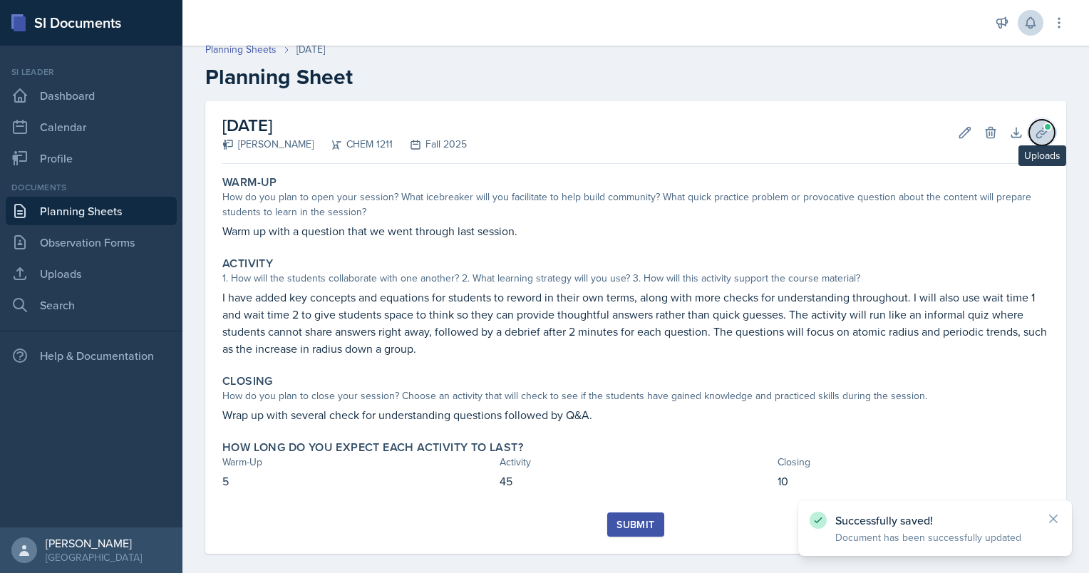
click at [1035, 130] on icon at bounding box center [1042, 132] width 14 height 14
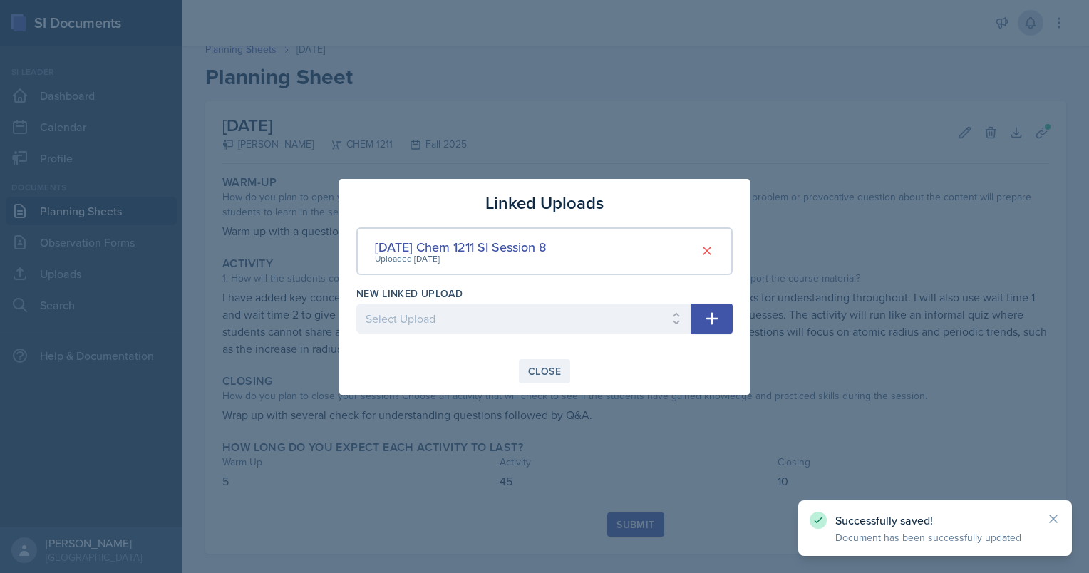
click at [540, 380] on button "Close" at bounding box center [544, 371] width 51 height 24
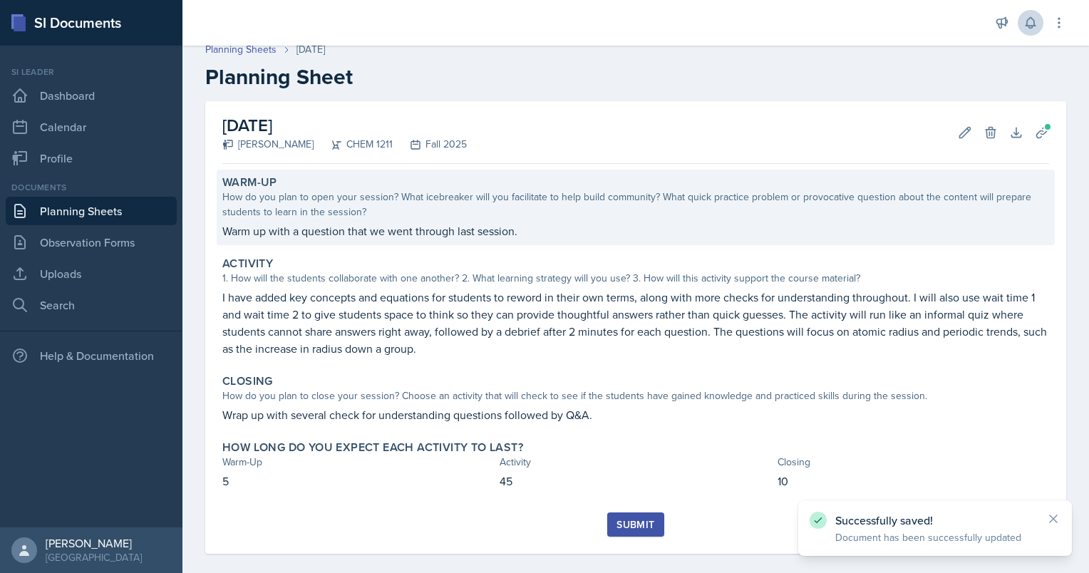
scroll to position [25, 0]
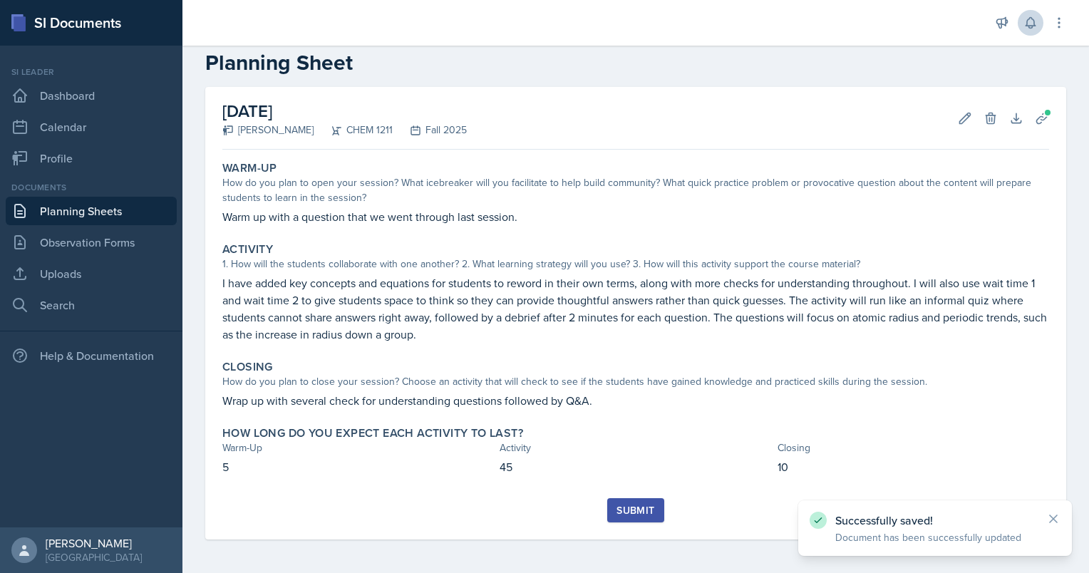
click at [616, 505] on div "Submit" at bounding box center [635, 510] width 38 height 11
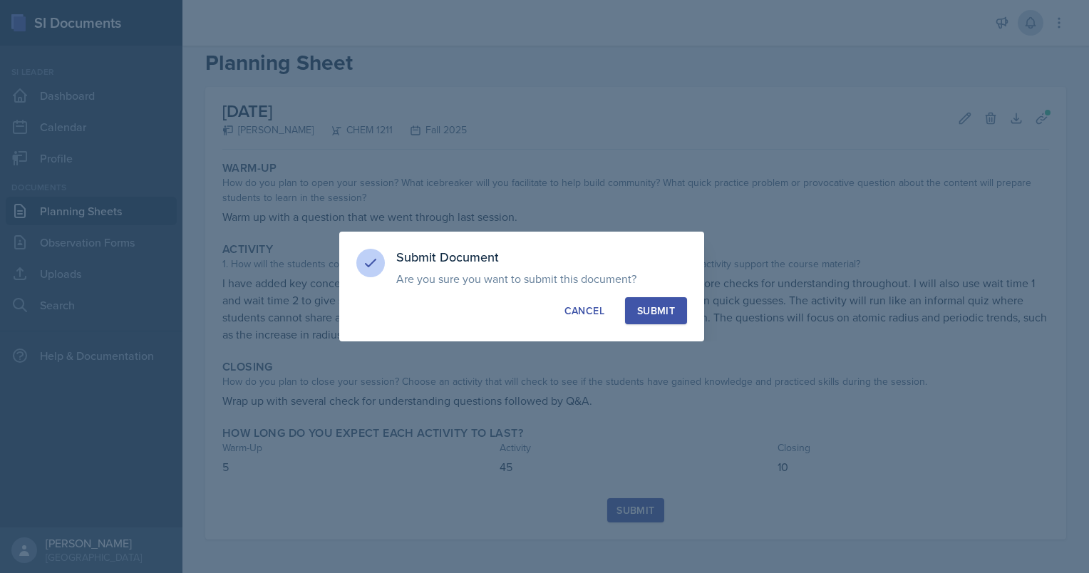
click at [639, 299] on button "Submit" at bounding box center [656, 310] width 62 height 27
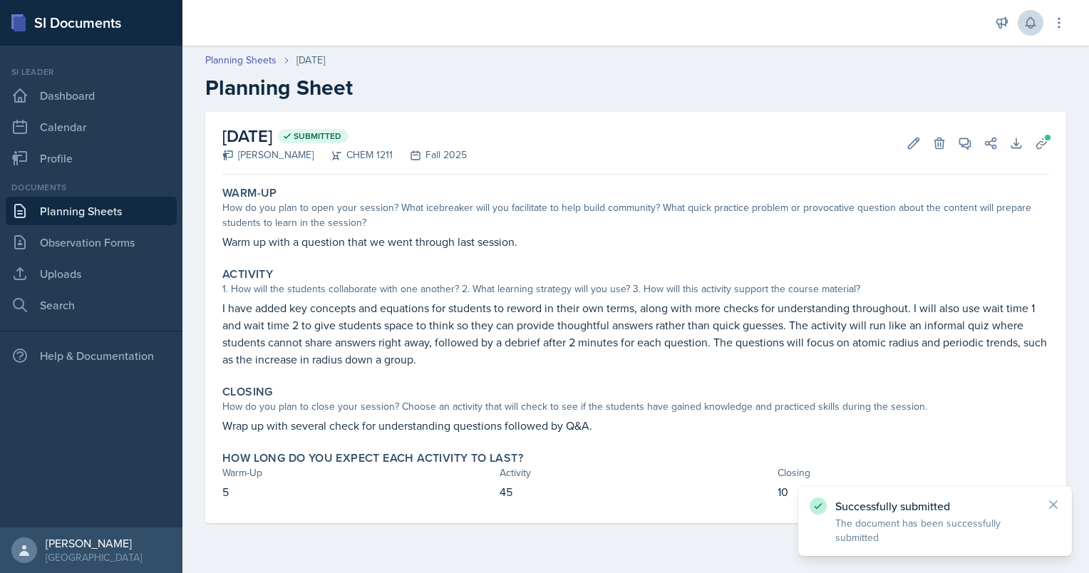
scroll to position [0, 0]
